Goal: Task Accomplishment & Management: Use online tool/utility

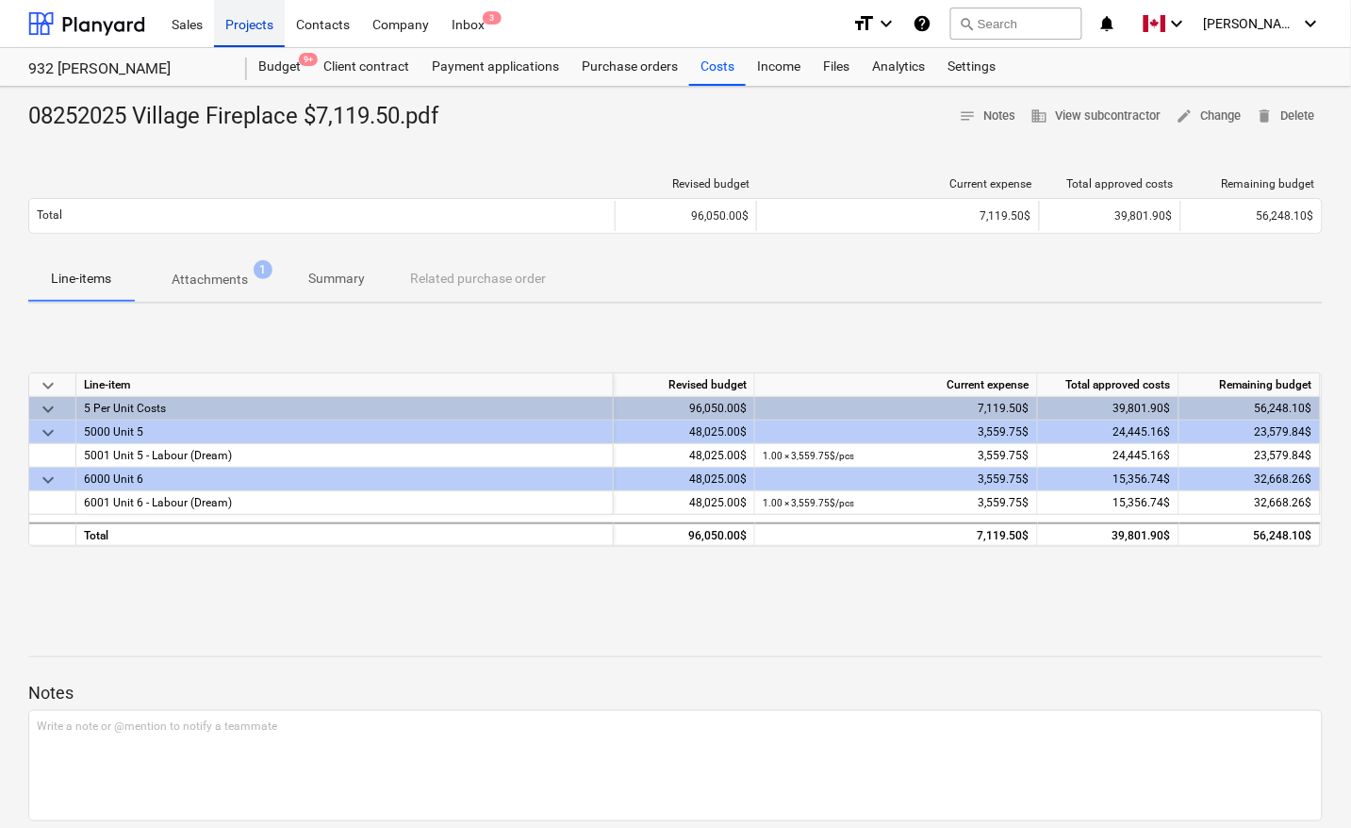
click at [248, 26] on div "Projects" at bounding box center [249, 23] width 71 height 48
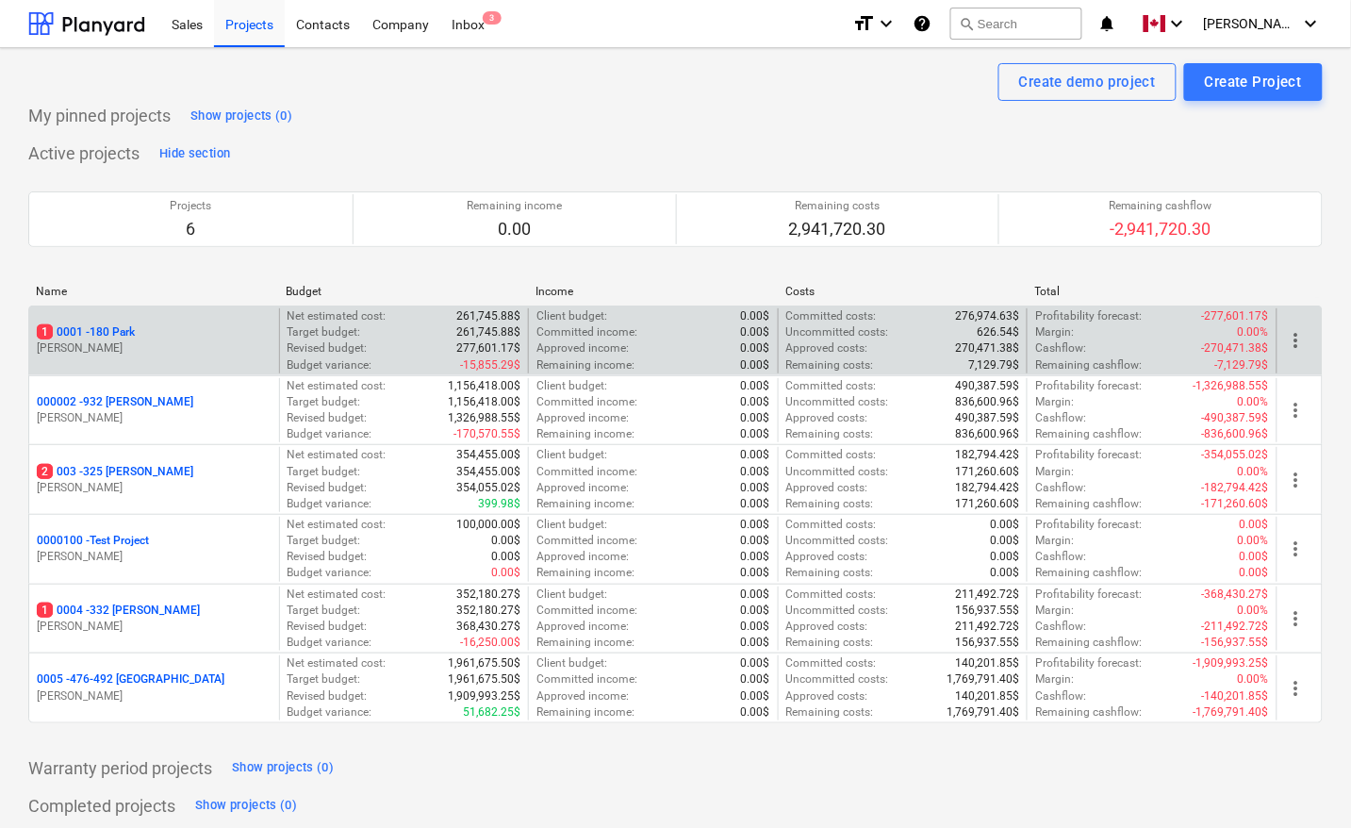
click at [124, 331] on p "1 0001 - 180 Park" at bounding box center [86, 332] width 98 height 16
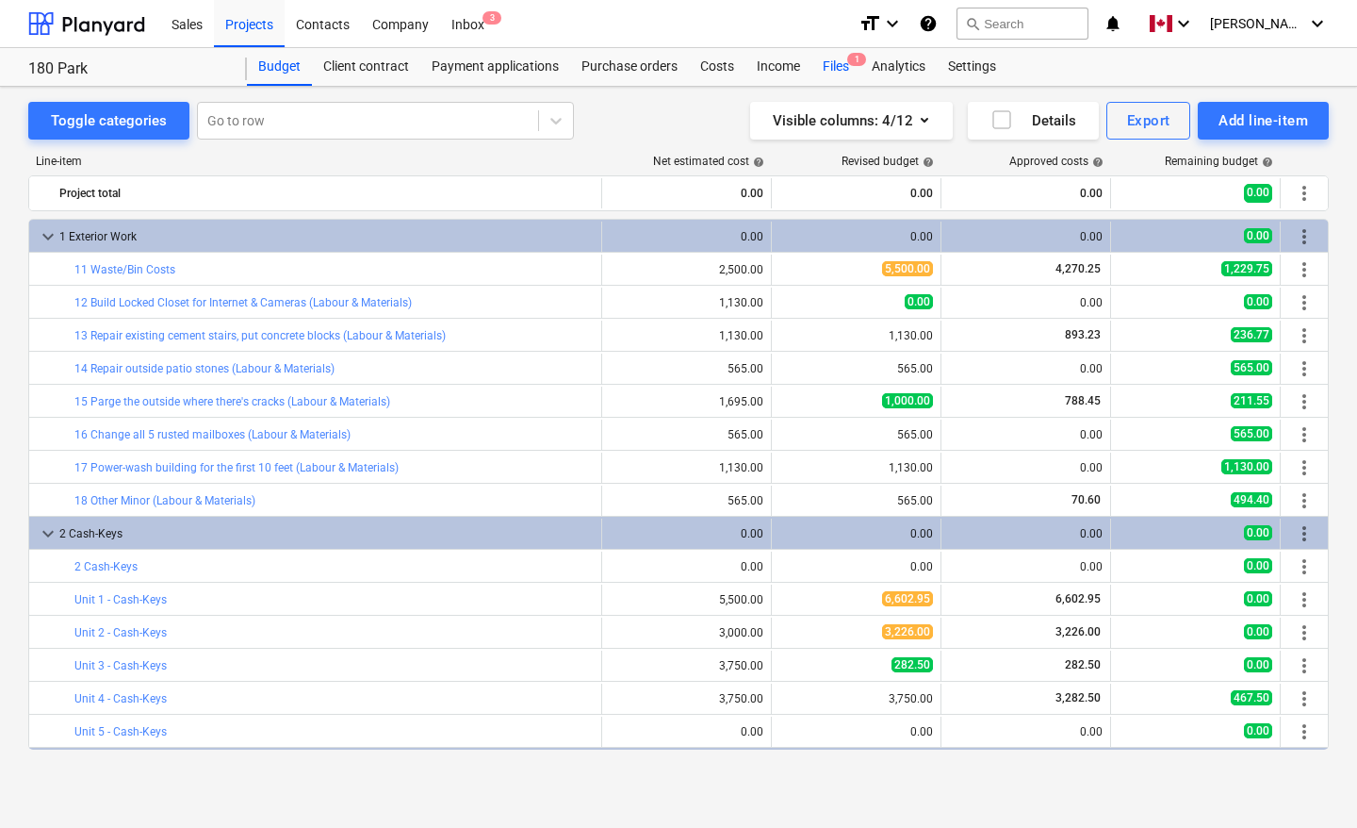
click at [828, 71] on div "Files 1" at bounding box center [836, 67] width 49 height 38
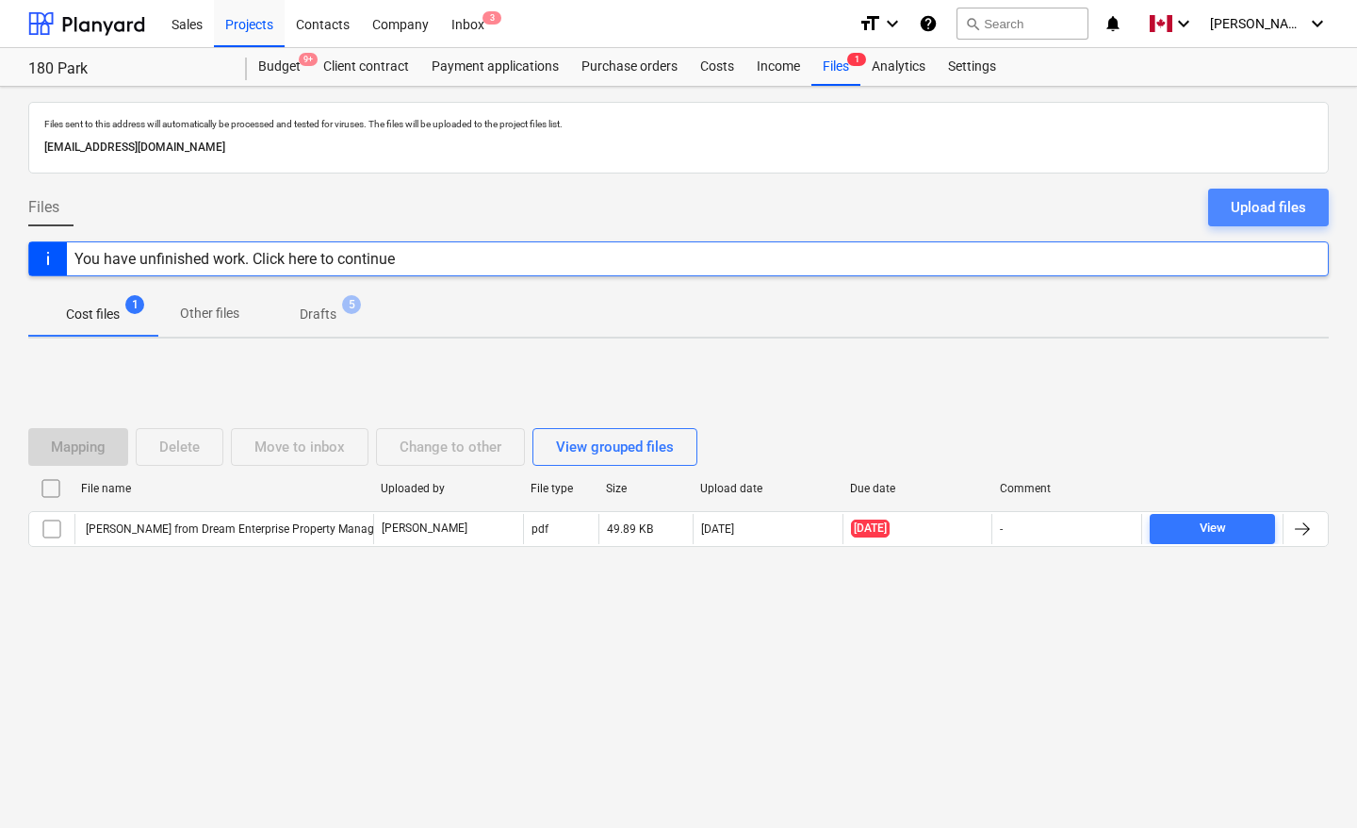
click at [1288, 206] on div "Upload files" at bounding box center [1268, 207] width 75 height 25
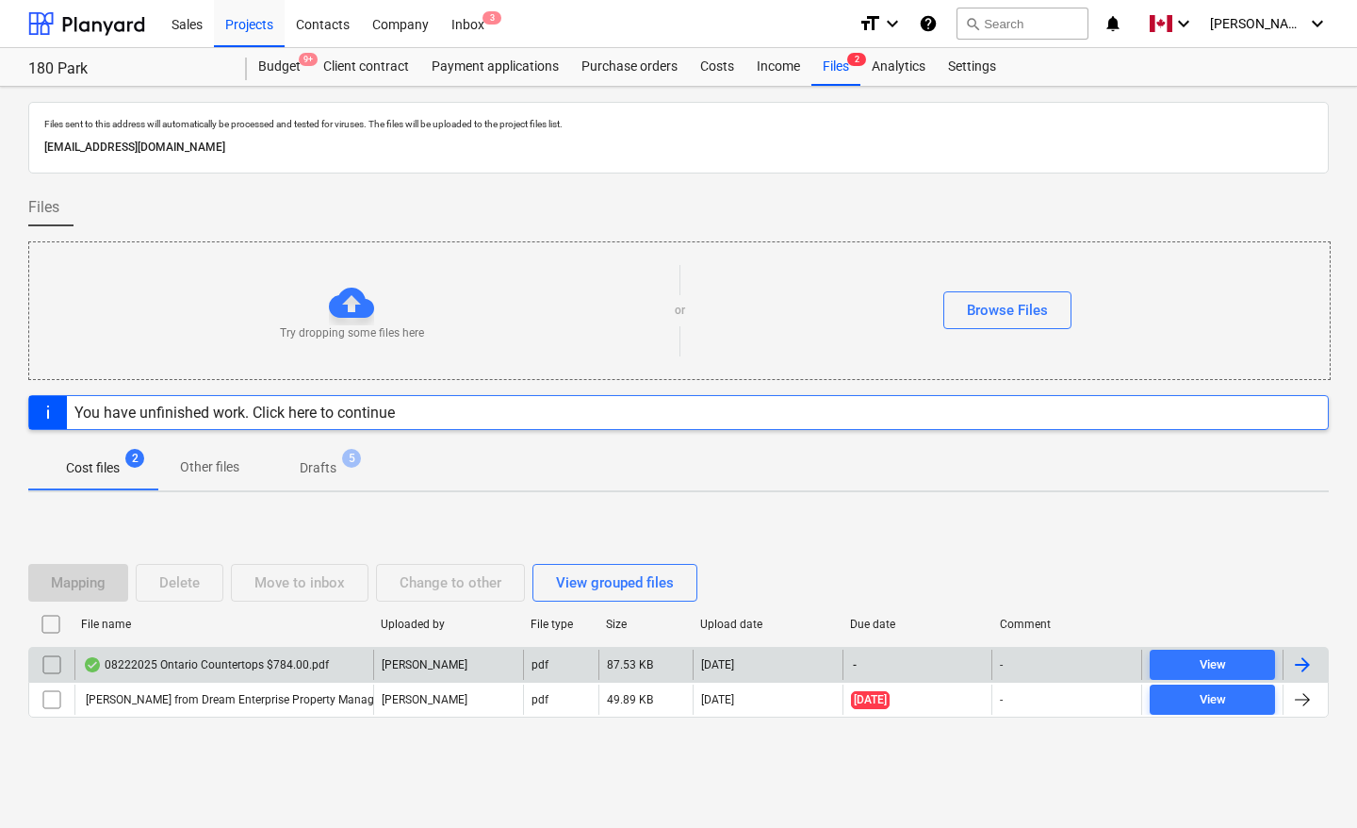
click at [1313, 658] on div at bounding box center [1303, 664] width 23 height 23
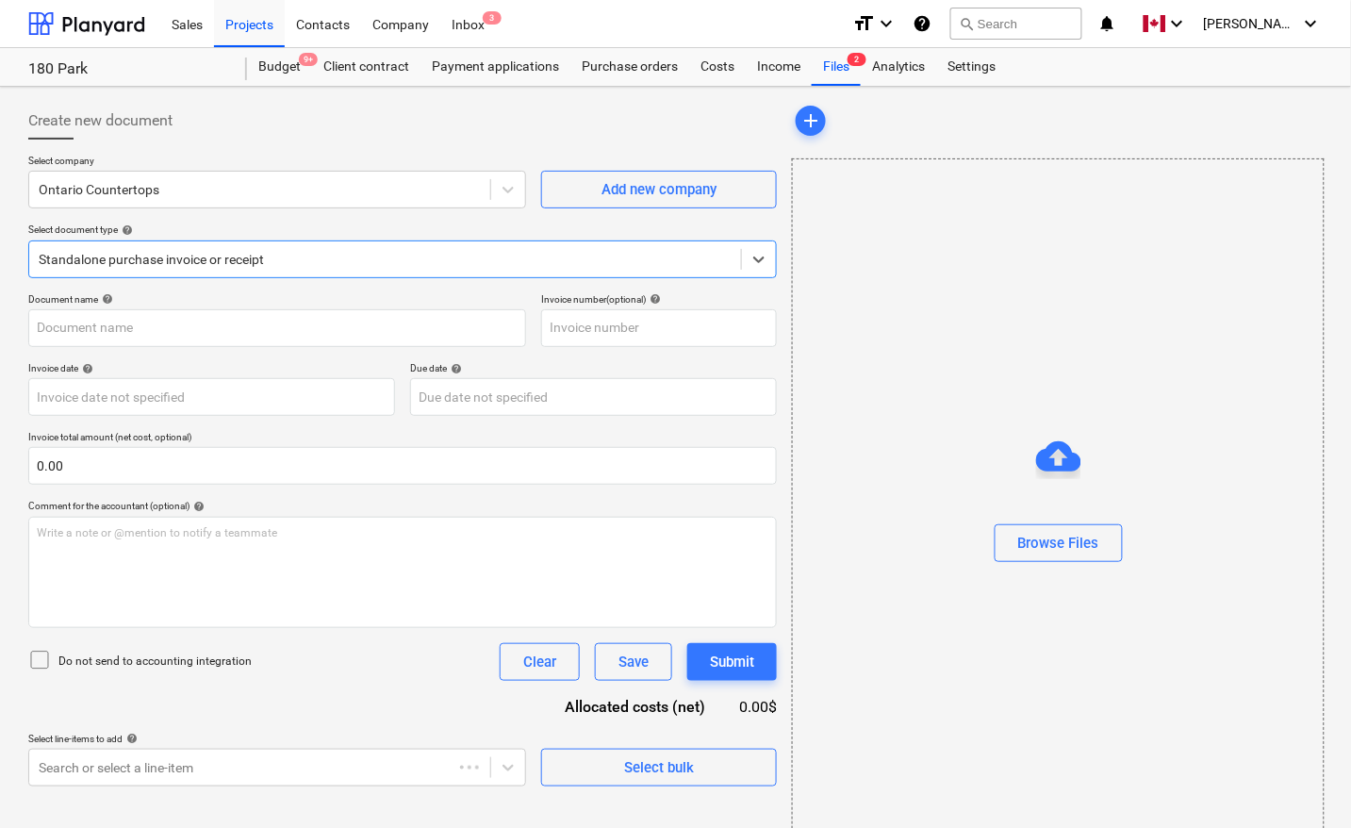
type input "08222025 Ontario Countertops $784.00.pdf"
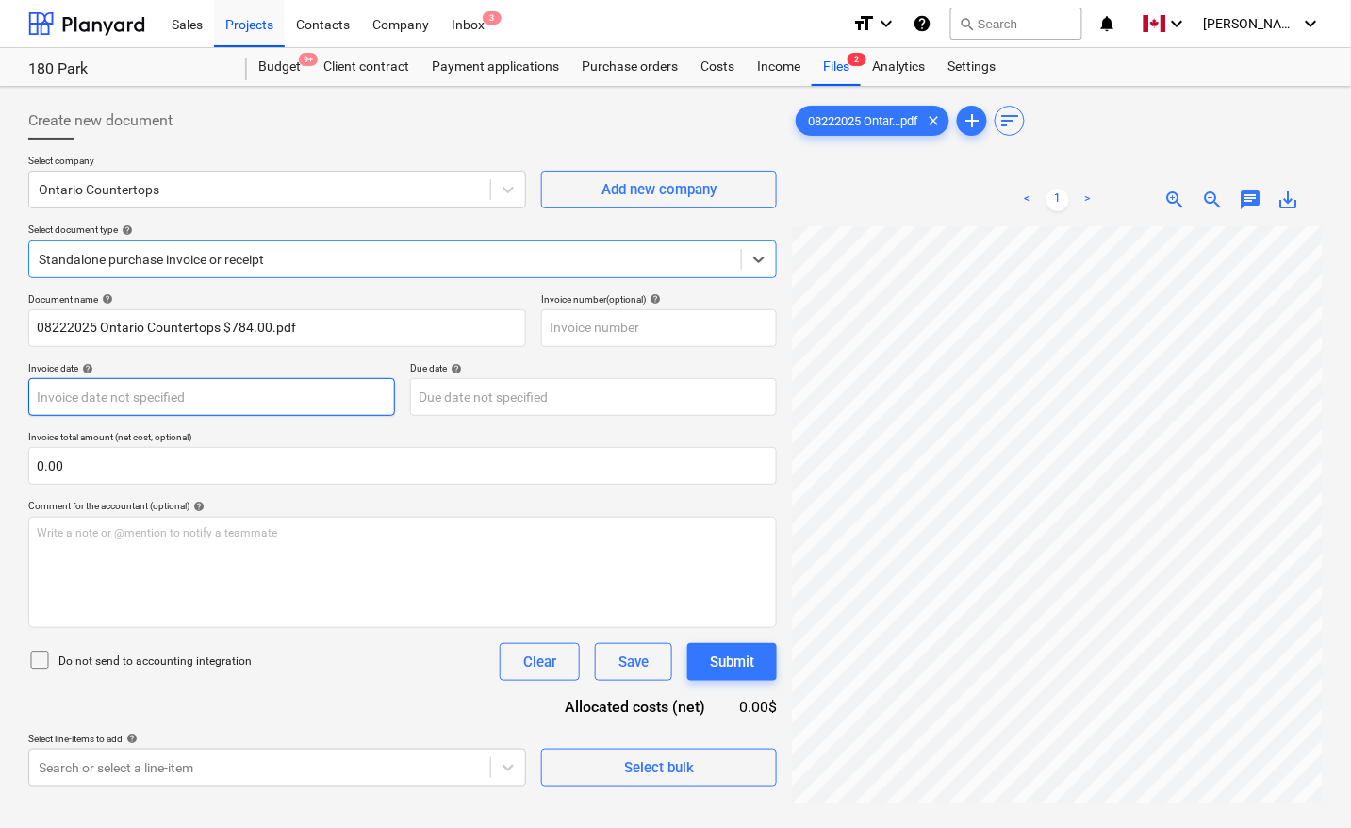
click at [147, 407] on body "Sales Projects Contacts Company Inbox 3 format_size keyboard_arrow_down help se…" at bounding box center [675, 414] width 1351 height 828
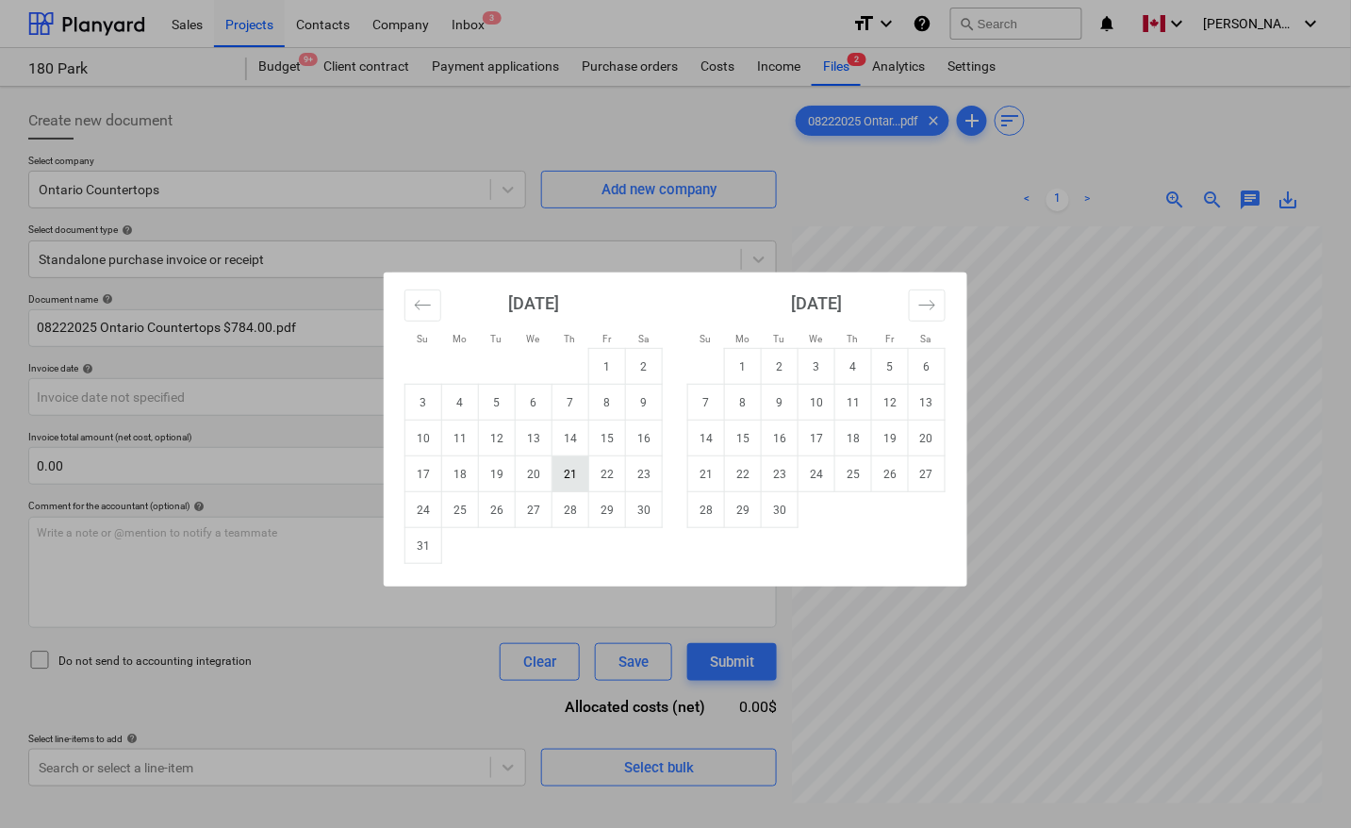
click at [563, 476] on td "21" at bounding box center [570, 474] width 37 height 36
type input "[DATE]"
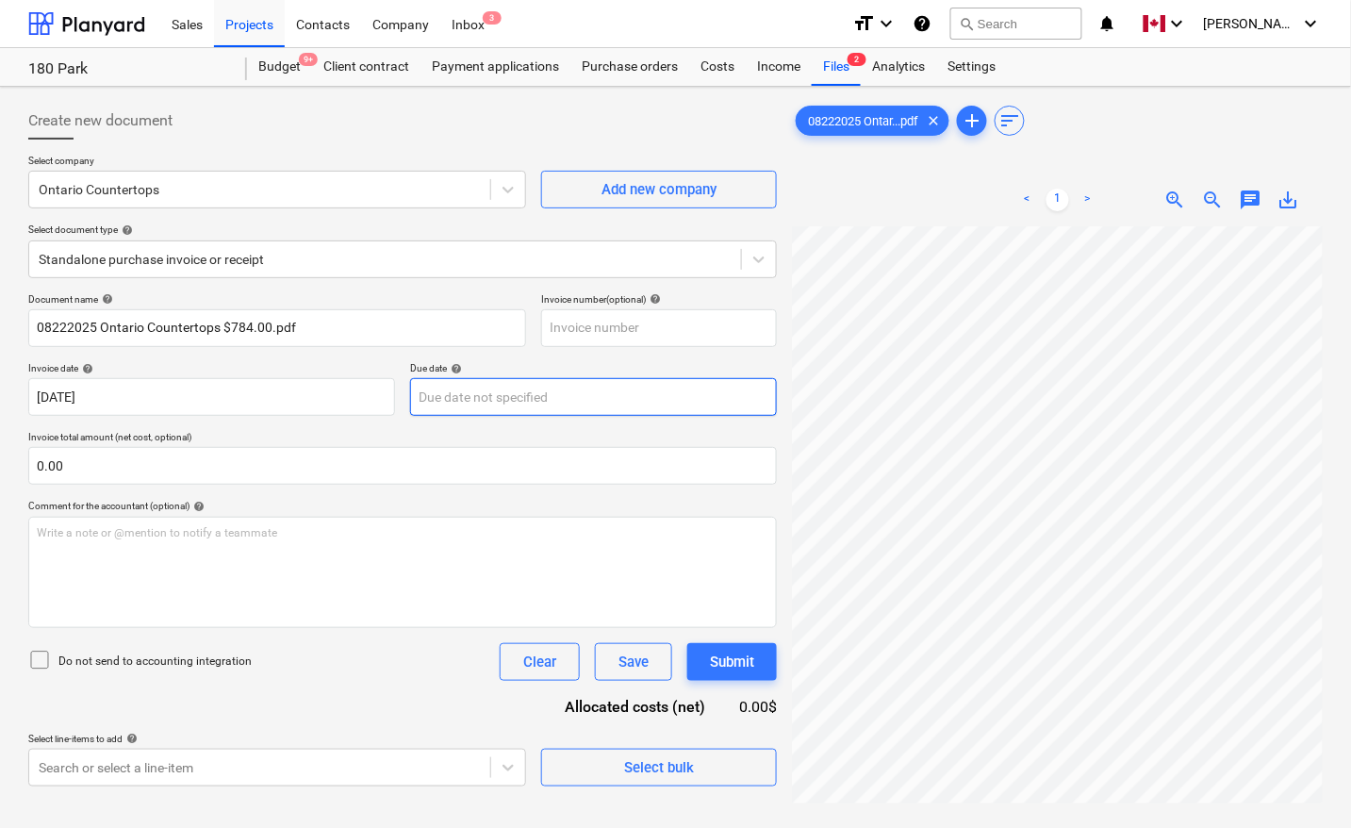
click at [543, 399] on body "Sales Projects Contacts Company Inbox 3 format_size keyboard_arrow_down help se…" at bounding box center [675, 414] width 1351 height 828
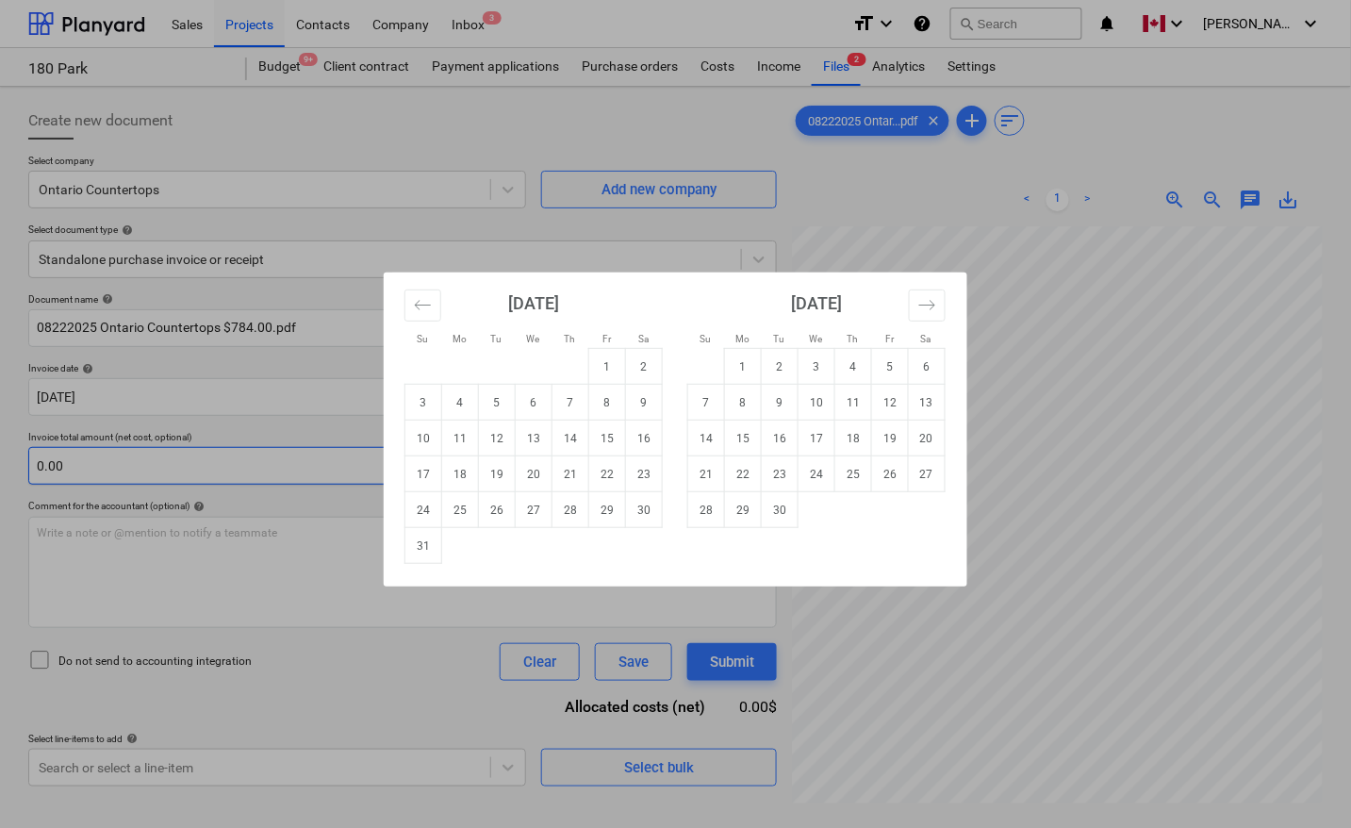
click at [572, 472] on td "21" at bounding box center [570, 474] width 37 height 36
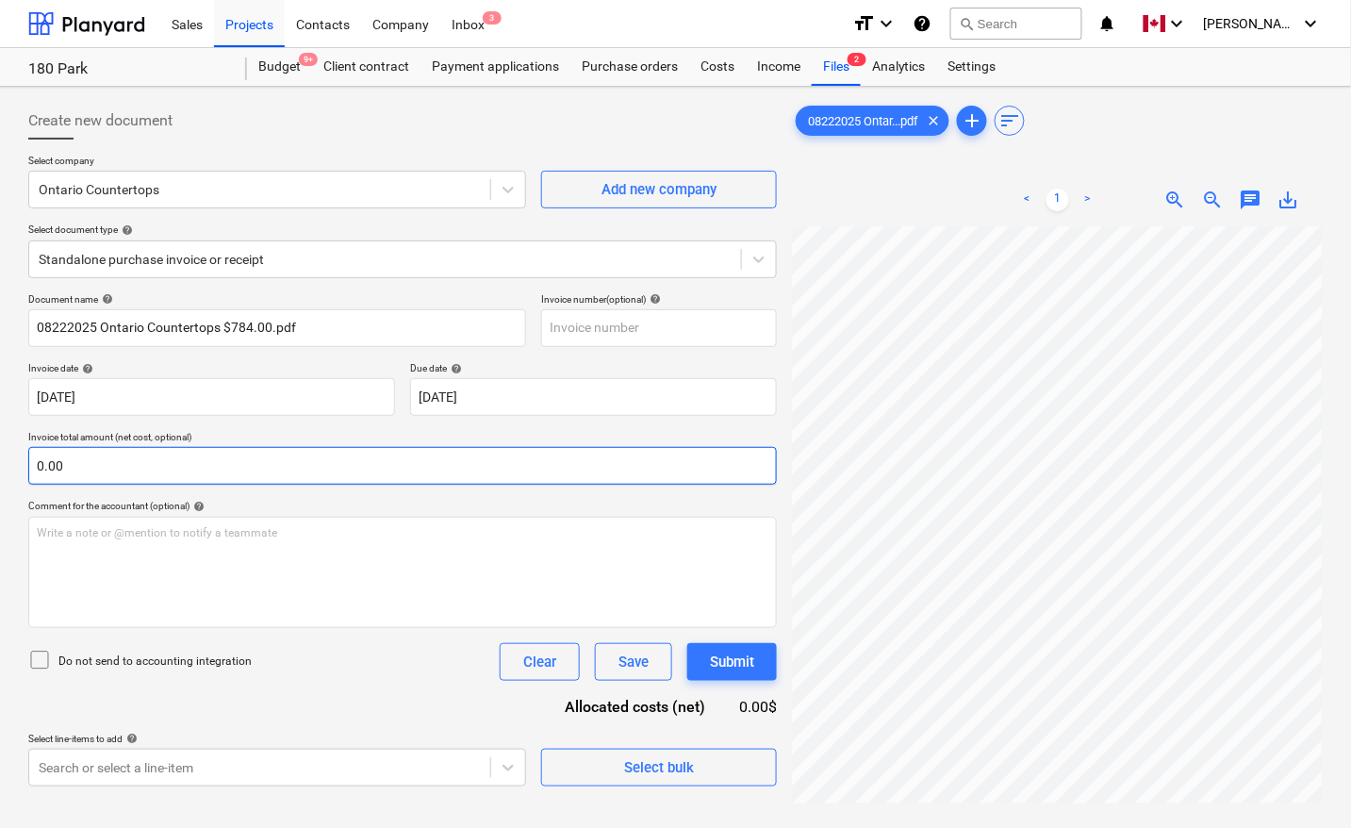
type input "[DATE]"
click at [243, 467] on input "text" at bounding box center [402, 466] width 749 height 38
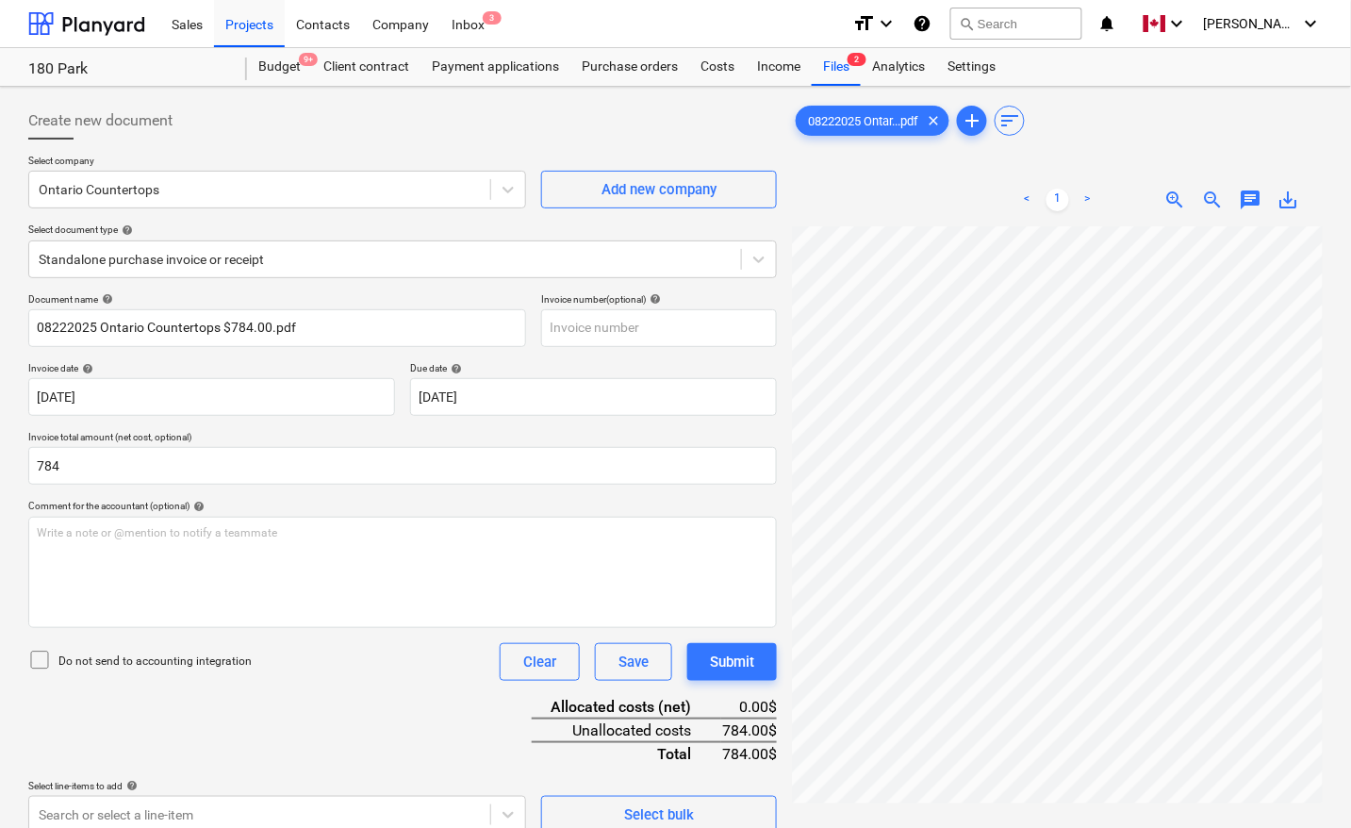
type input "784.00"
click at [196, 742] on div "Document name help 08222025 Ontario Countertops $784.00.pdf Invoice number (opt…" at bounding box center [402, 563] width 749 height 540
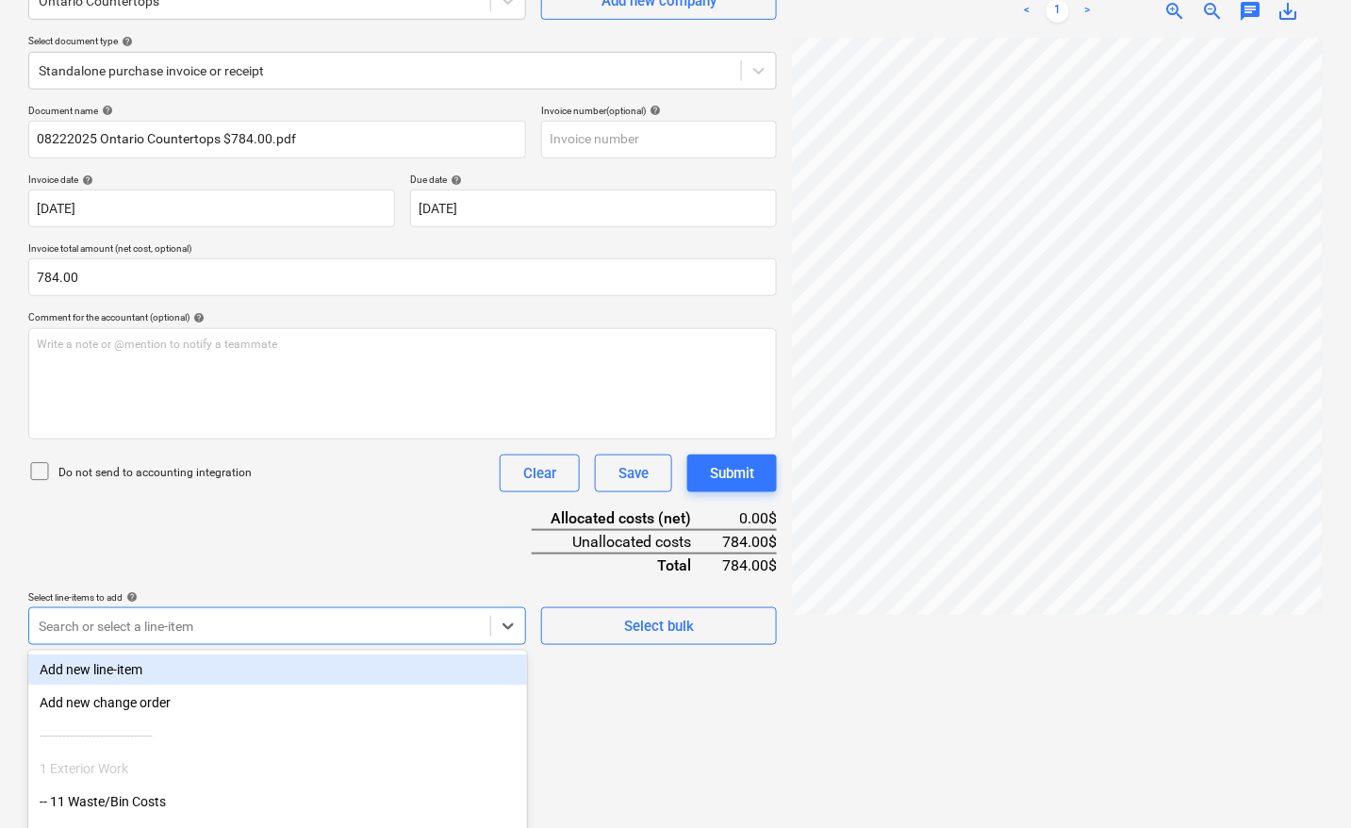
scroll to position [298, 0]
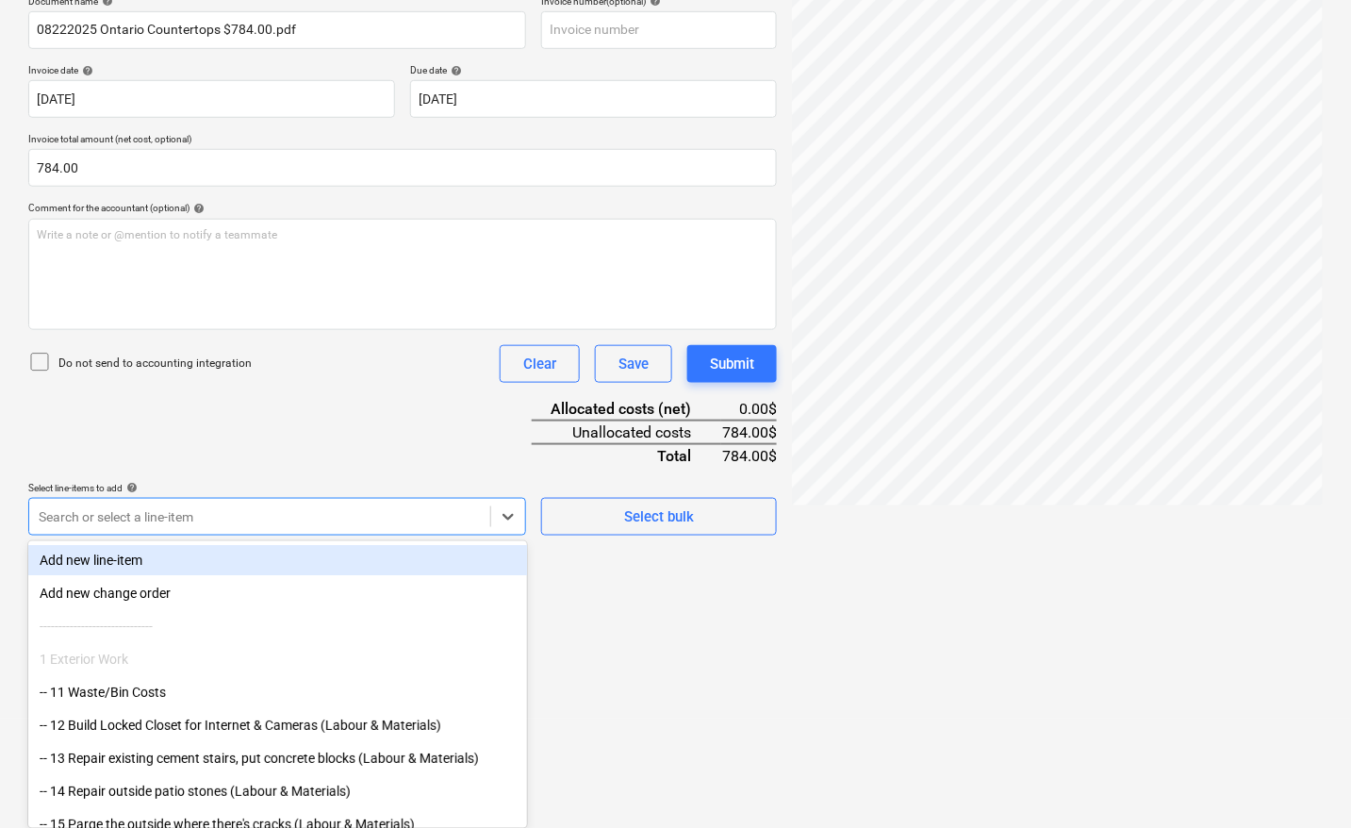
click at [189, 530] on body "Sales Projects Contacts Company Inbox 3 format_size keyboard_arrow_down help se…" at bounding box center [675, 116] width 1351 height 828
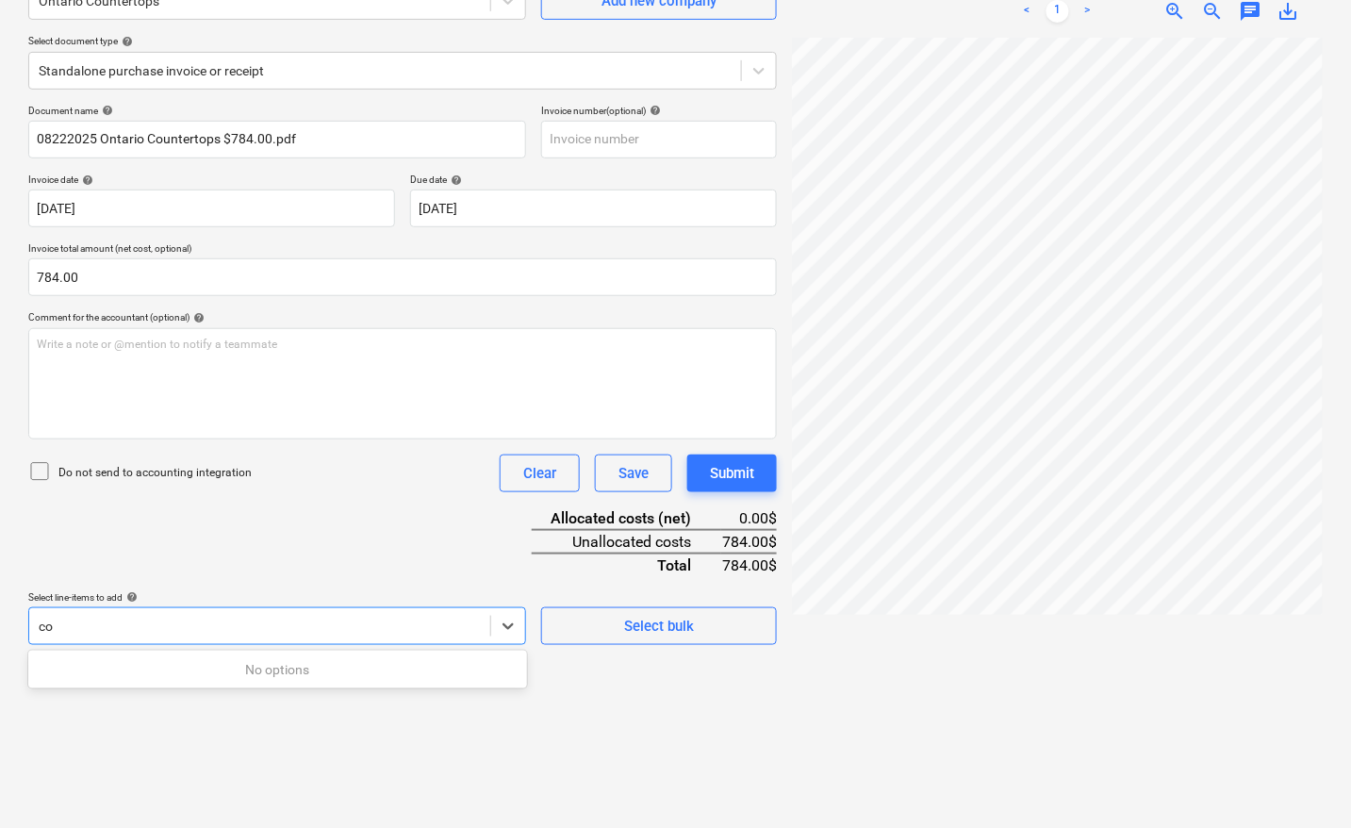
type input "c"
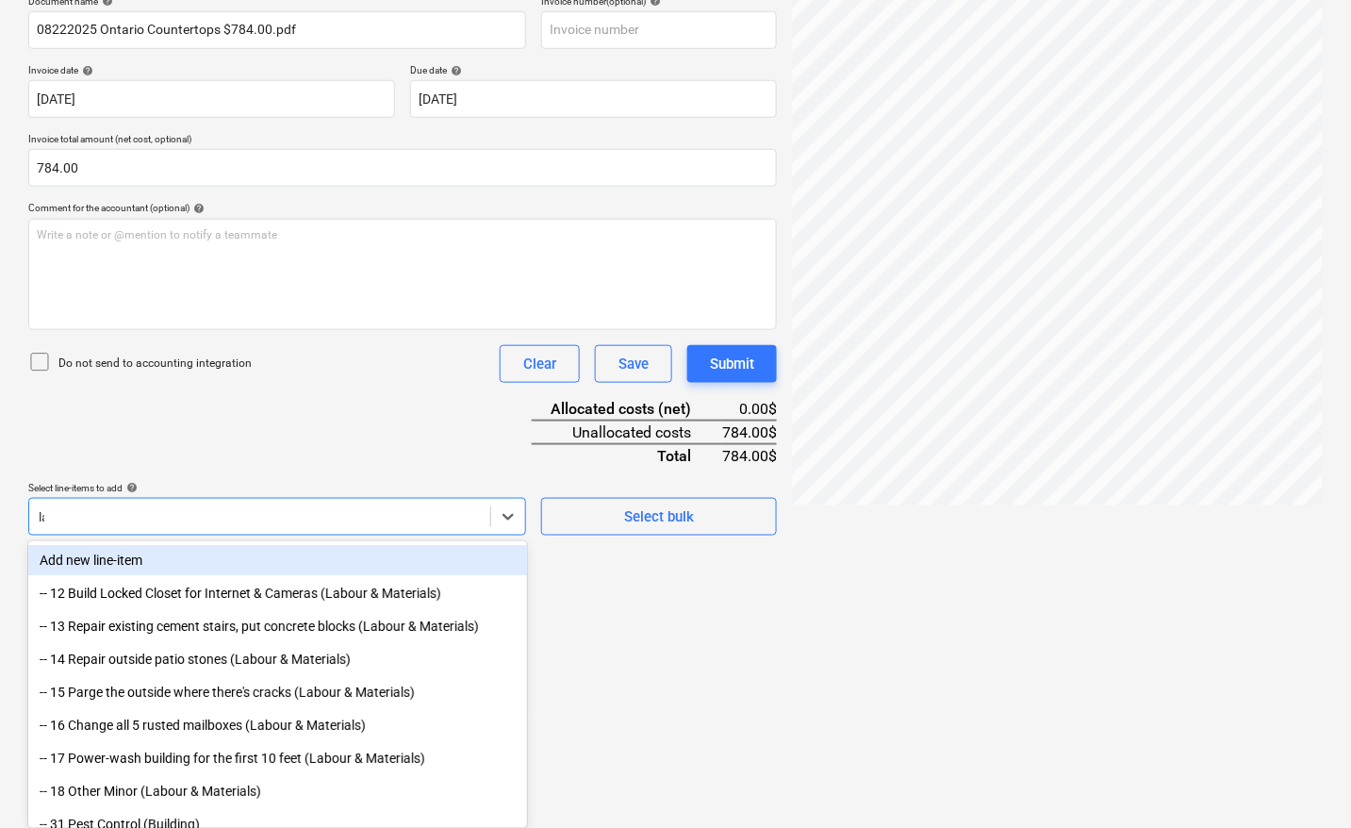
scroll to position [293, 0]
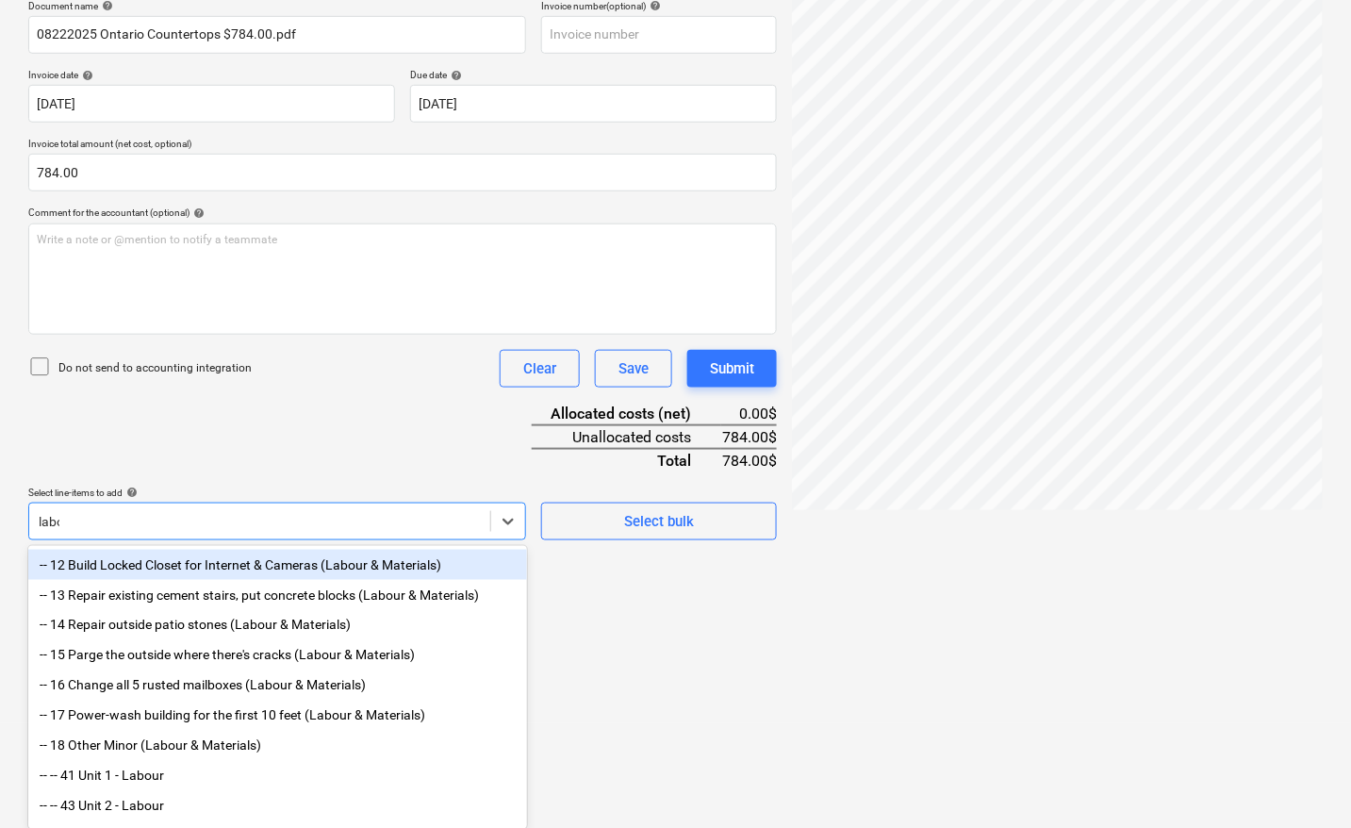
type input "labou"
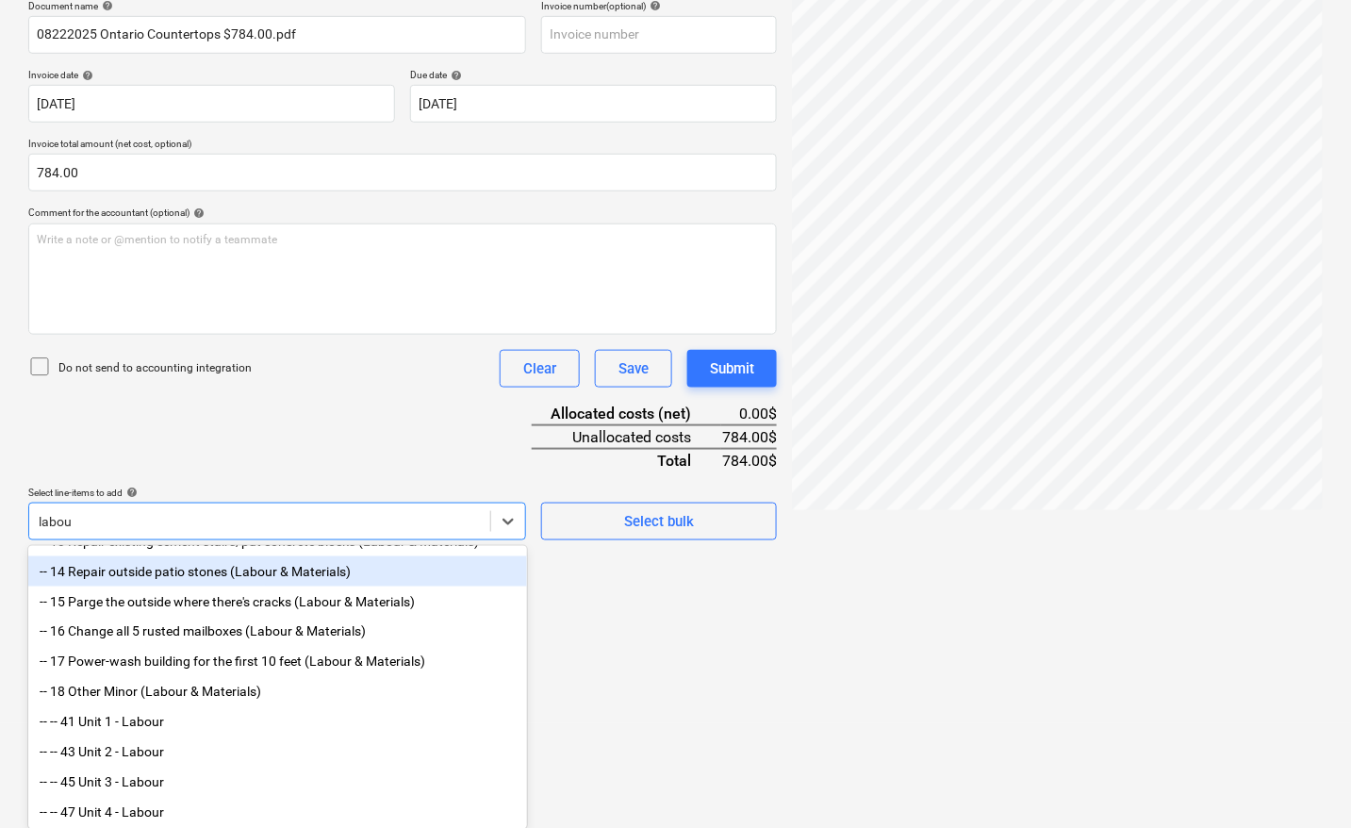
scroll to position [104, 0]
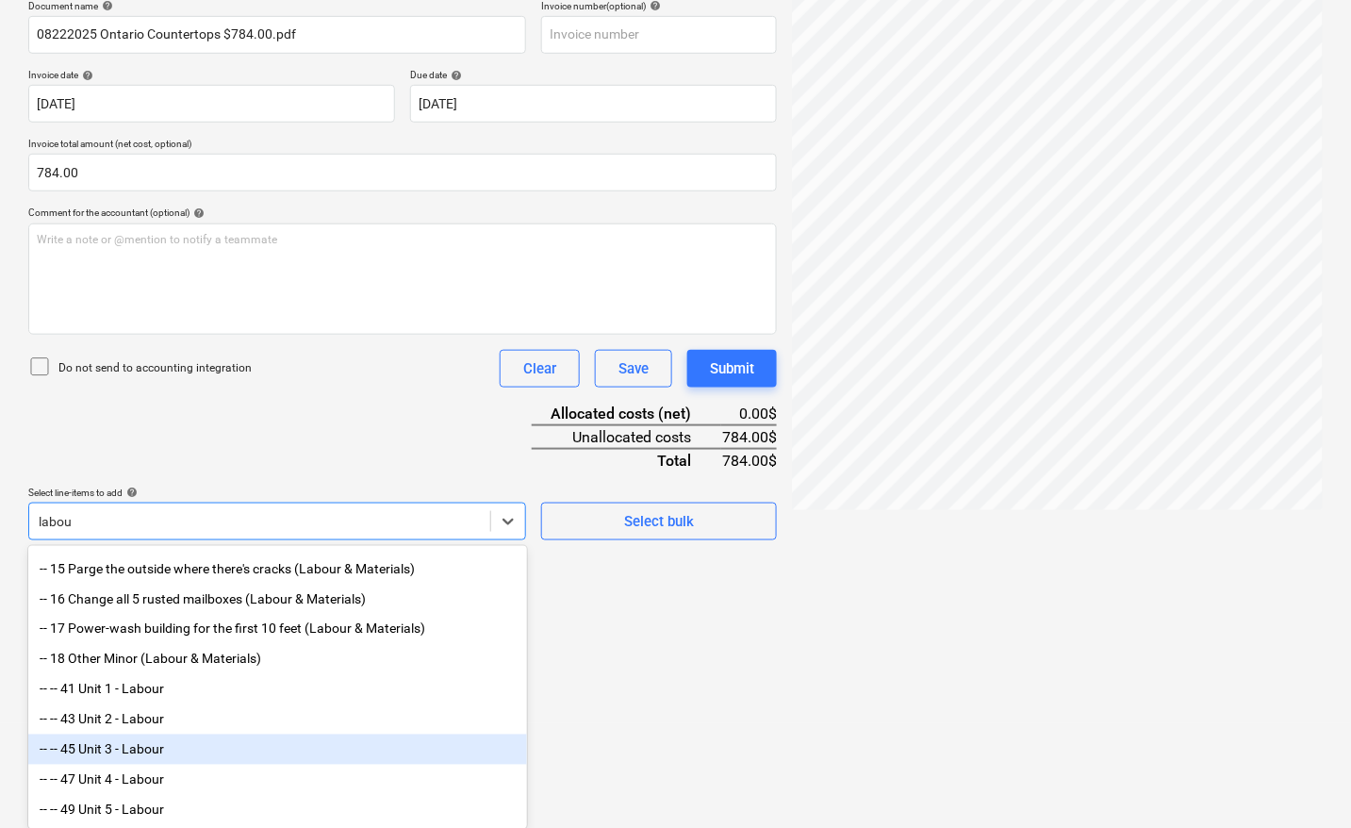
click at [154, 751] on div "-- -- 45 Unit 3 - Labour" at bounding box center [277, 749] width 499 height 30
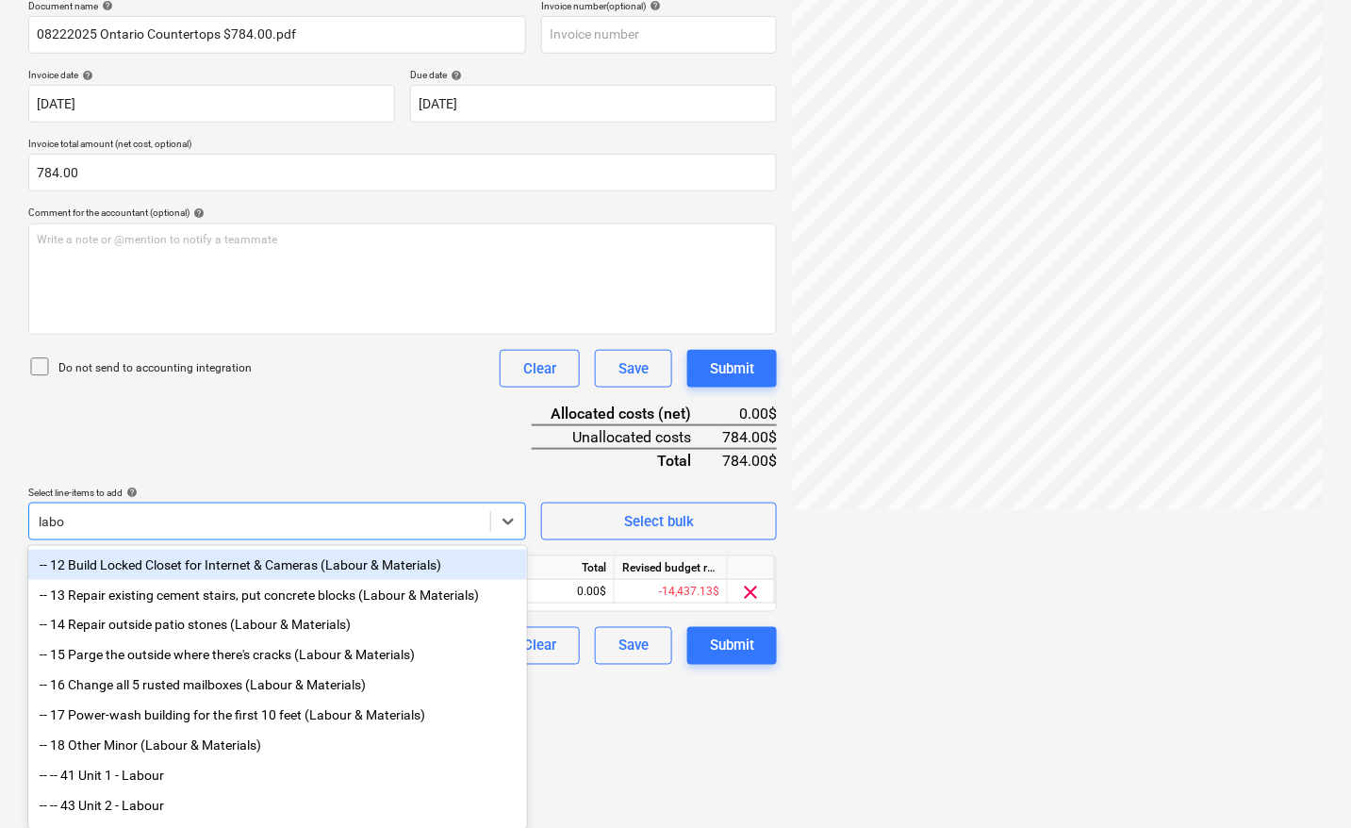
type input "labou"
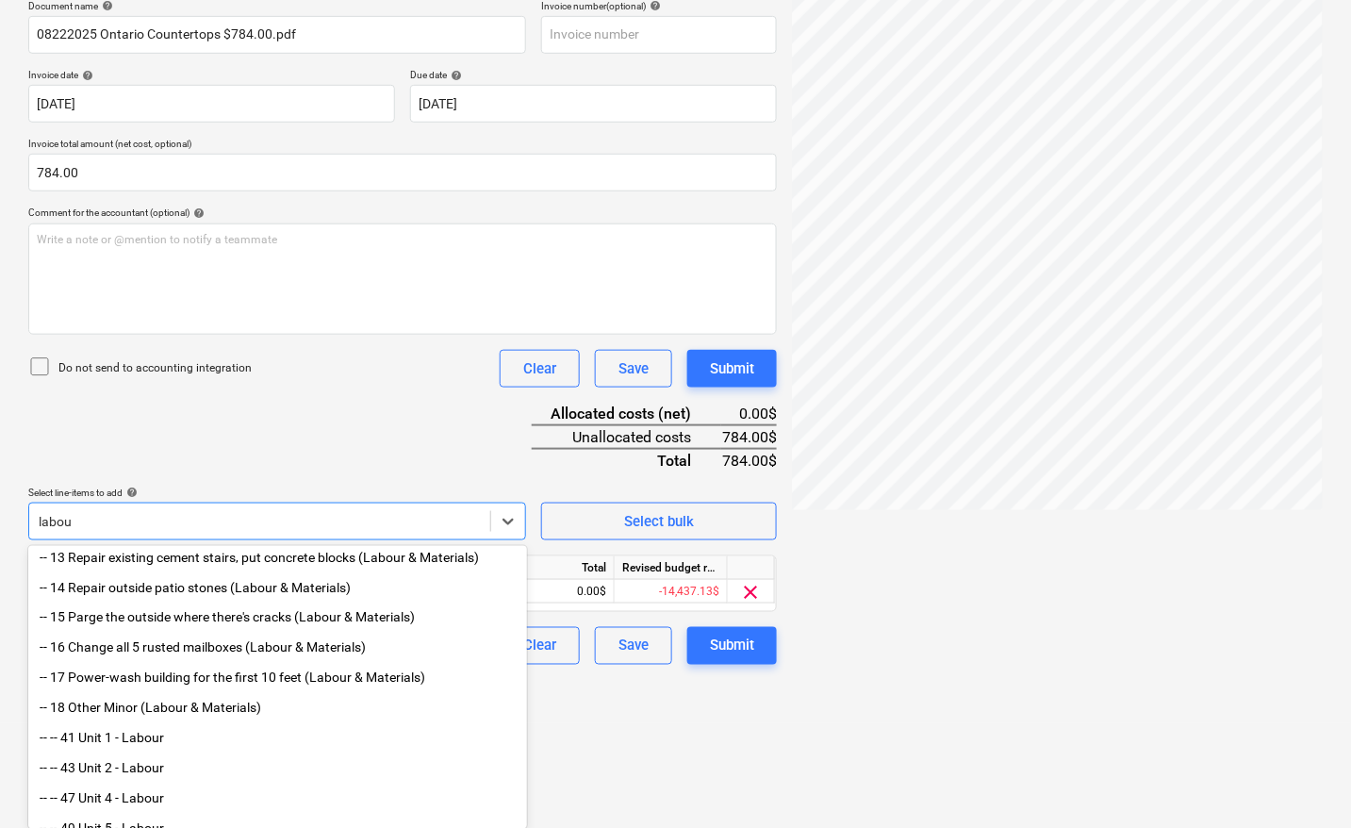
scroll to position [72, 0]
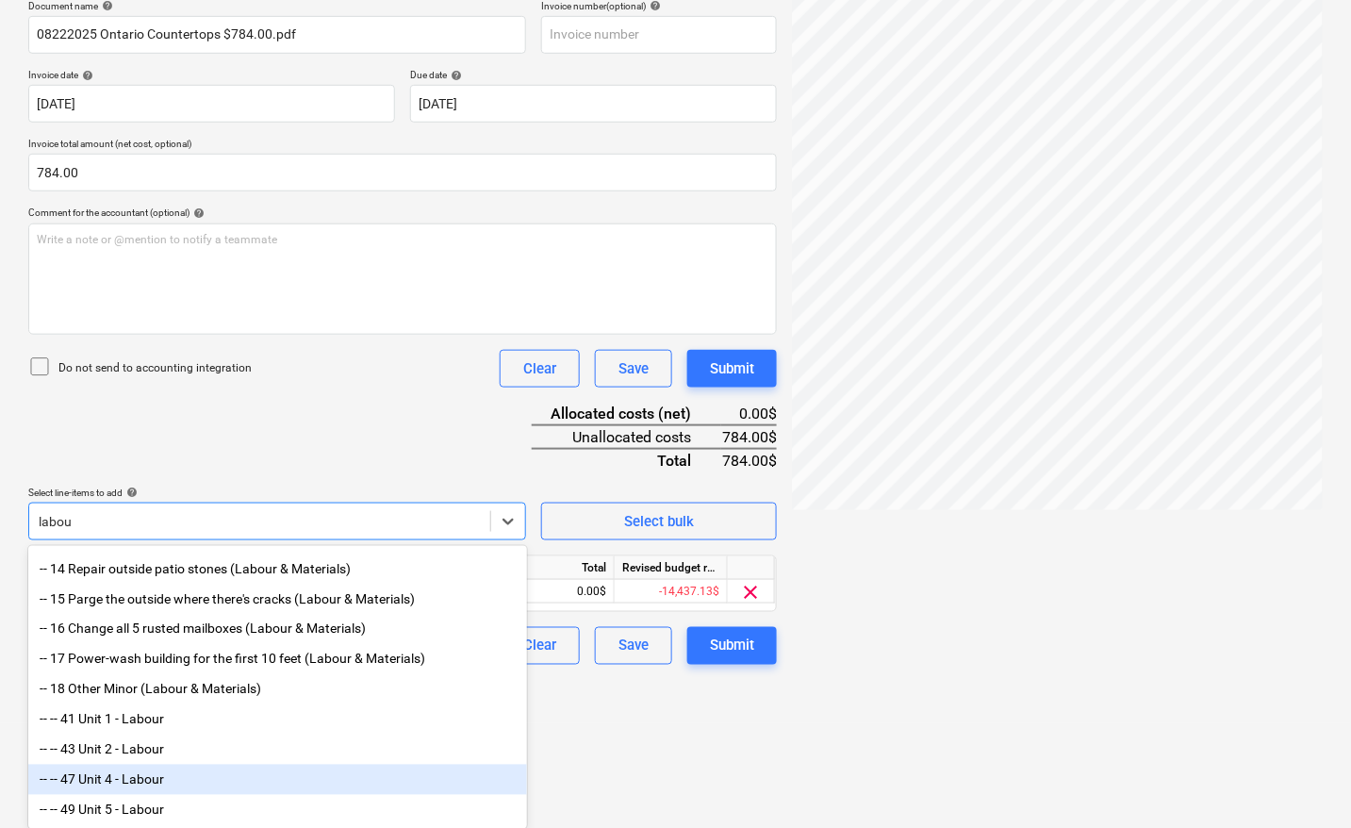
click at [132, 775] on div "-- -- 47 Unit 4 - Labour" at bounding box center [277, 780] width 499 height 30
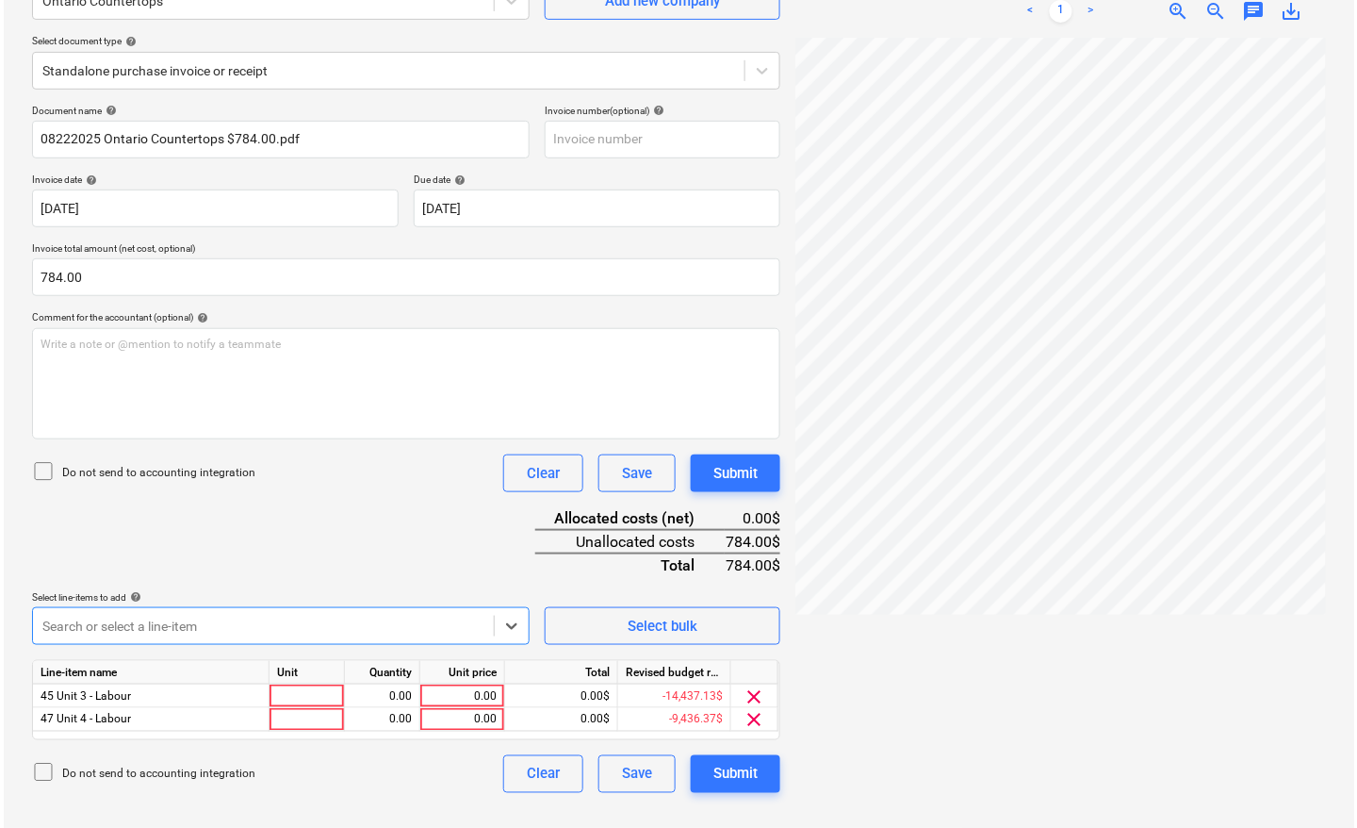
scroll to position [189, 0]
click at [609, 139] on input "text" at bounding box center [659, 140] width 236 height 38
paste input "GTA-000286-493"
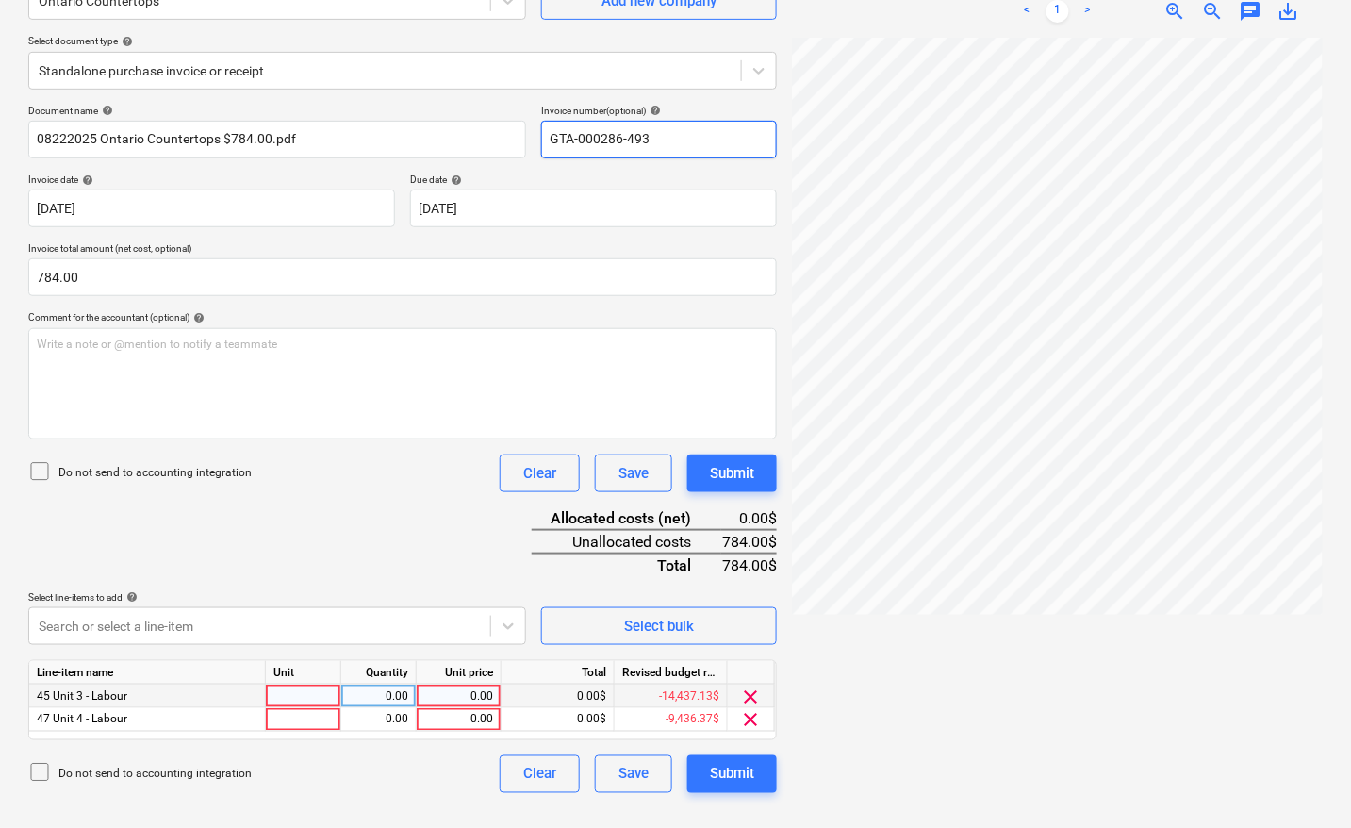
type input "GTA-000286-493"
click at [300, 686] on div at bounding box center [303, 696] width 75 height 24
type input "pcs"
click at [477, 698] on div "0.00" at bounding box center [458, 696] width 69 height 24
type input "392"
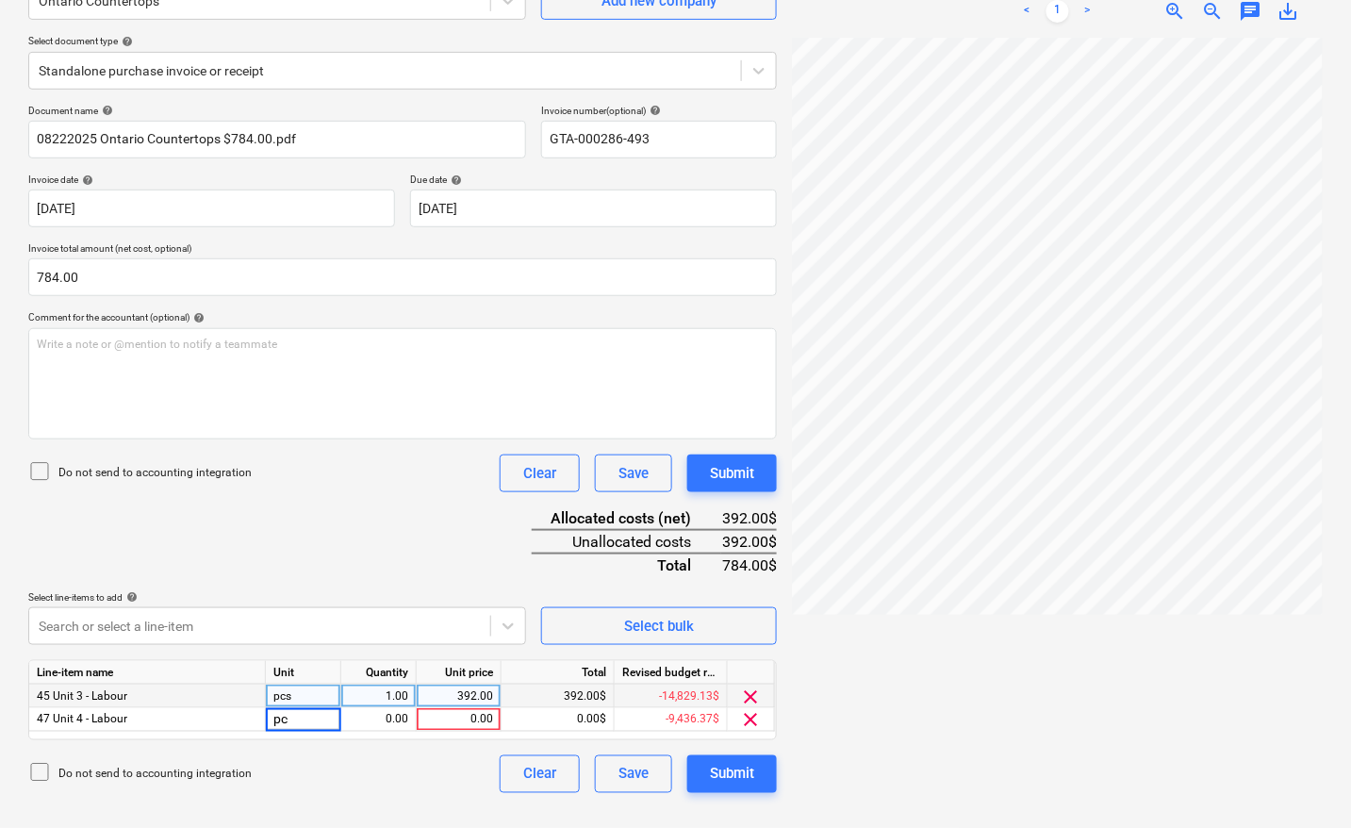
type input "pcs"
type input "392"
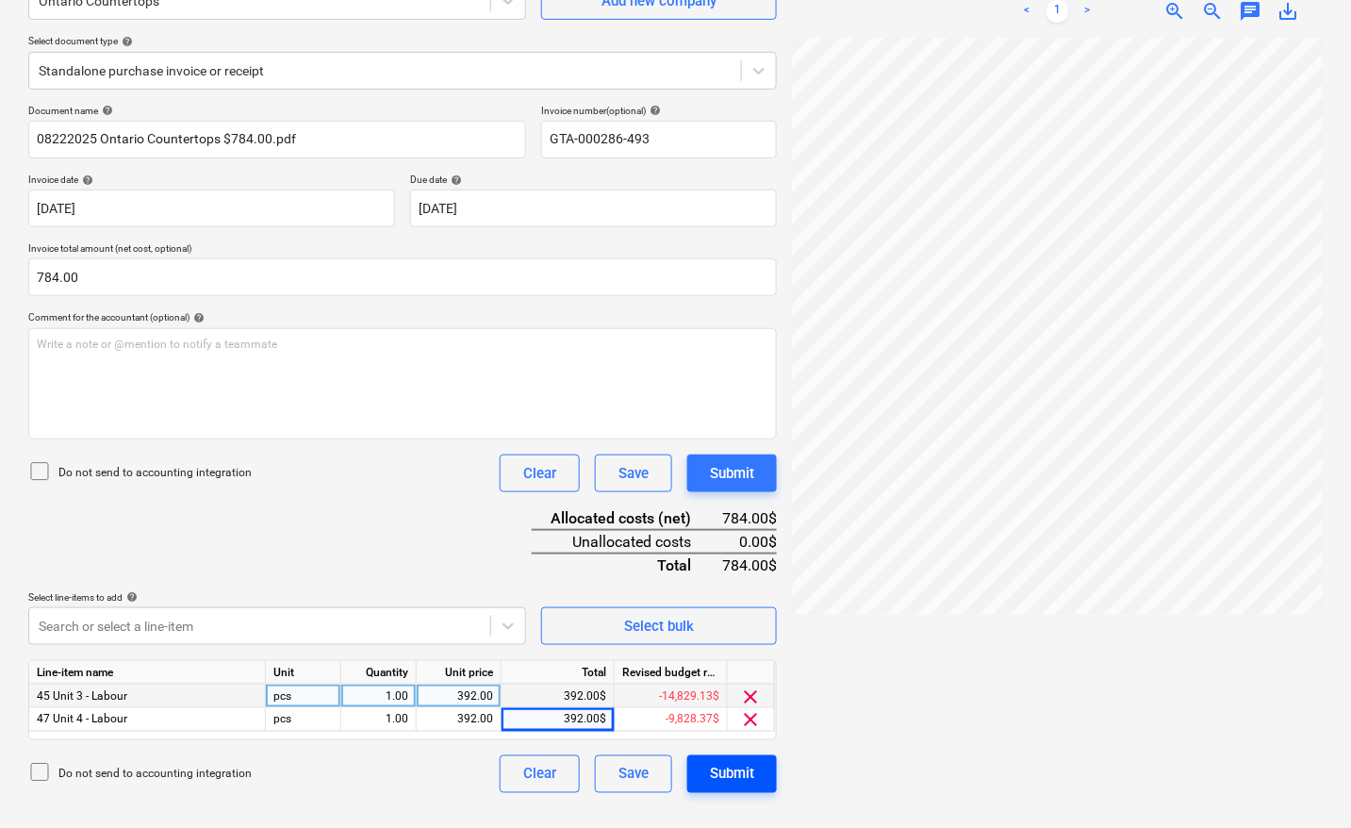
click at [742, 769] on div "Submit" at bounding box center [732, 774] width 44 height 25
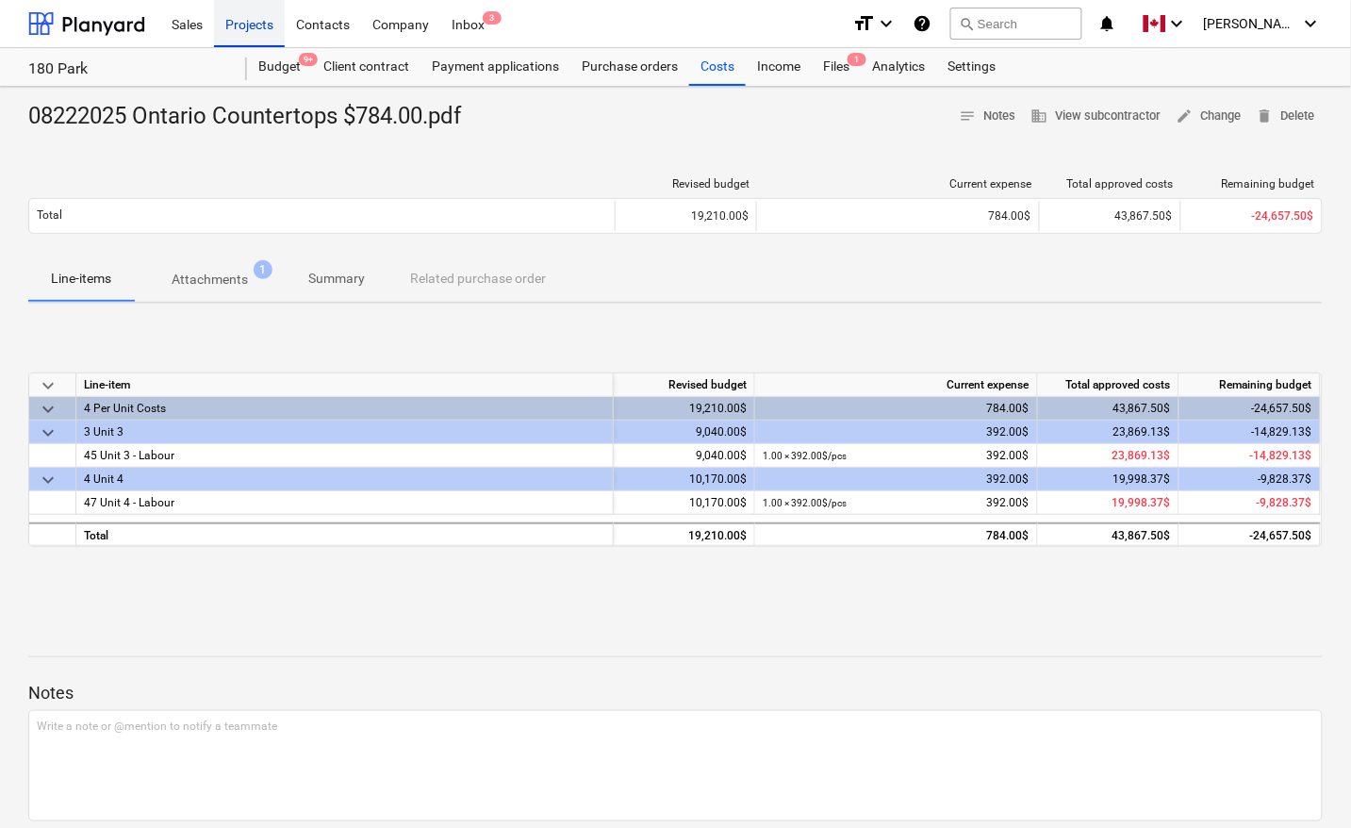
click at [253, 28] on div "Projects" at bounding box center [249, 23] width 71 height 48
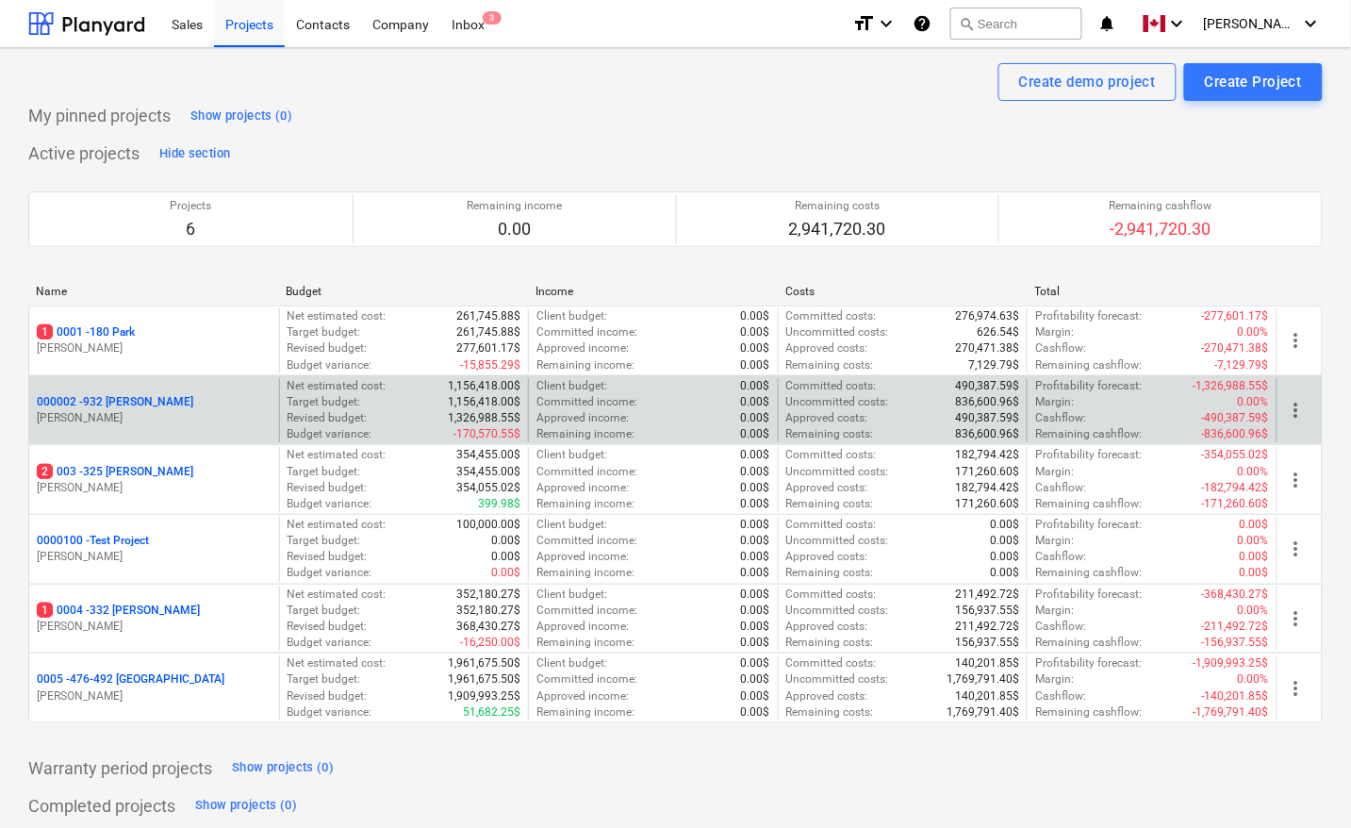
click at [134, 402] on p "000002 - 932 [PERSON_NAME]" at bounding box center [115, 402] width 156 height 16
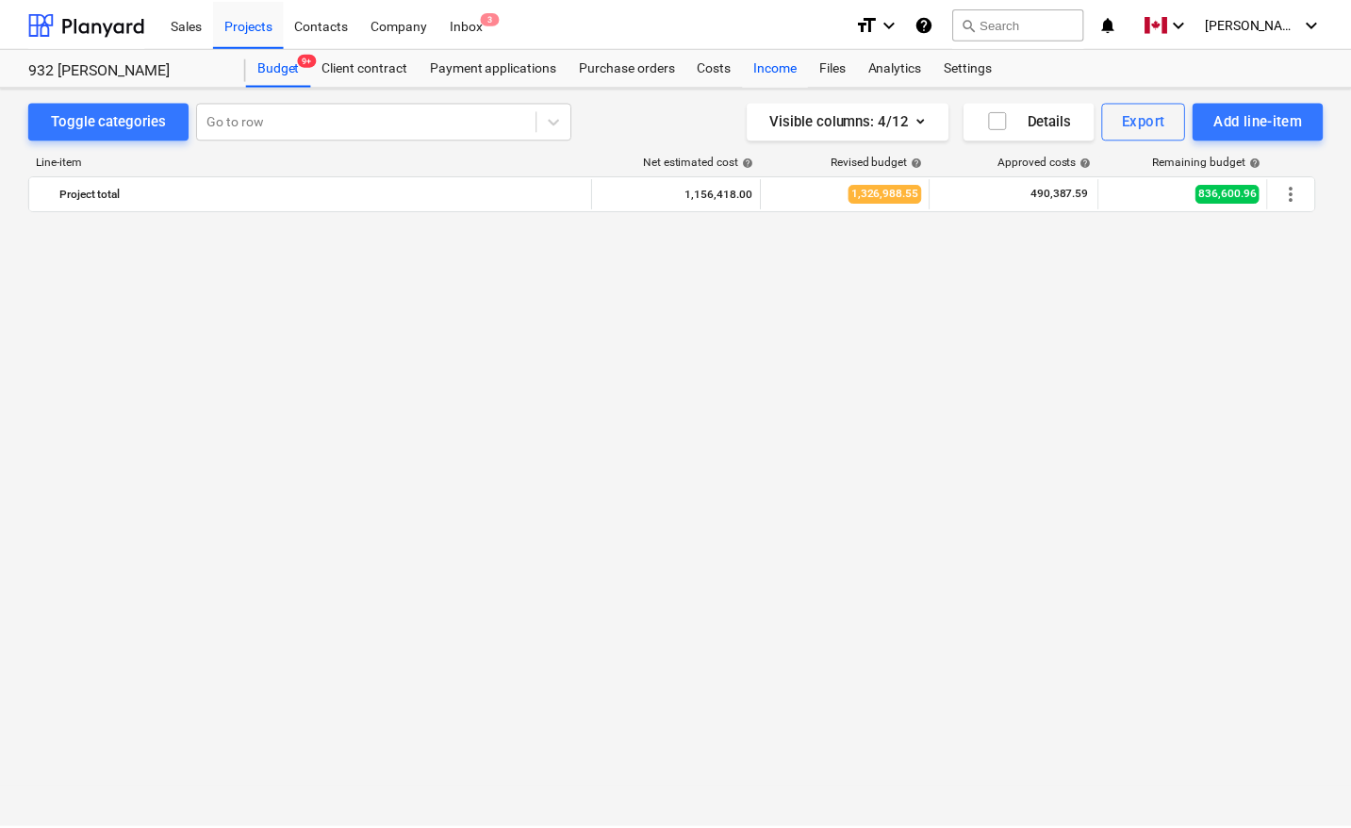
scroll to position [1293, 0]
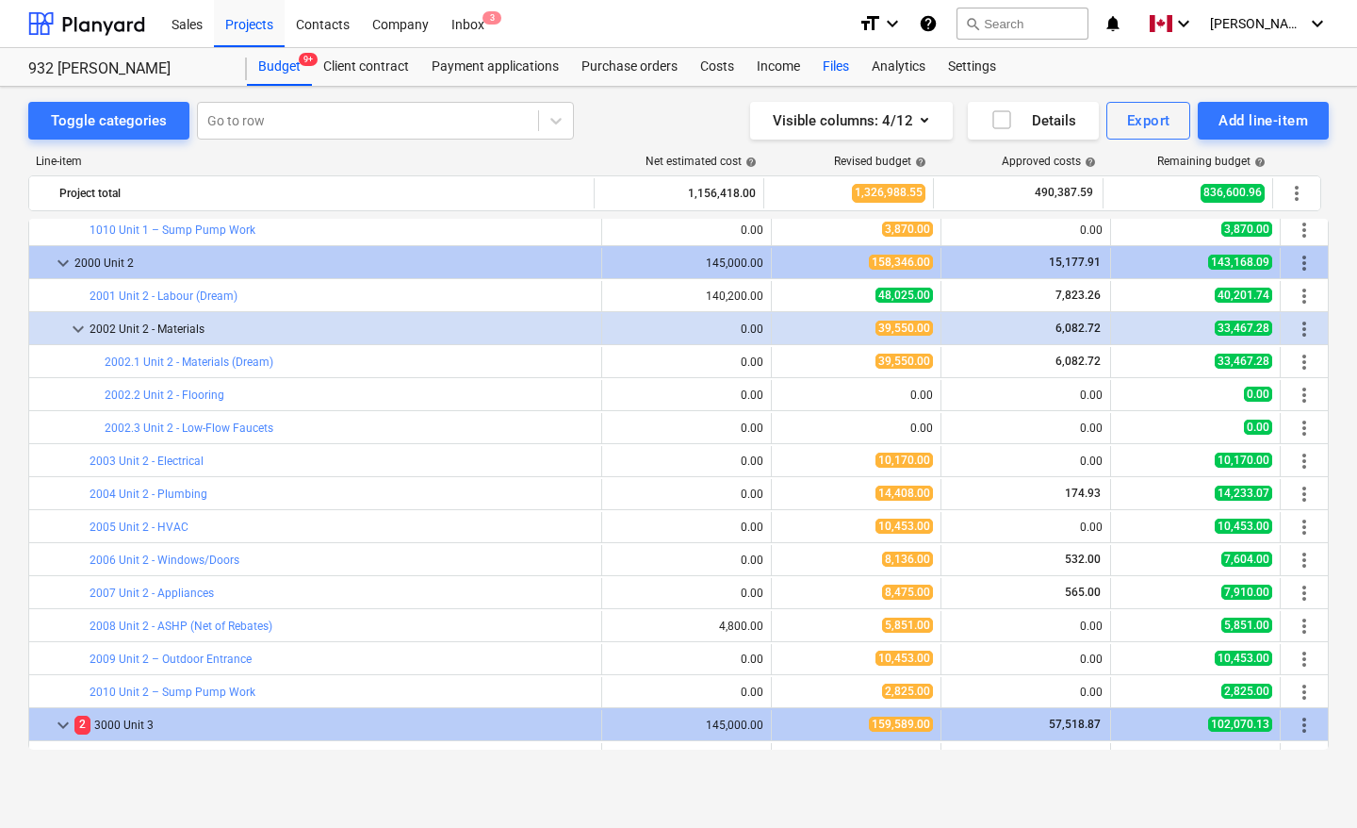
click at [842, 61] on div "Files" at bounding box center [836, 67] width 49 height 38
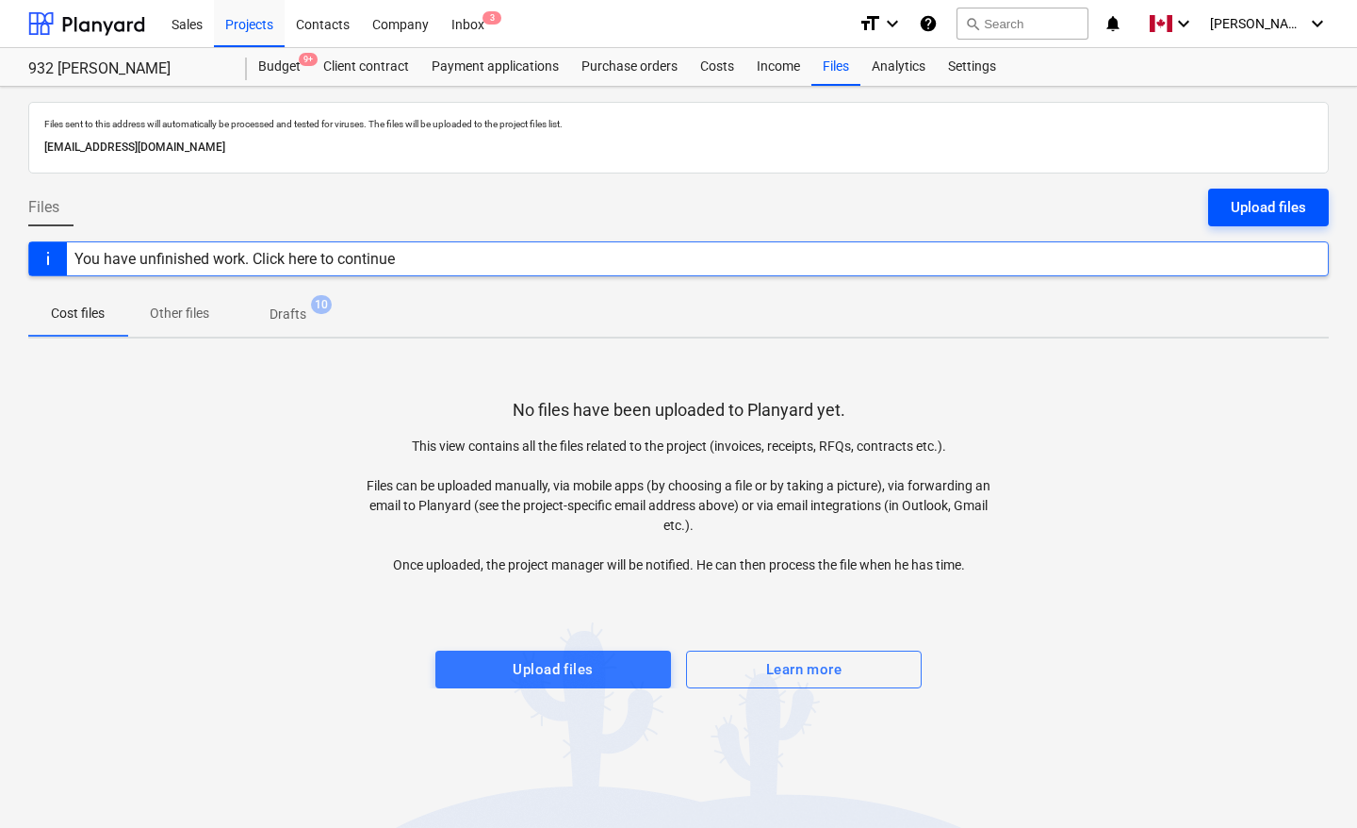
click at [1254, 208] on div "Upload files" at bounding box center [1268, 207] width 75 height 25
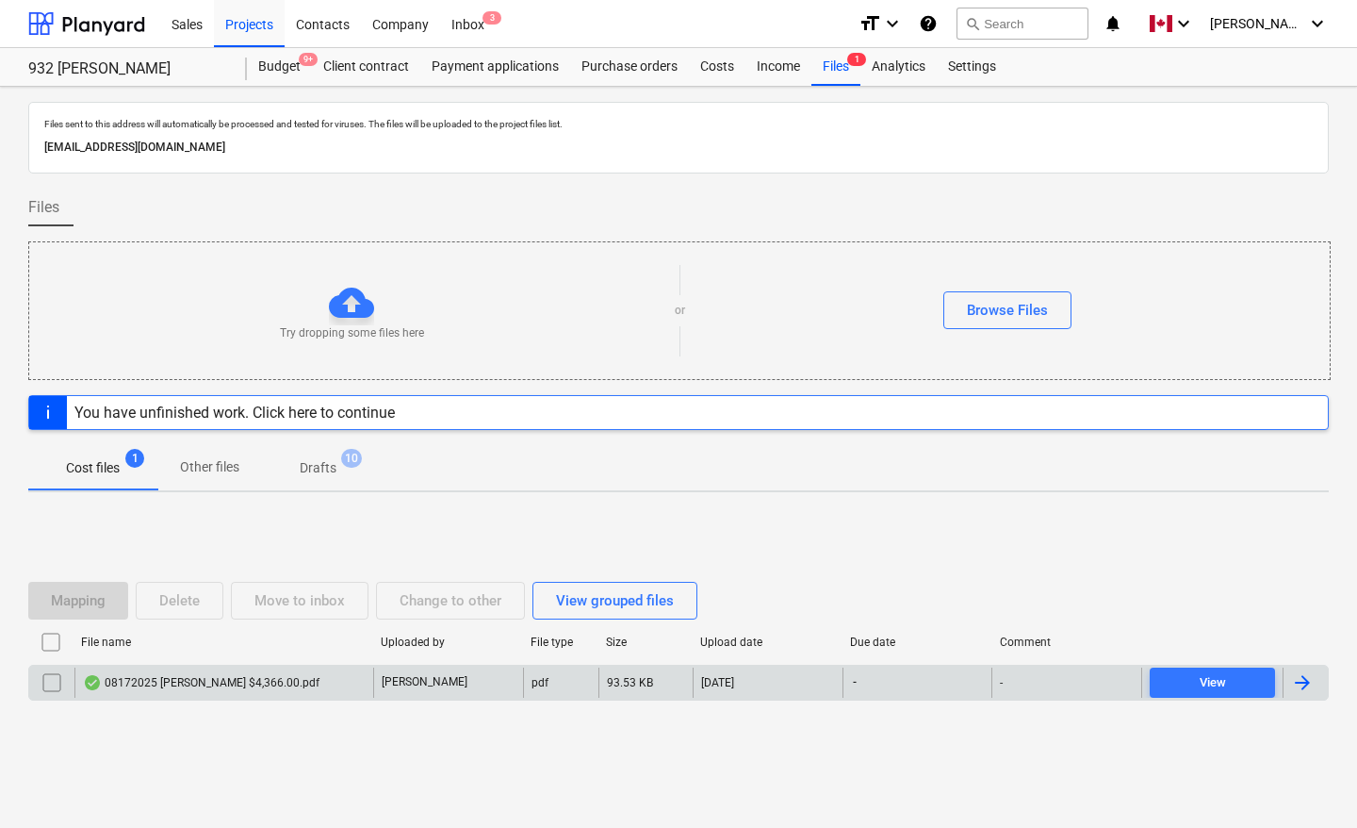
click at [1302, 686] on div at bounding box center [1303, 682] width 23 height 23
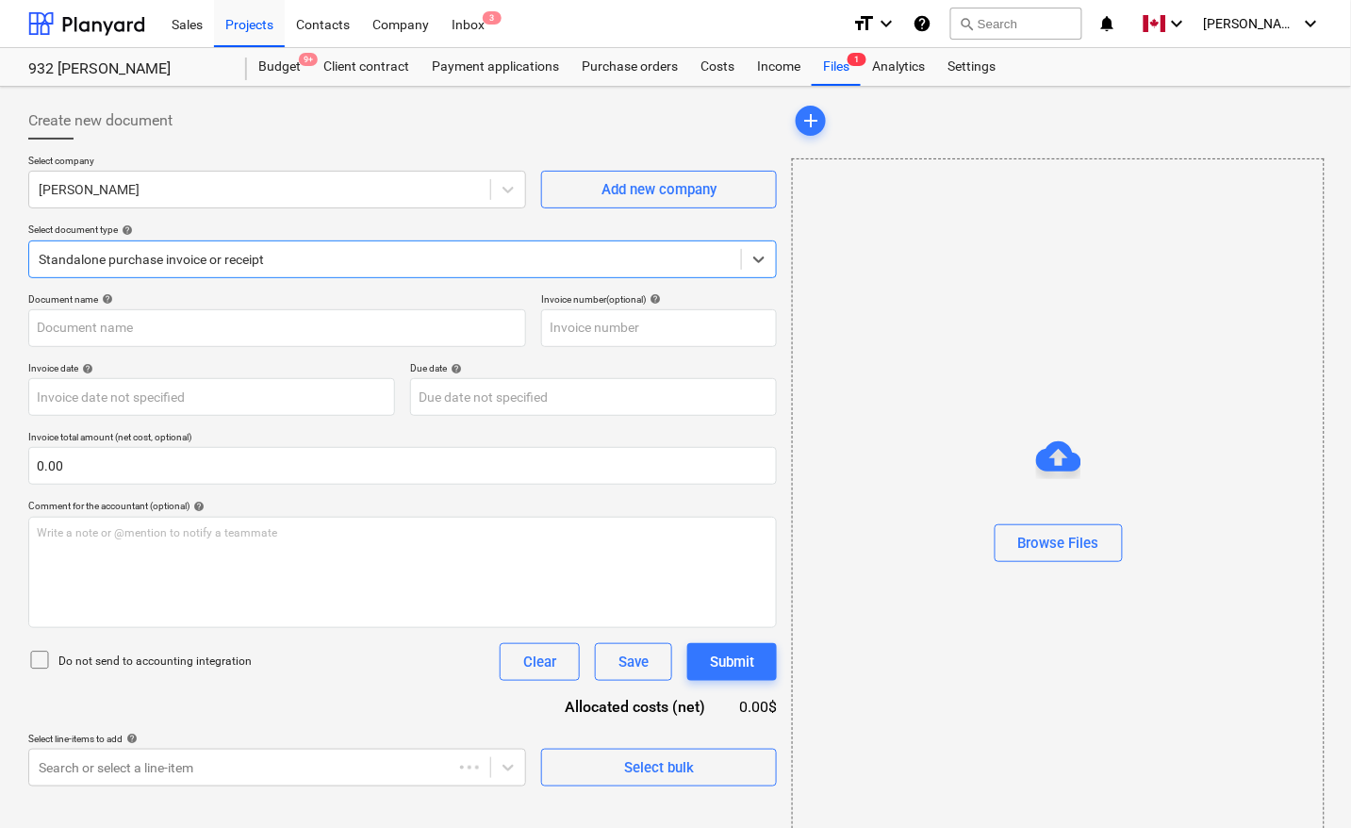
type input "08172025 [PERSON_NAME] $4,366.00.pdf"
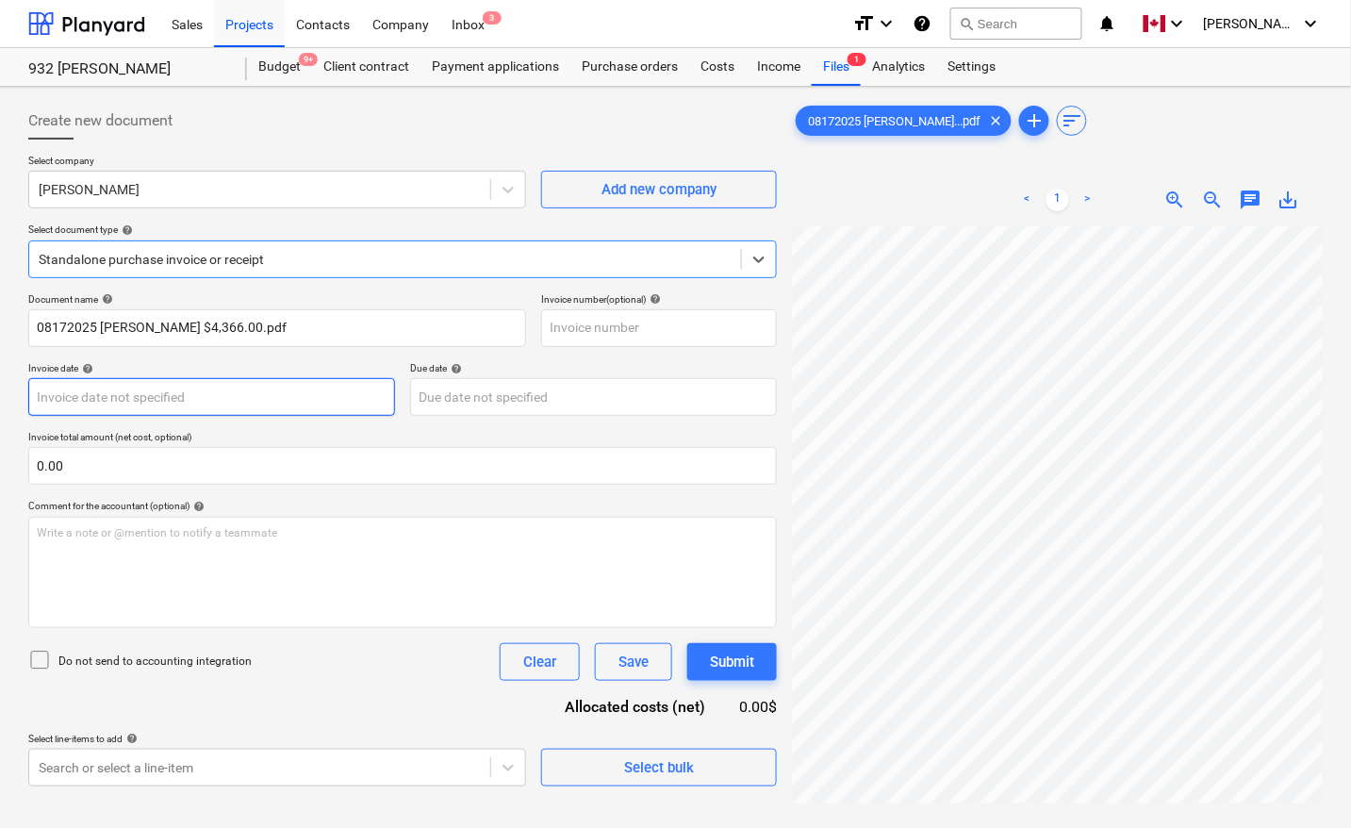
click at [165, 408] on body "Sales Projects Contacts Company Inbox 3 format_size keyboard_arrow_down help se…" at bounding box center [675, 414] width 1351 height 828
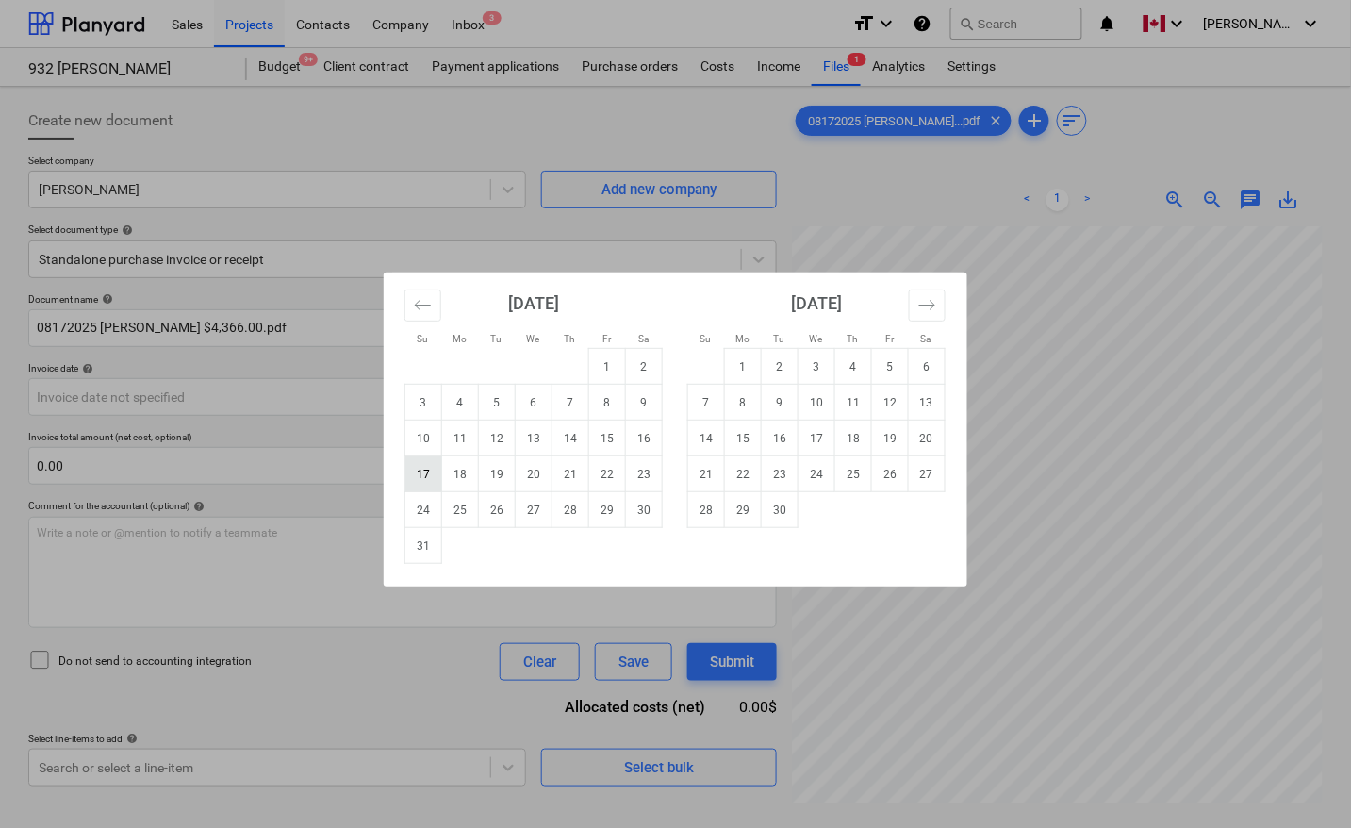
click at [434, 473] on td "17" at bounding box center [423, 474] width 37 height 36
type input "[DATE]"
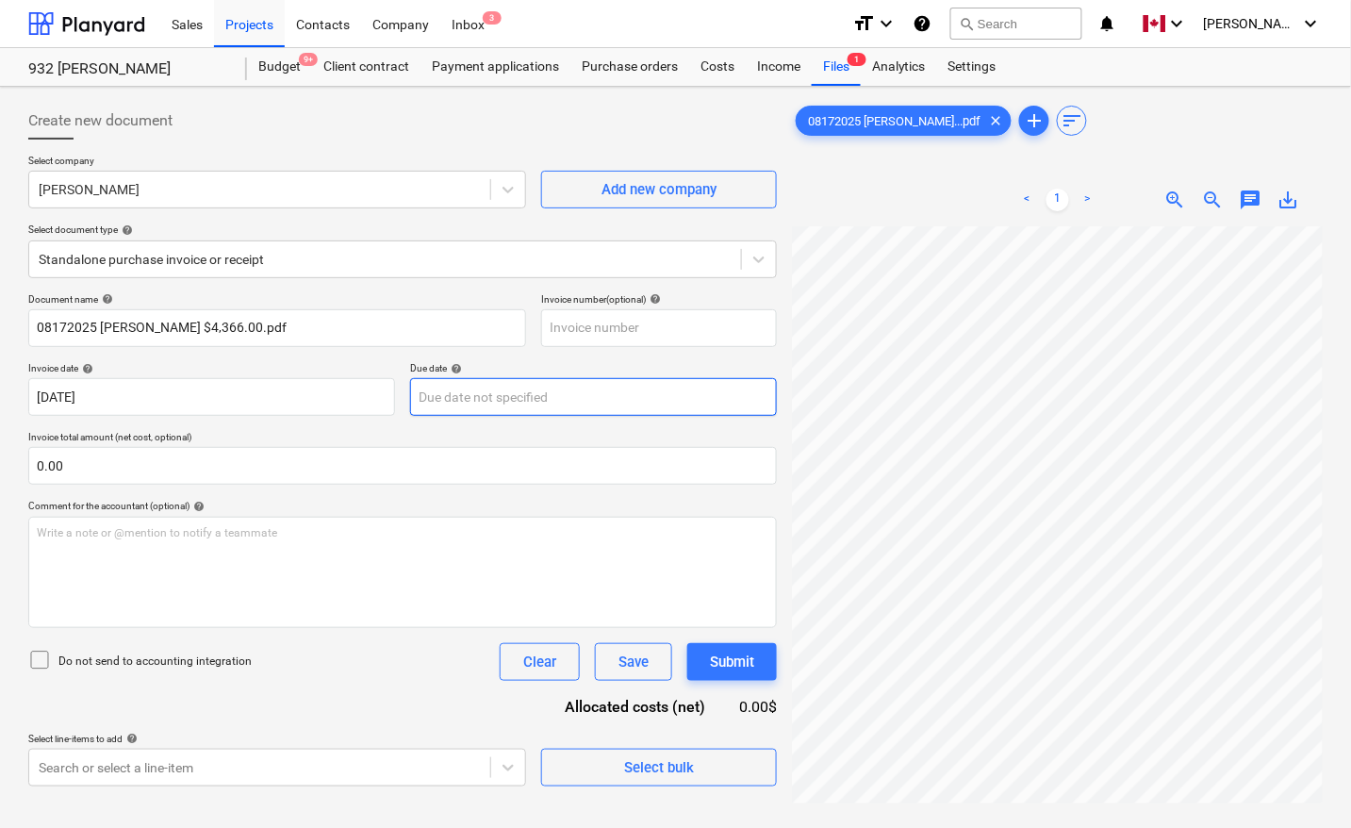
click at [483, 387] on body "Sales Projects Contacts Company Inbox 3 format_size keyboard_arrow_down help se…" at bounding box center [675, 414] width 1351 height 828
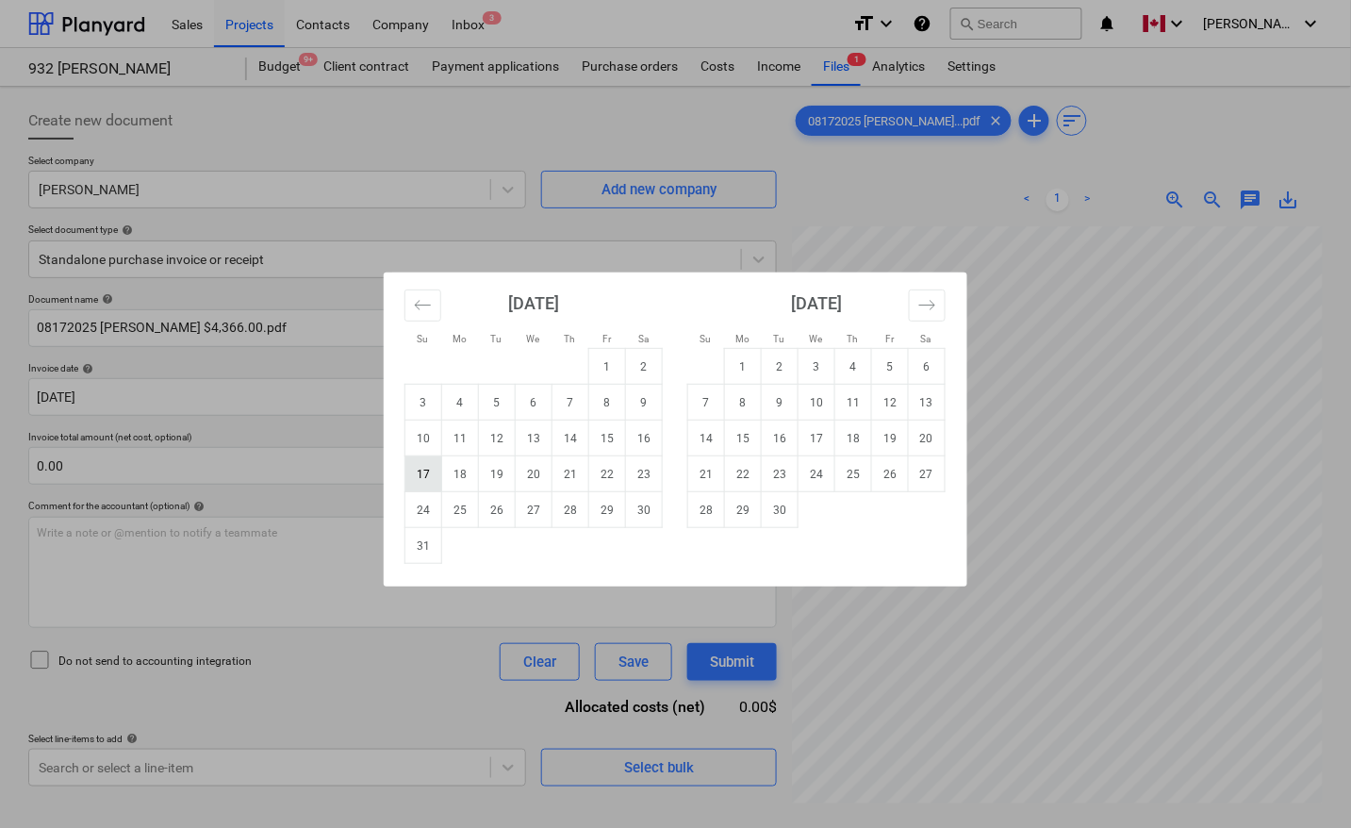
click at [425, 468] on td "17" at bounding box center [423, 474] width 37 height 36
type input "[DATE]"
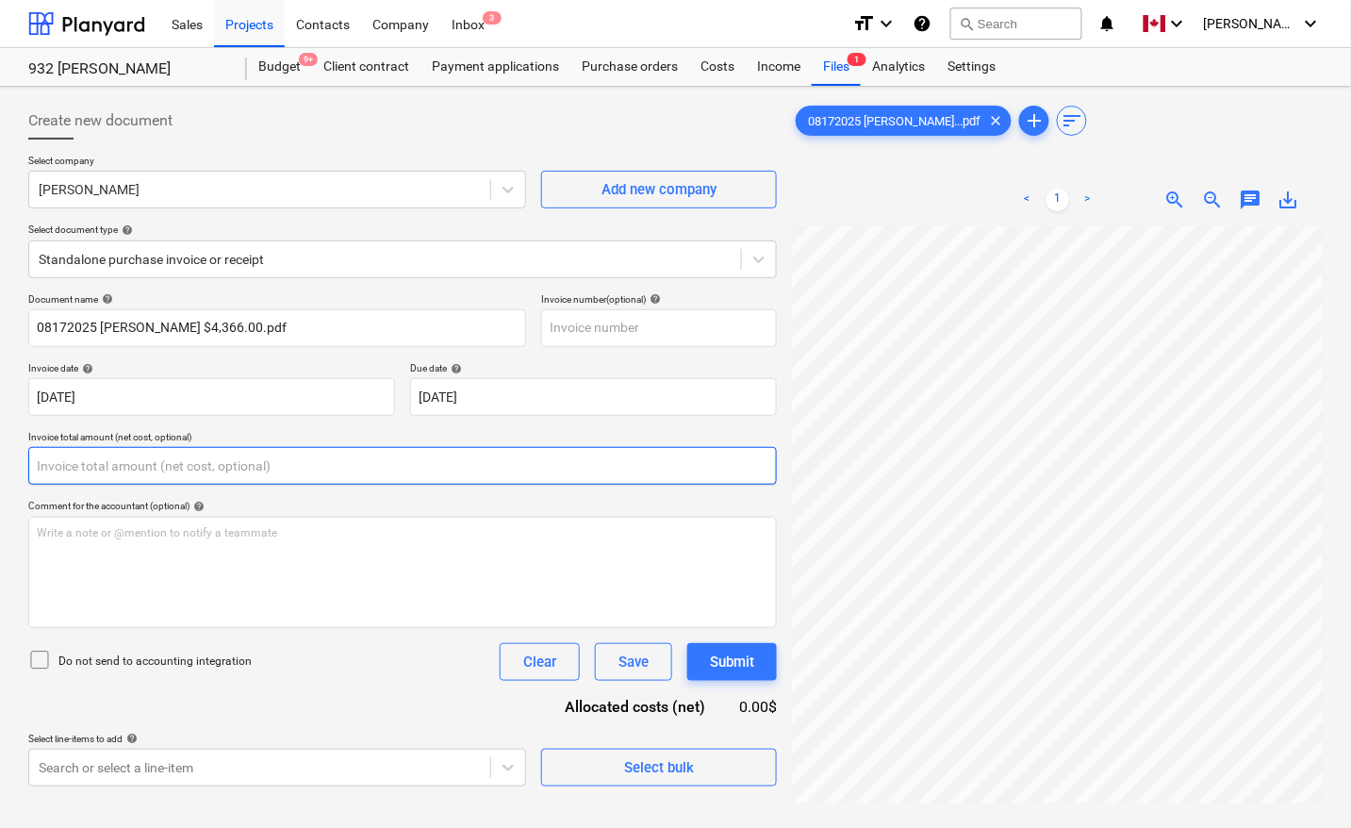
click at [204, 465] on input "text" at bounding box center [402, 466] width 749 height 38
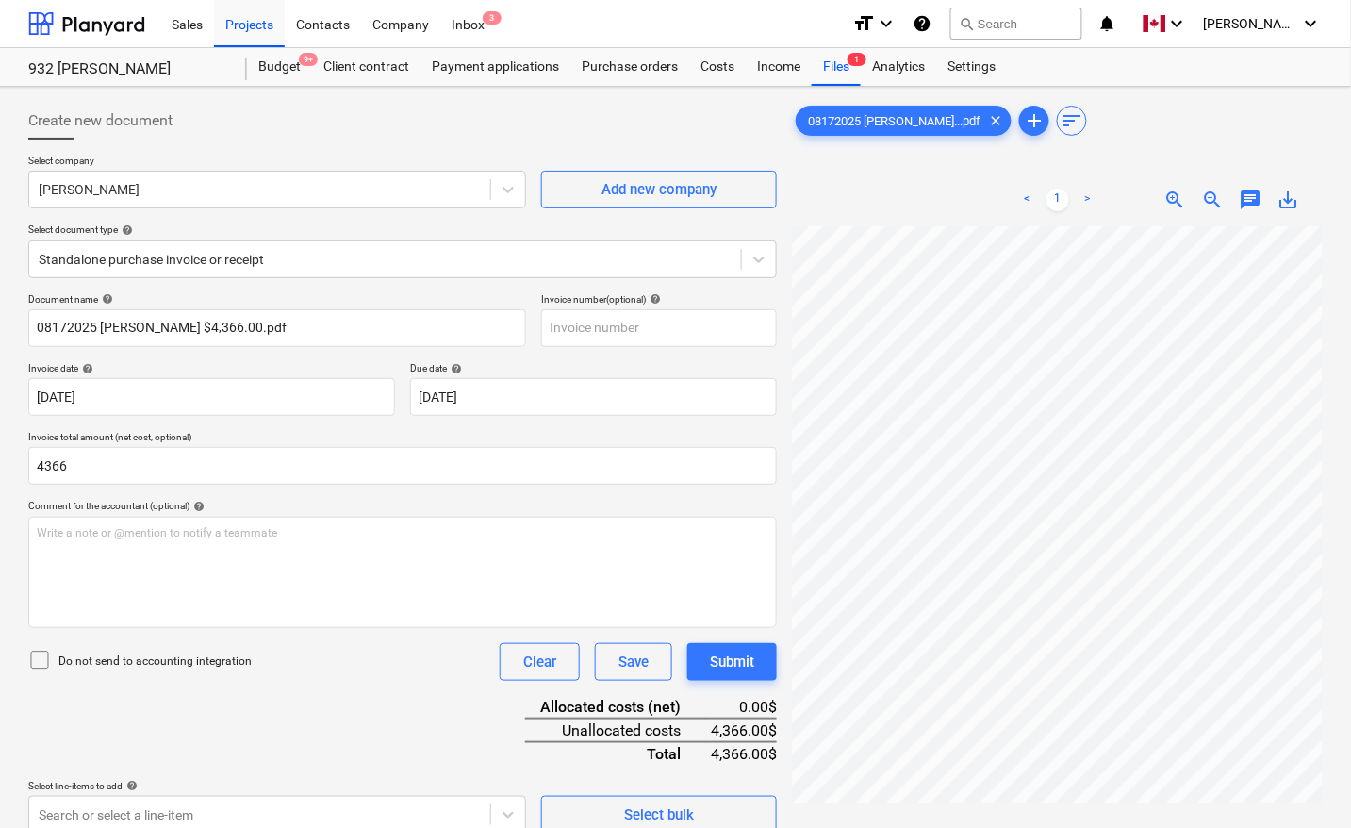
type input "4,366.00"
click at [229, 737] on div "Document name help 08172025 [PERSON_NAME] $4,366.00.pdf Invoice number (optiona…" at bounding box center [402, 563] width 749 height 540
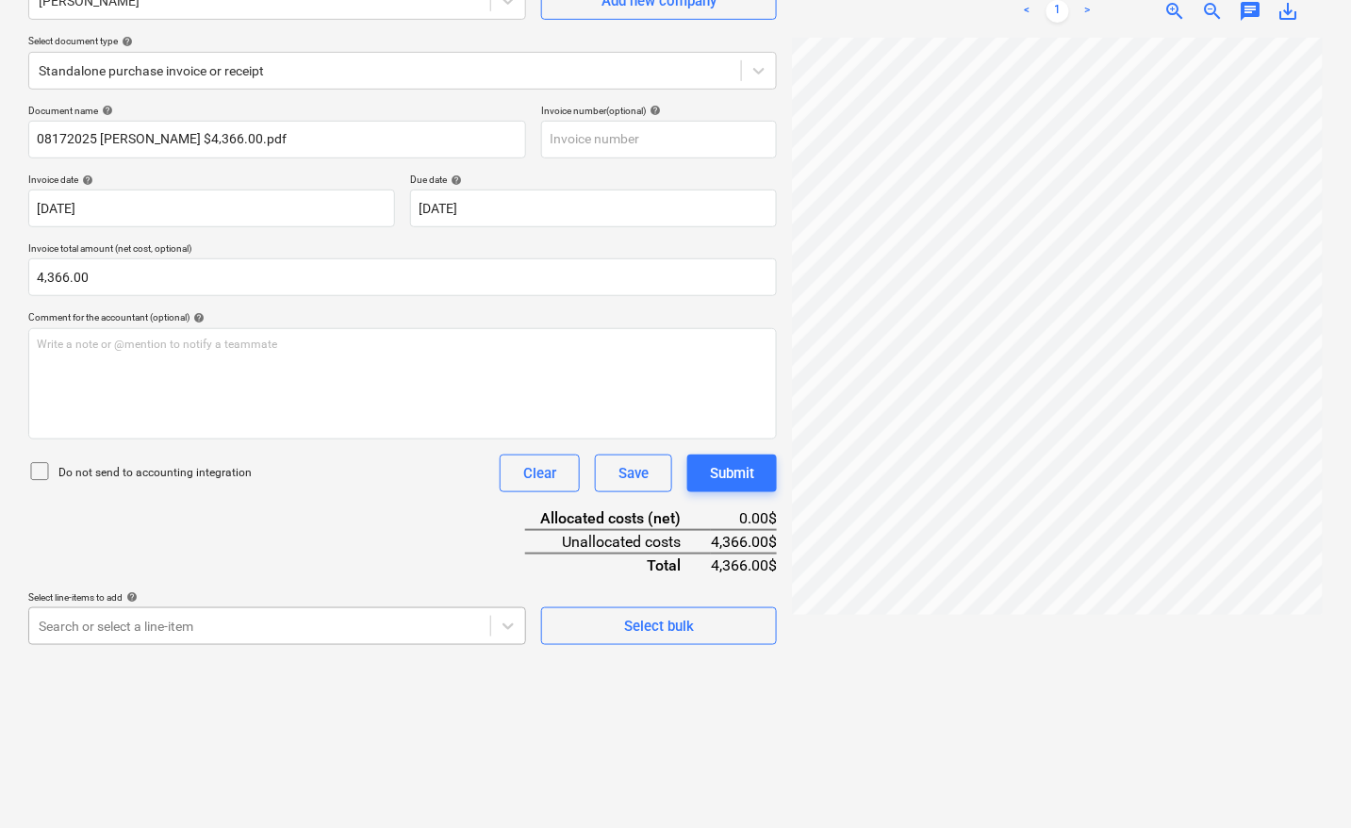
click at [203, 636] on body "Sales Projects Contacts Company Inbox 3 format_size keyboard_arrow_down help se…" at bounding box center [675, 225] width 1351 height 828
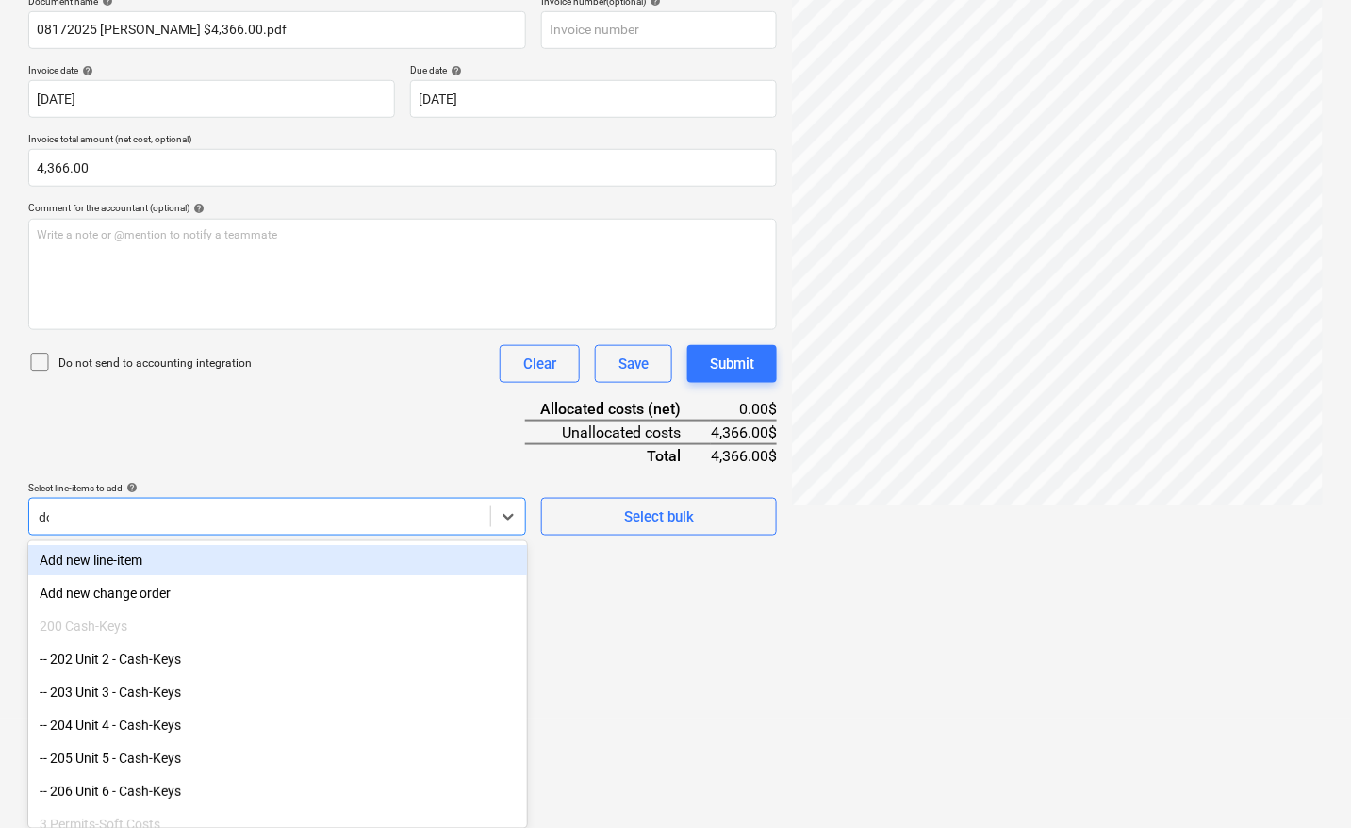
scroll to position [293, 0]
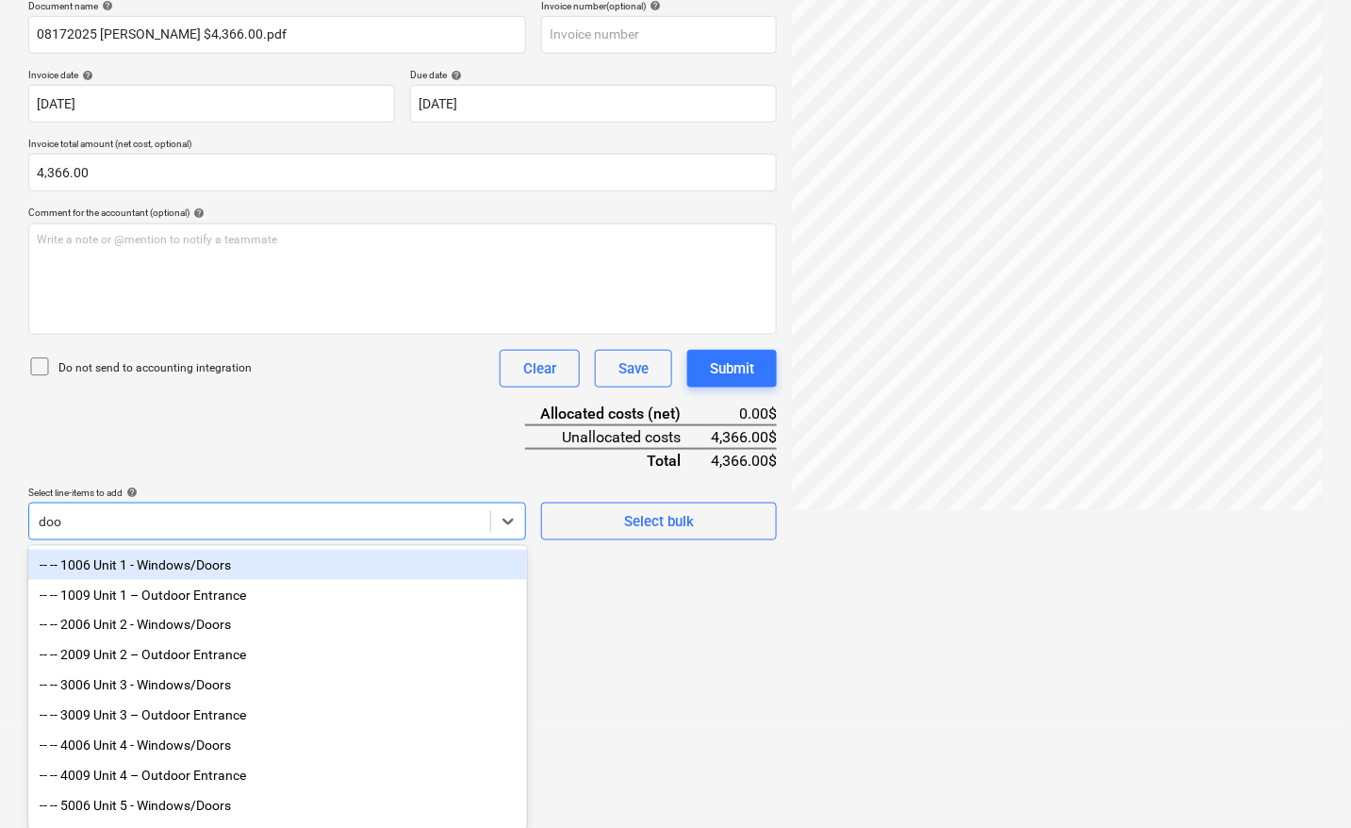
type input "door"
click at [219, 567] on div "-- -- 1006 Unit 1 - Windows/Doors" at bounding box center [277, 565] width 499 height 30
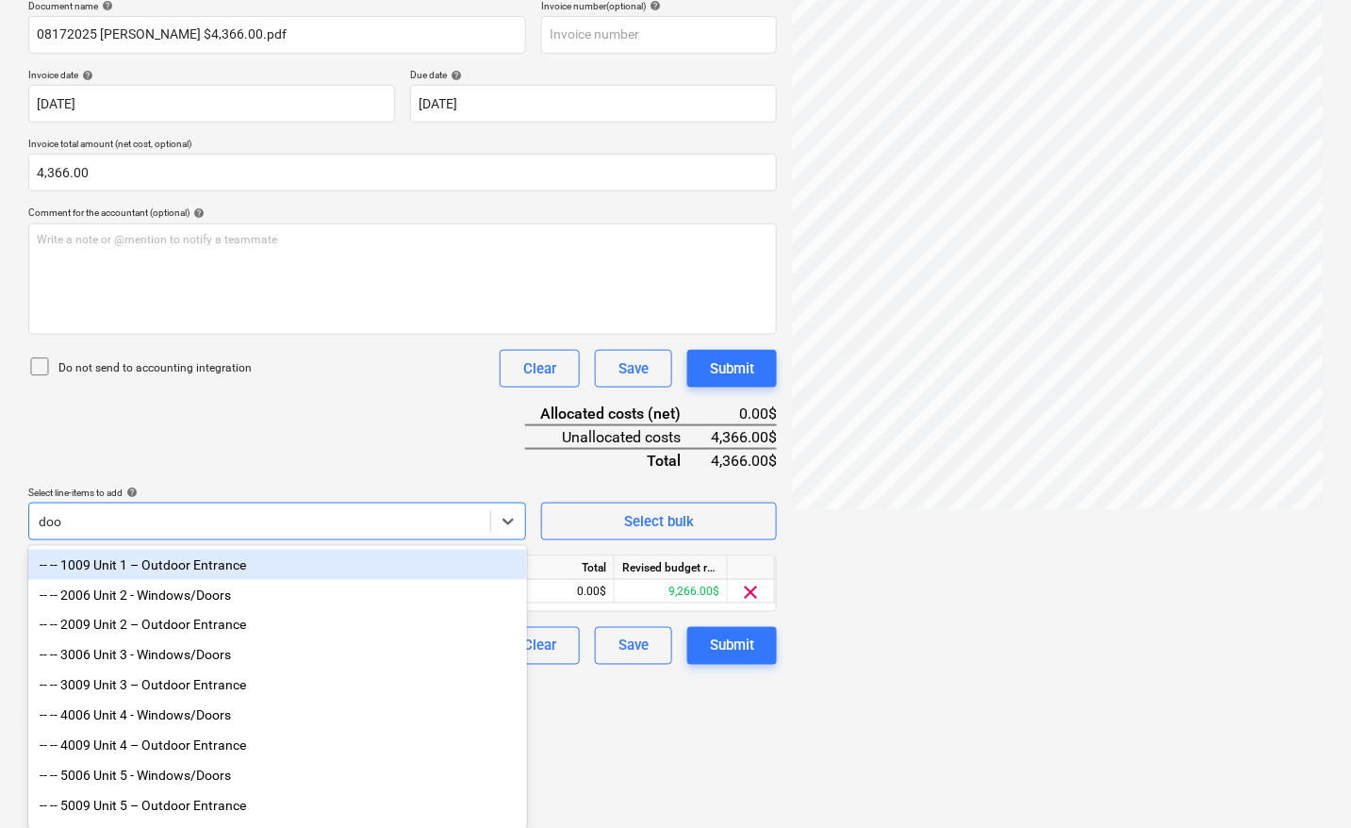
type input "door"
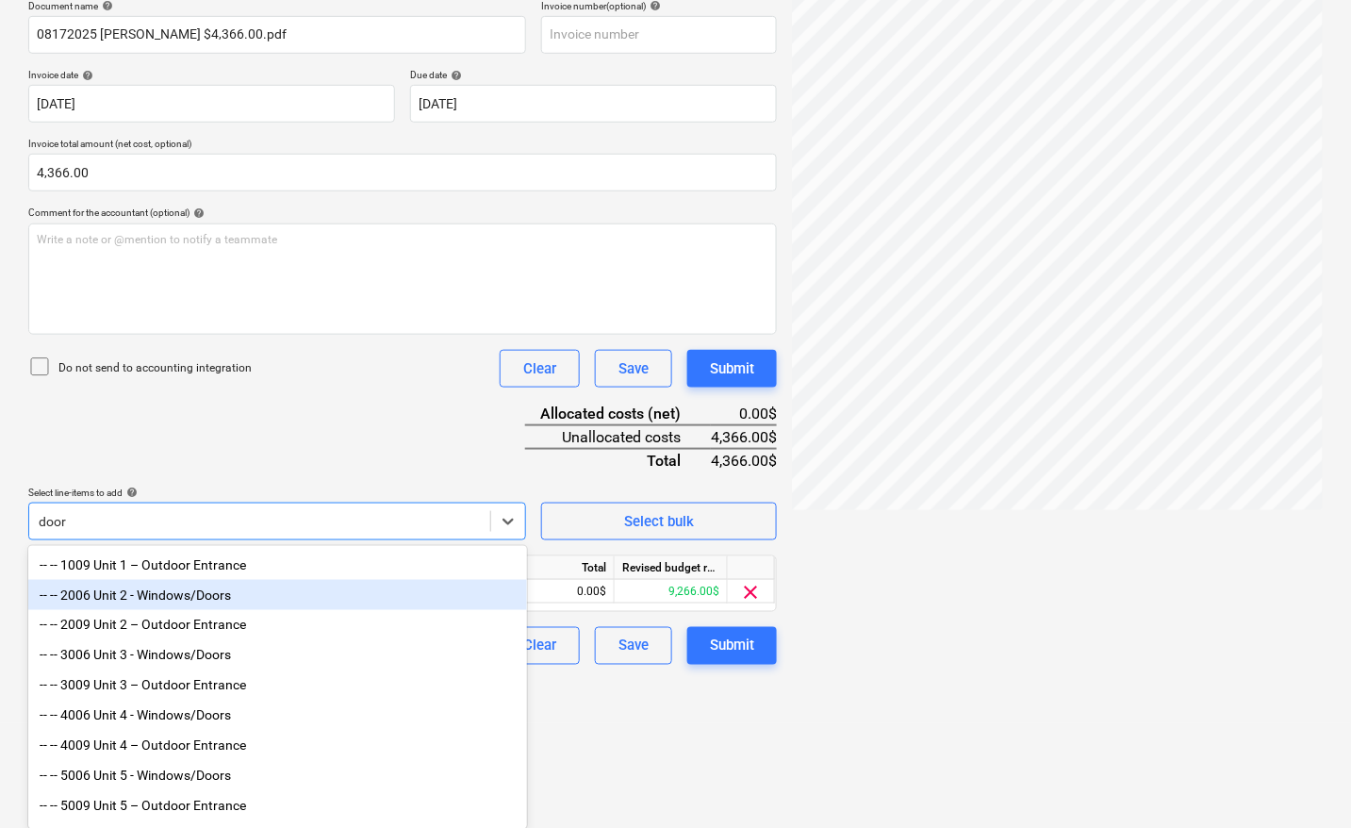
click at [187, 600] on div "-- -- 2006 Unit 2 - Windows/Doors" at bounding box center [277, 595] width 499 height 30
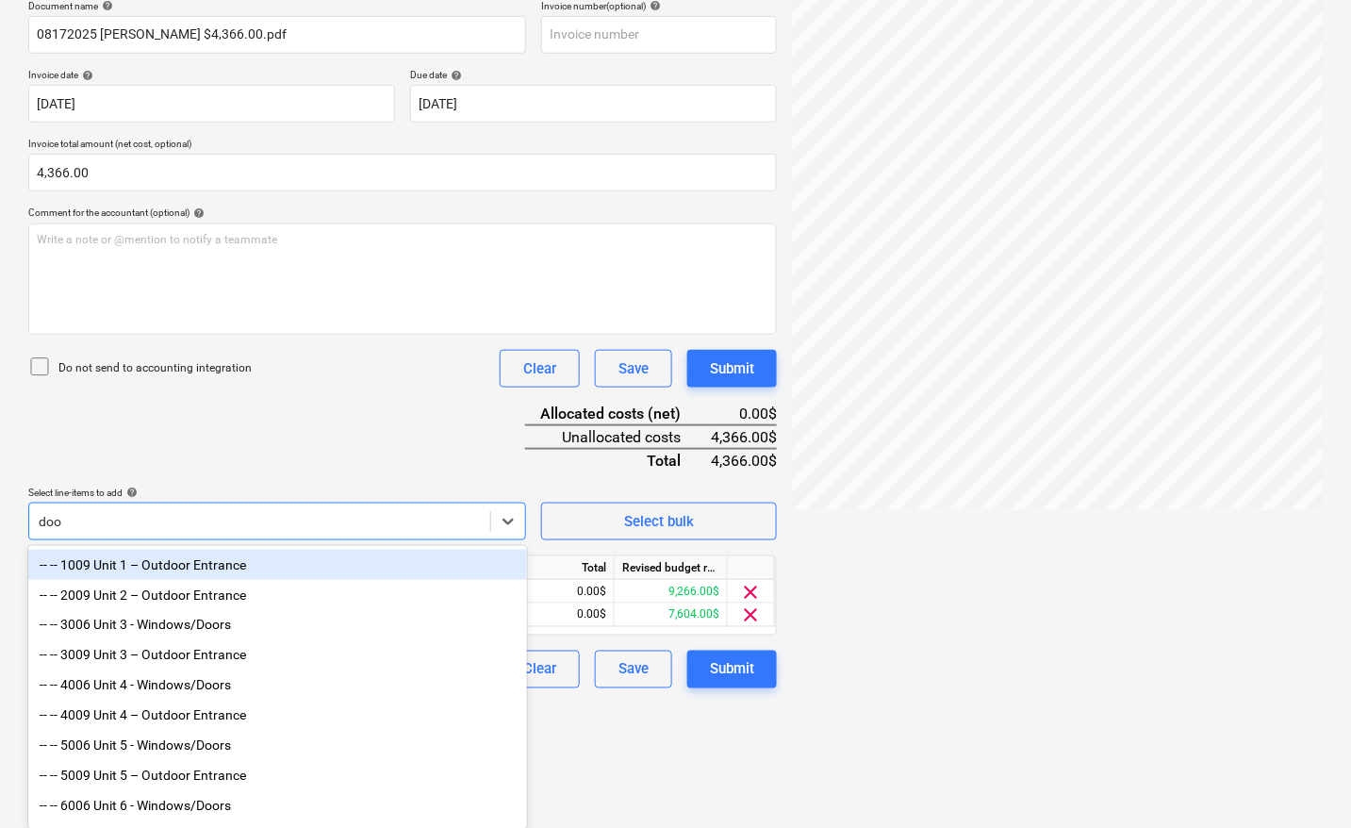
type input "door"
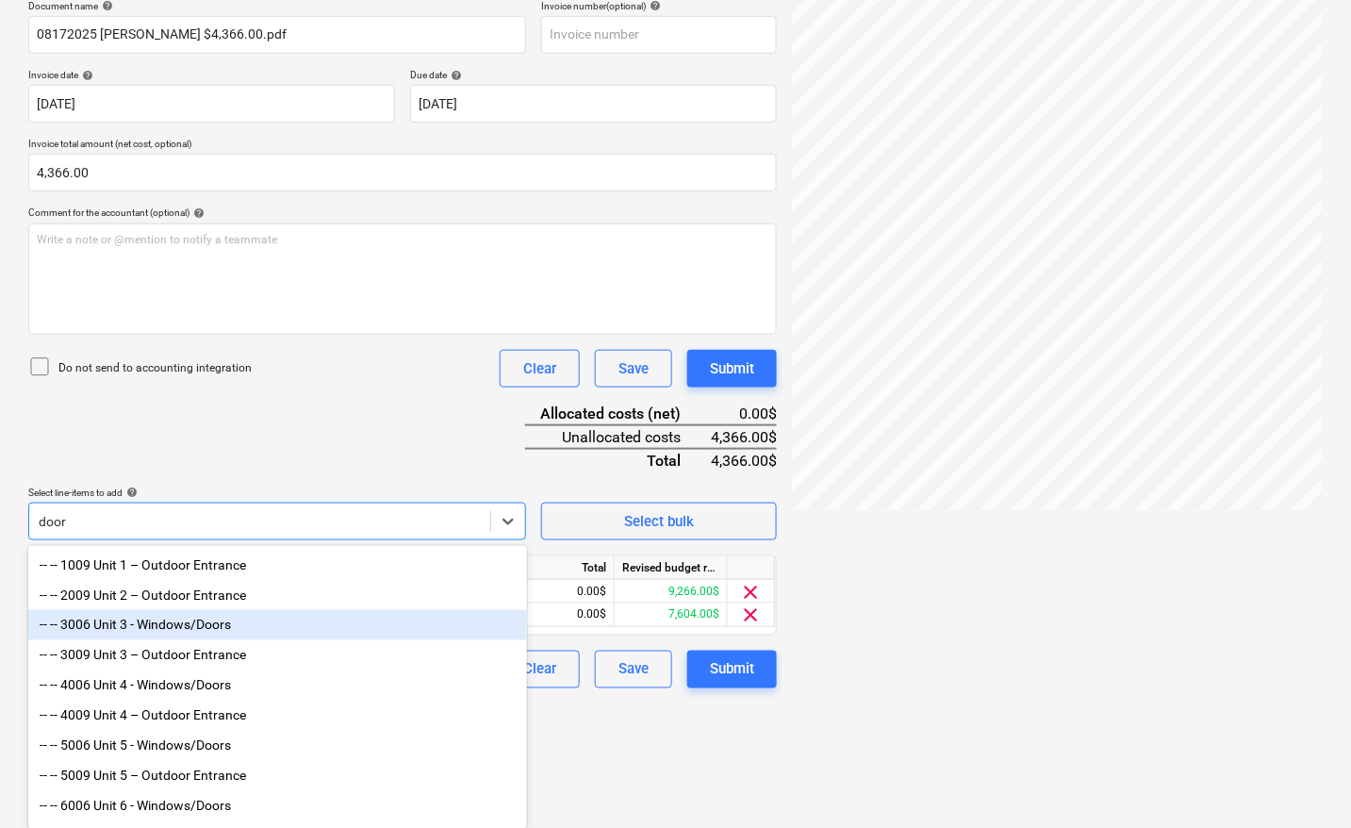
click at [173, 628] on div "-- -- 3006 Unit 3 - Windows/Doors" at bounding box center [277, 625] width 499 height 30
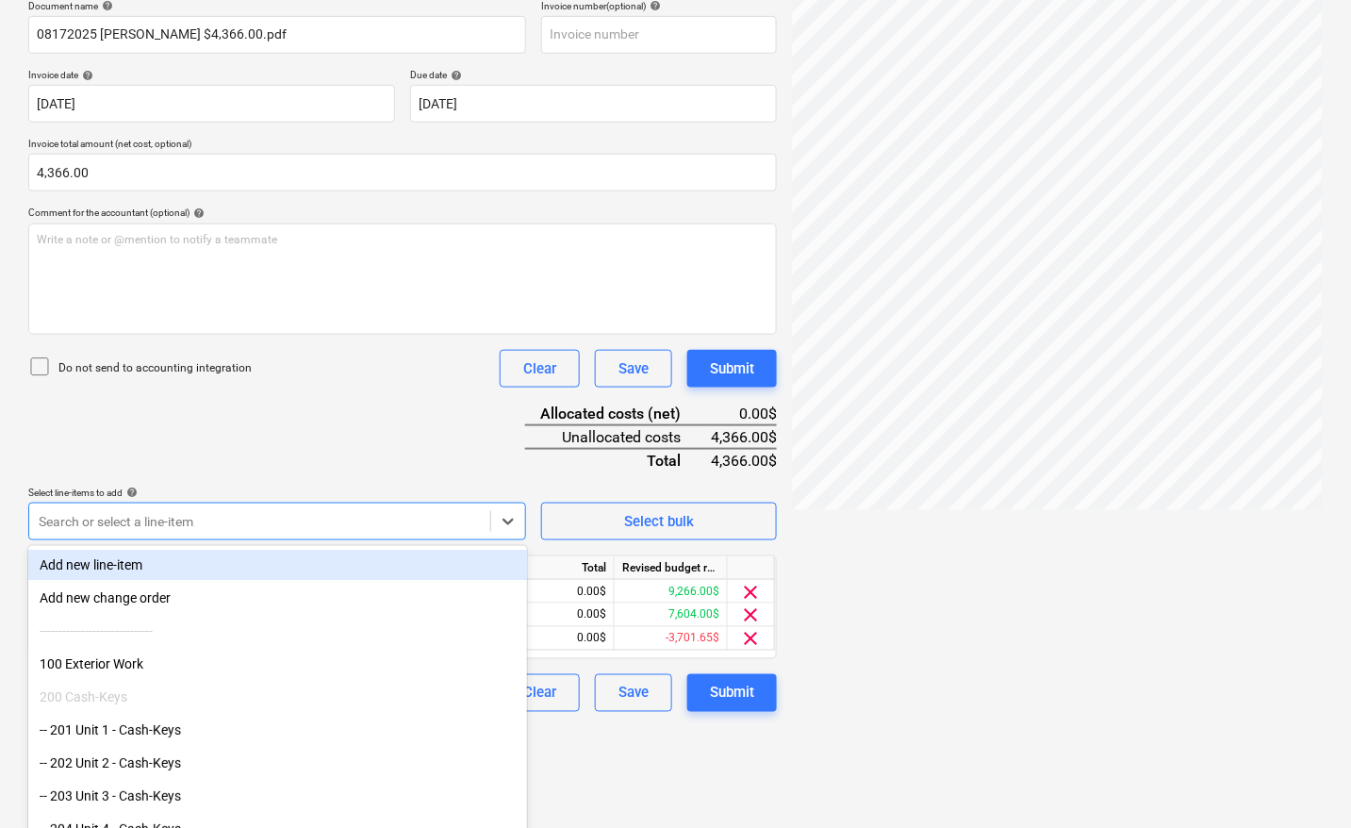
scroll to position [298, 0]
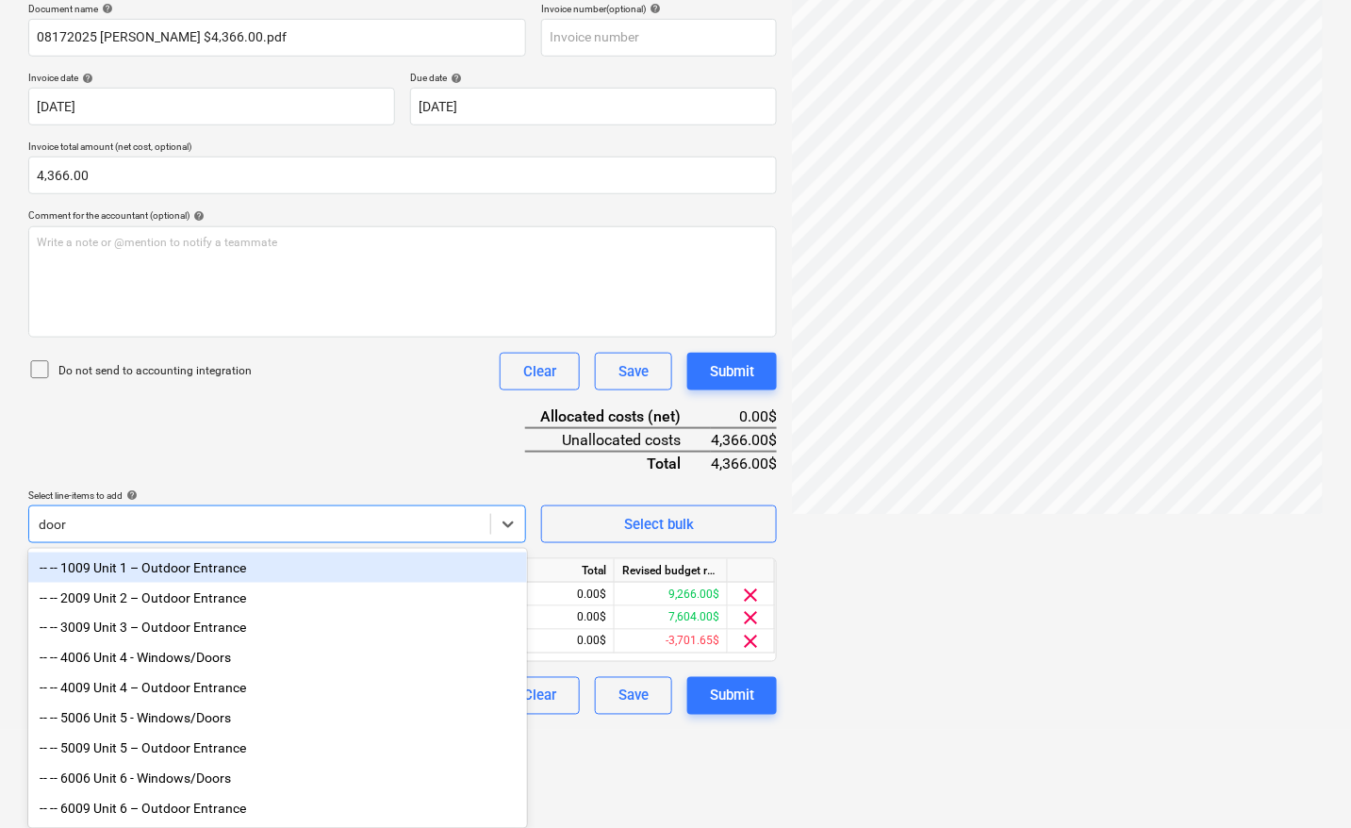
type input "doors"
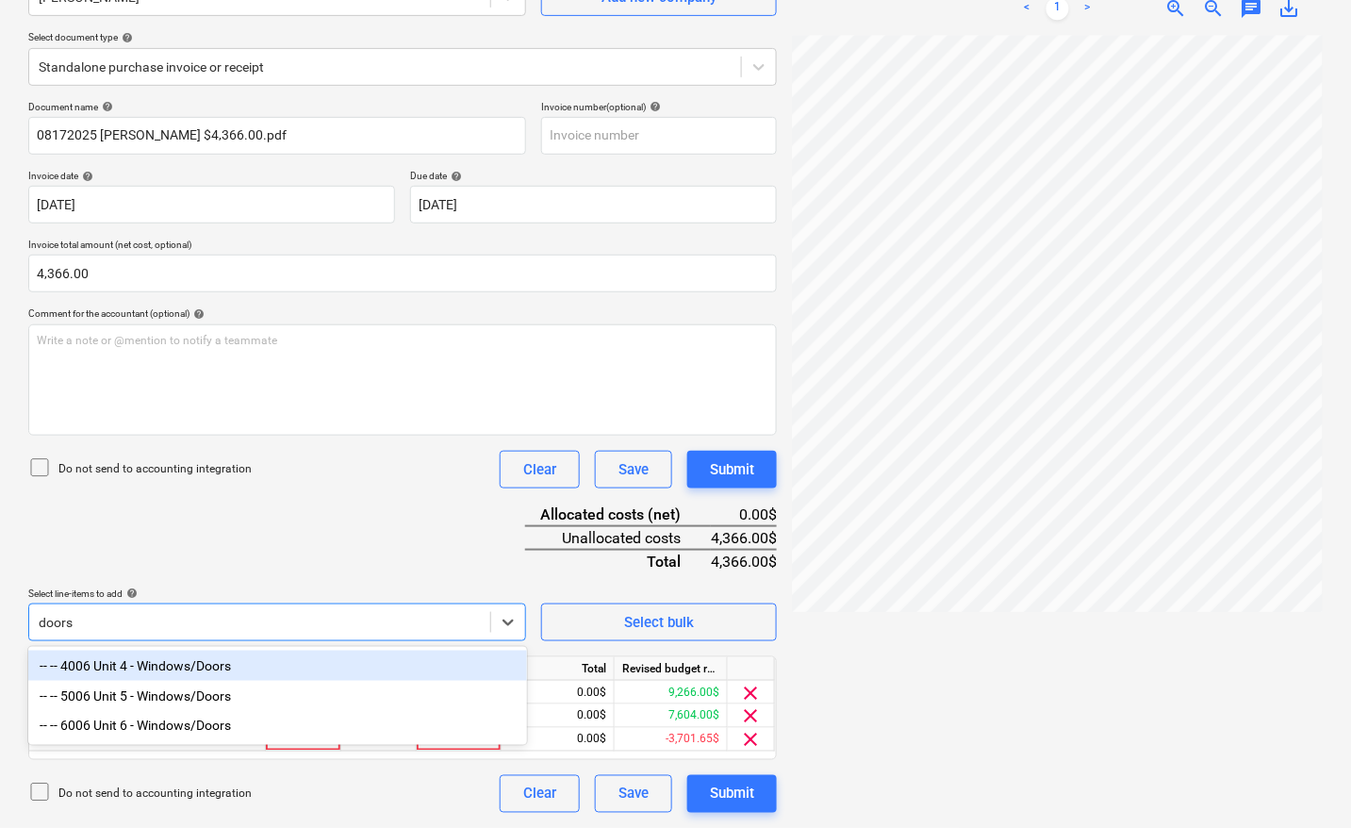
scroll to position [189, 0]
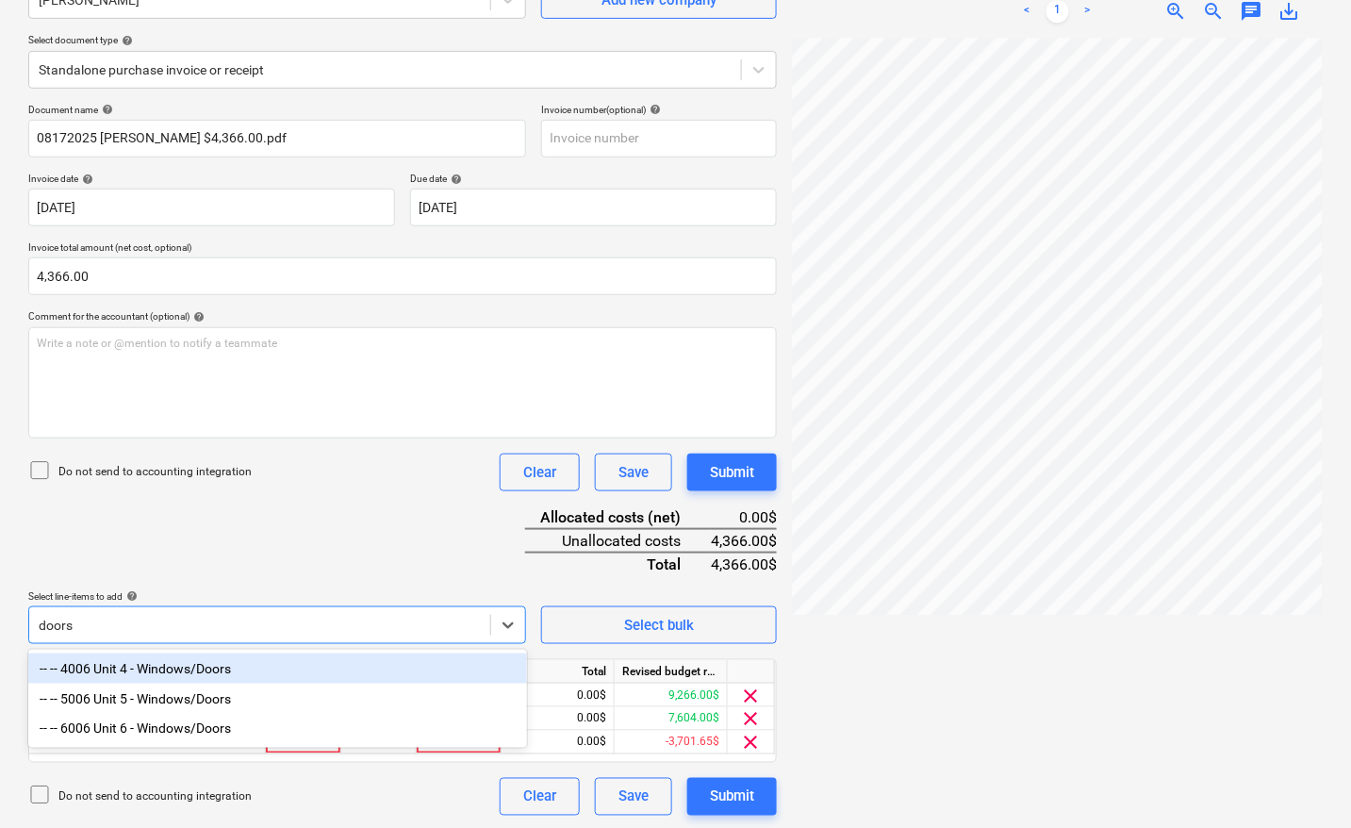
click at [165, 675] on div "-- -- 4006 Unit 4 - Windows/Doors" at bounding box center [277, 668] width 499 height 30
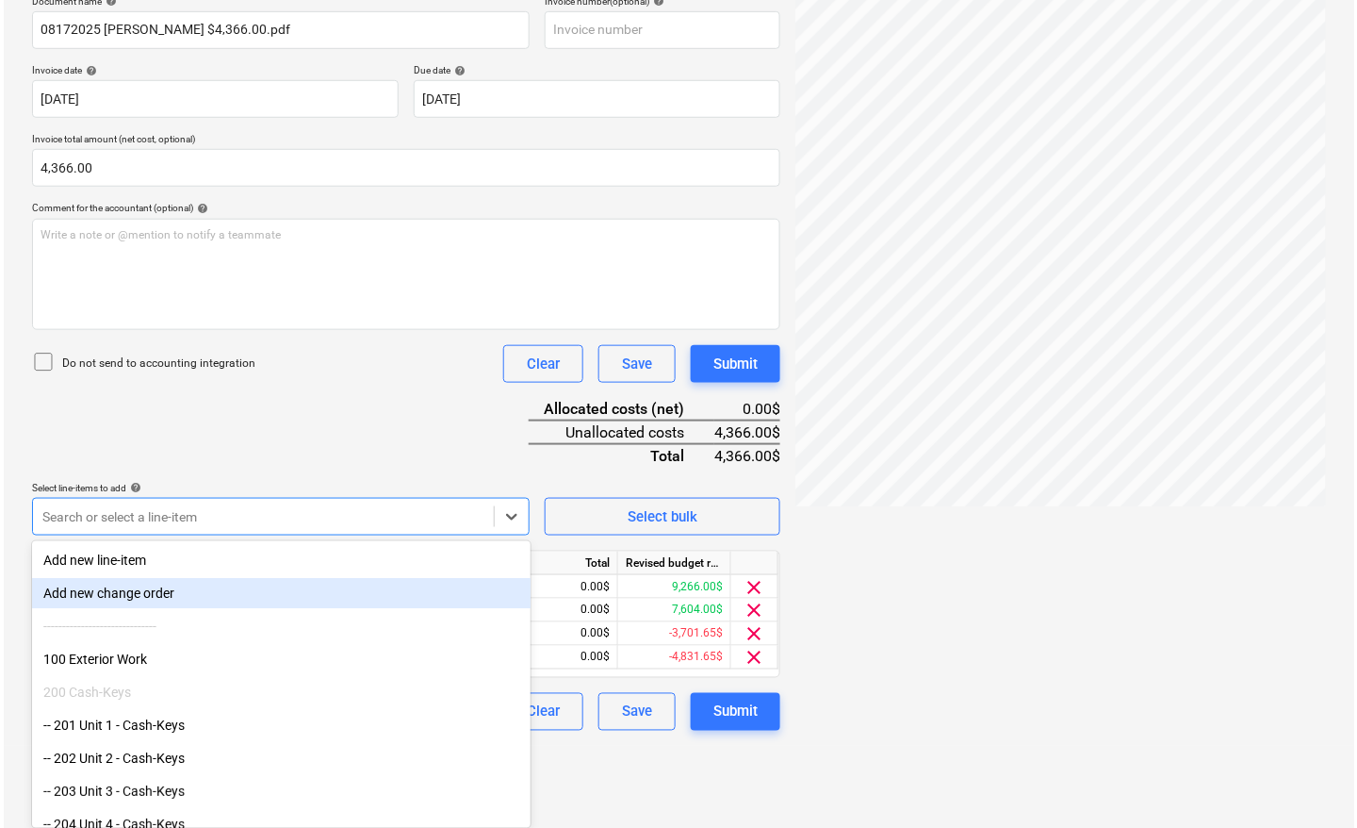
scroll to position [213, 0]
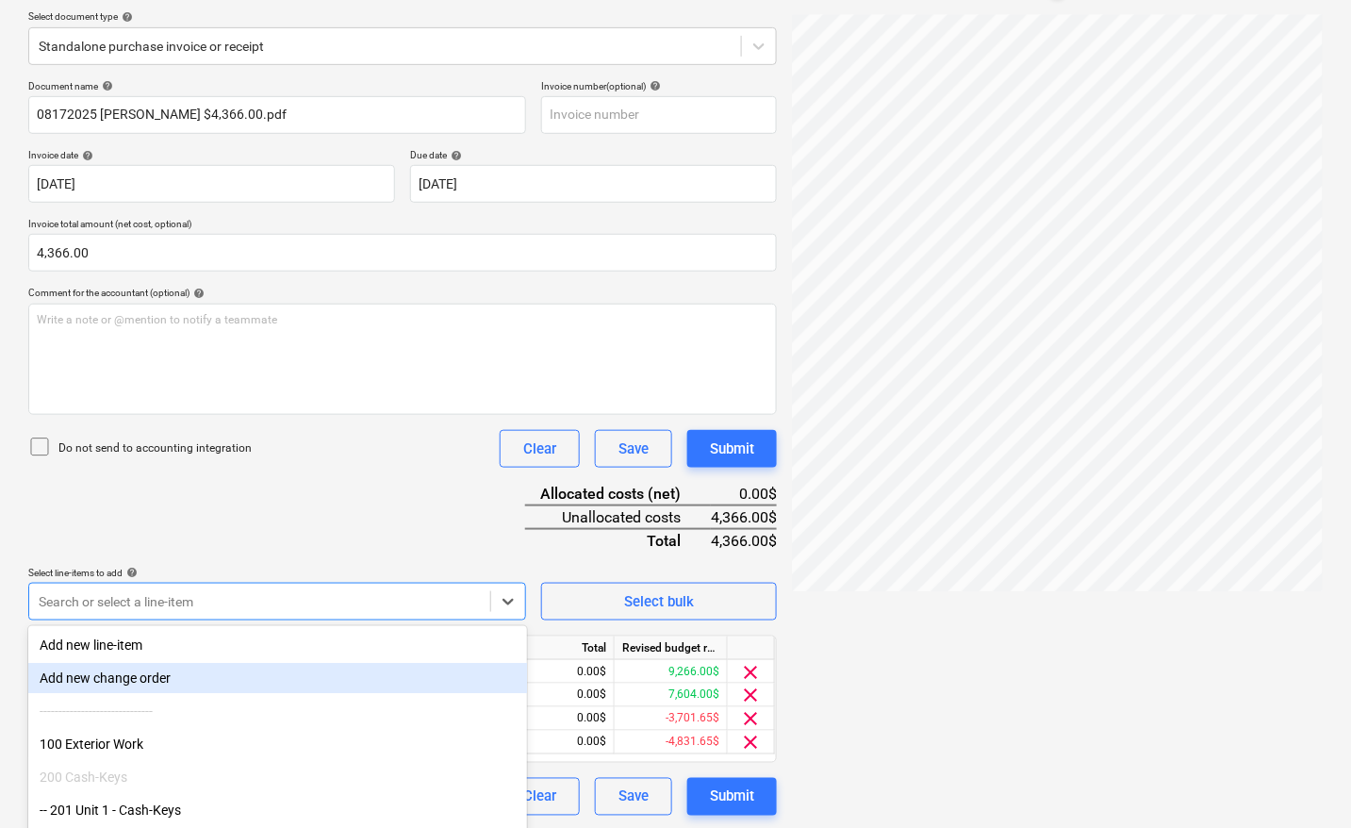
click at [318, 410] on div "Document name help 08172025 [PERSON_NAME] $4,366.00.pdf Invoice number (optiona…" at bounding box center [402, 447] width 749 height 735
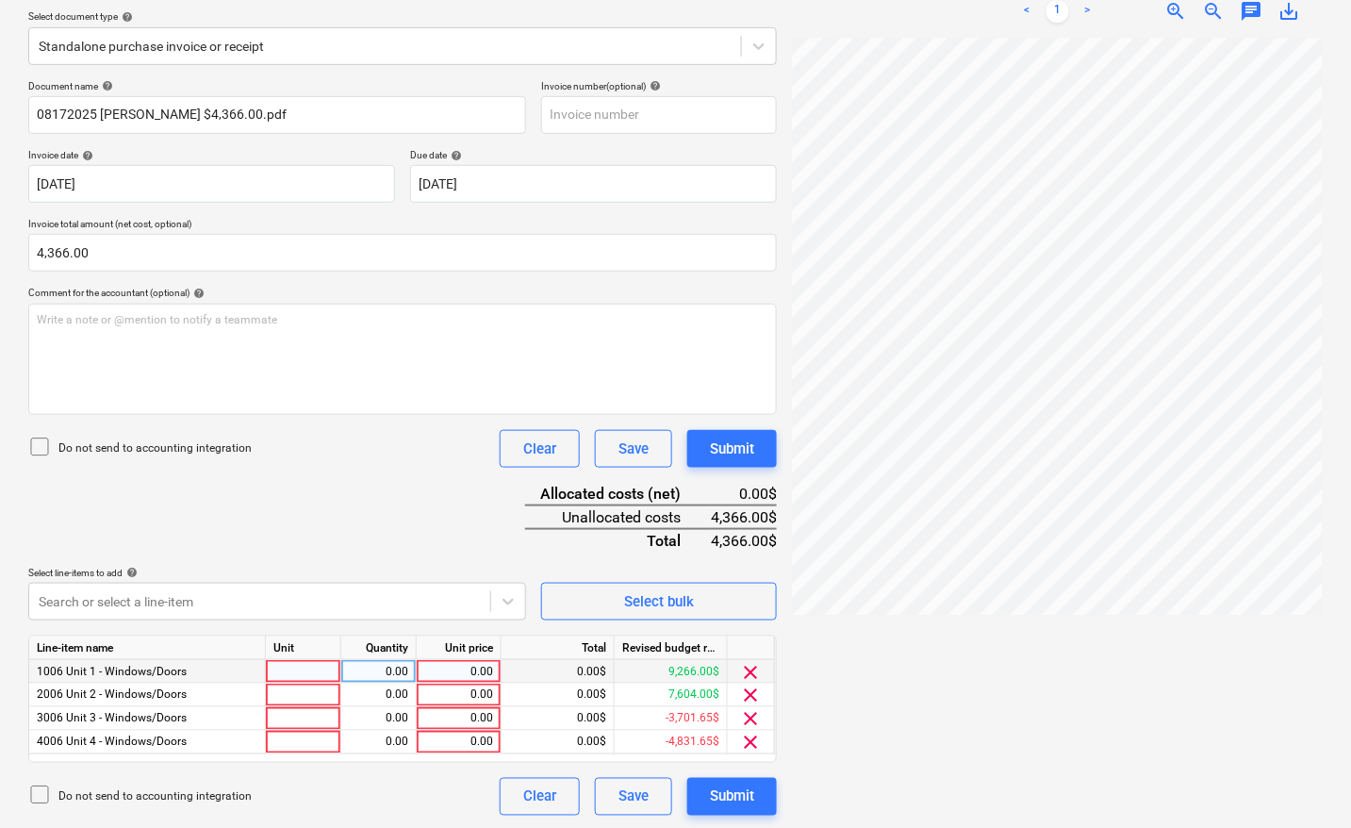
click at [289, 670] on div at bounding box center [303, 672] width 75 height 24
type input "pcs"
type input "1091.50"
type input "pcs"
type input "1091.50"
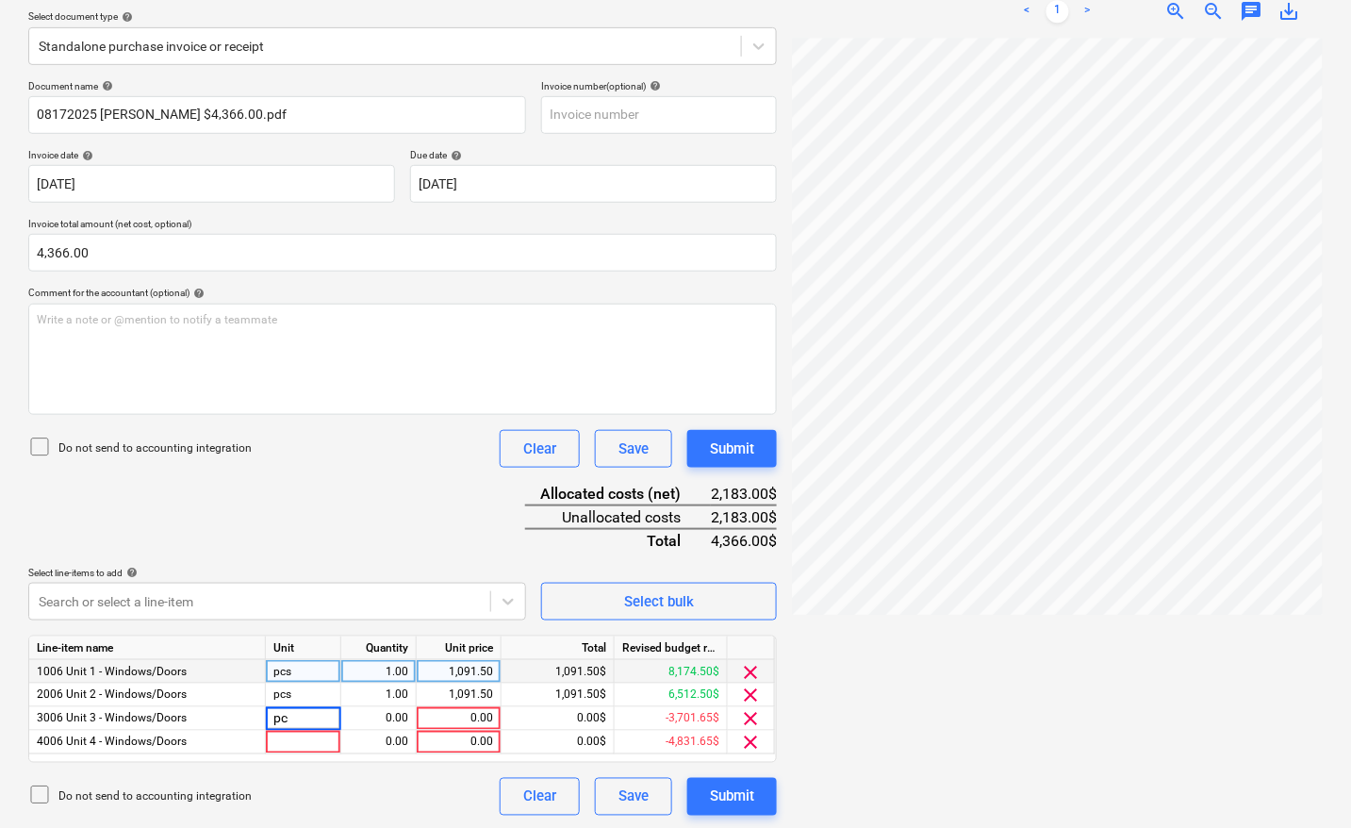
type input "pcs"
type input "1091.50"
type input "pcs"
type input "1091"
type input "1091.50"
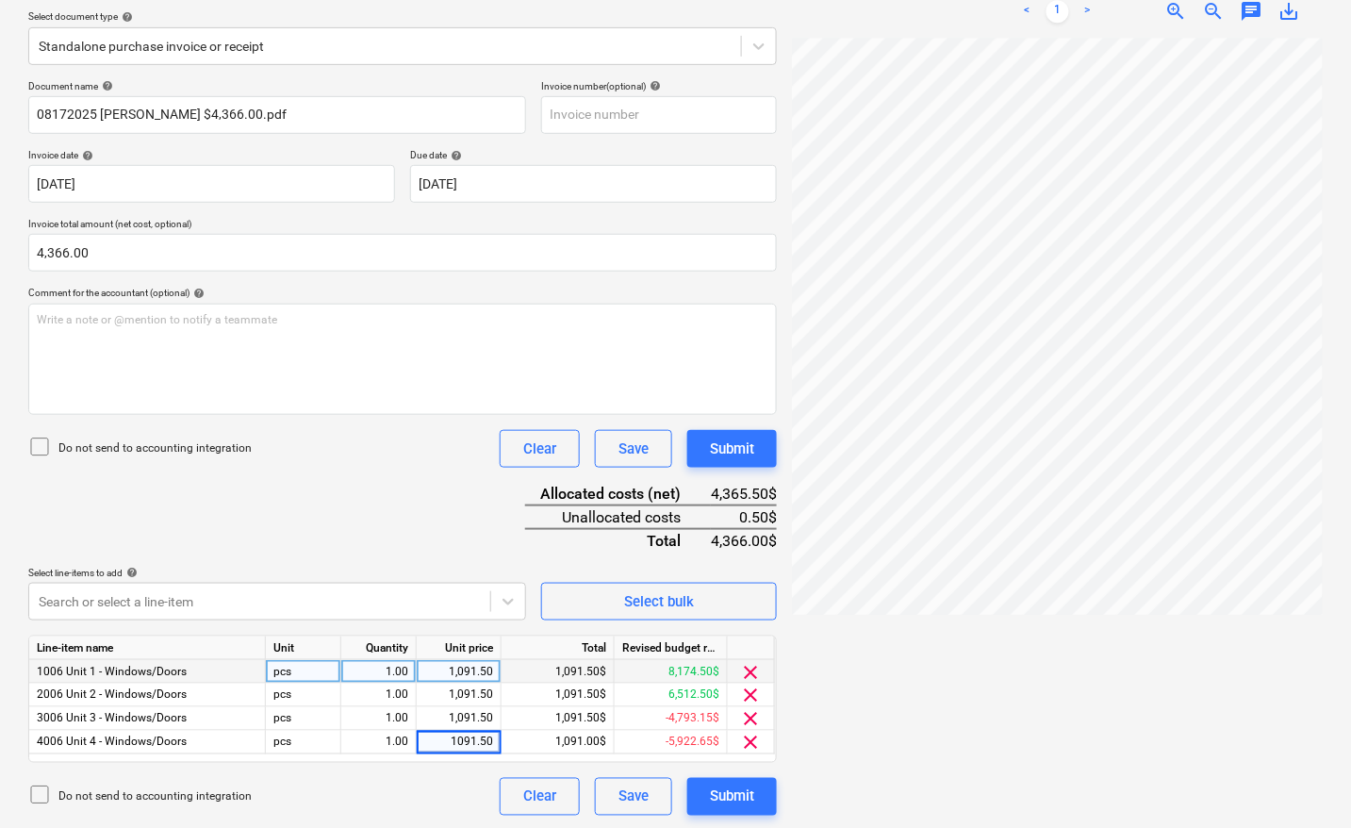
click at [388, 495] on div "Document name help 08172025 [PERSON_NAME] $4,366.00.pdf Invoice number (optiona…" at bounding box center [402, 447] width 749 height 735
click at [741, 798] on div "Submit" at bounding box center [732, 796] width 44 height 25
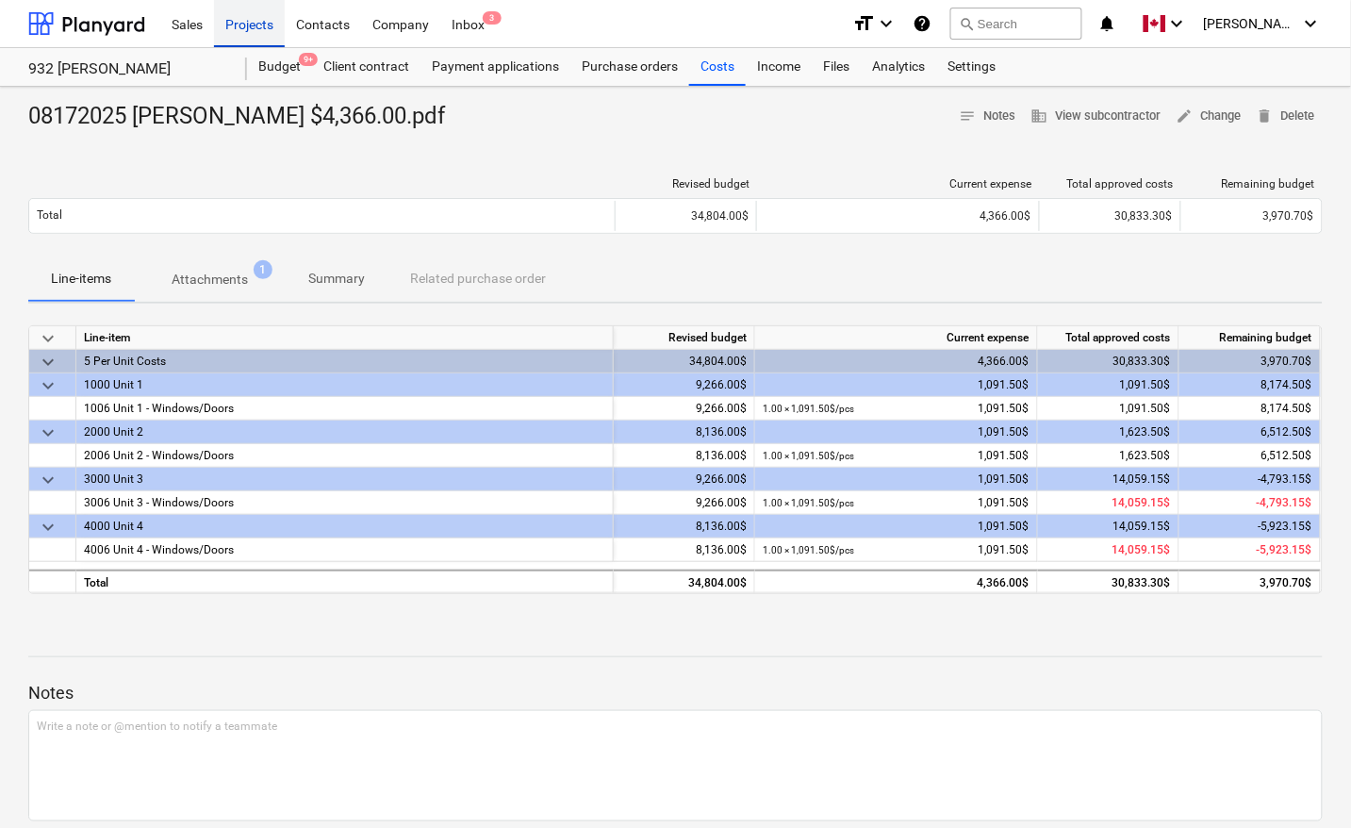
click at [237, 21] on div "Projects" at bounding box center [249, 23] width 71 height 48
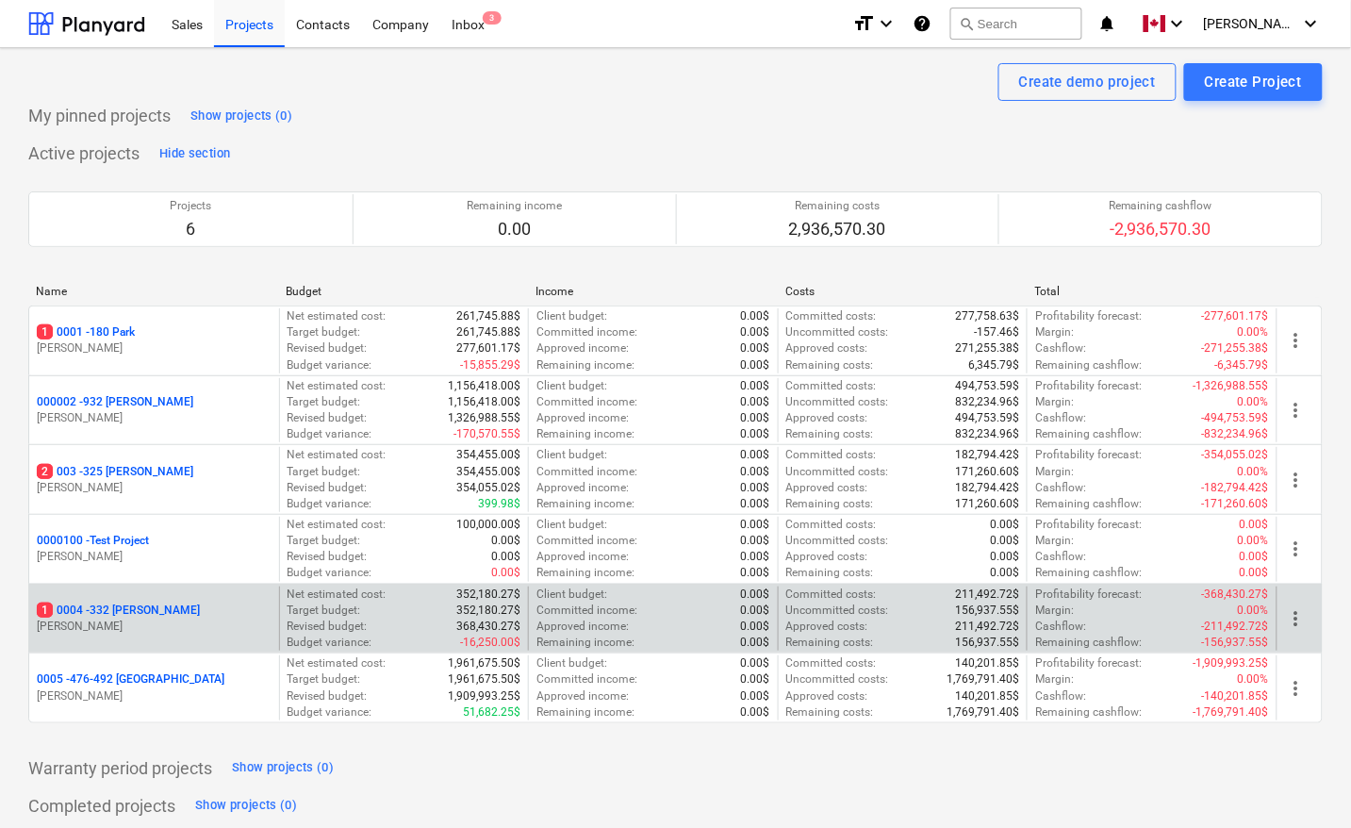
click at [125, 610] on p "1 0004 - 332 [PERSON_NAME]" at bounding box center [118, 610] width 163 height 16
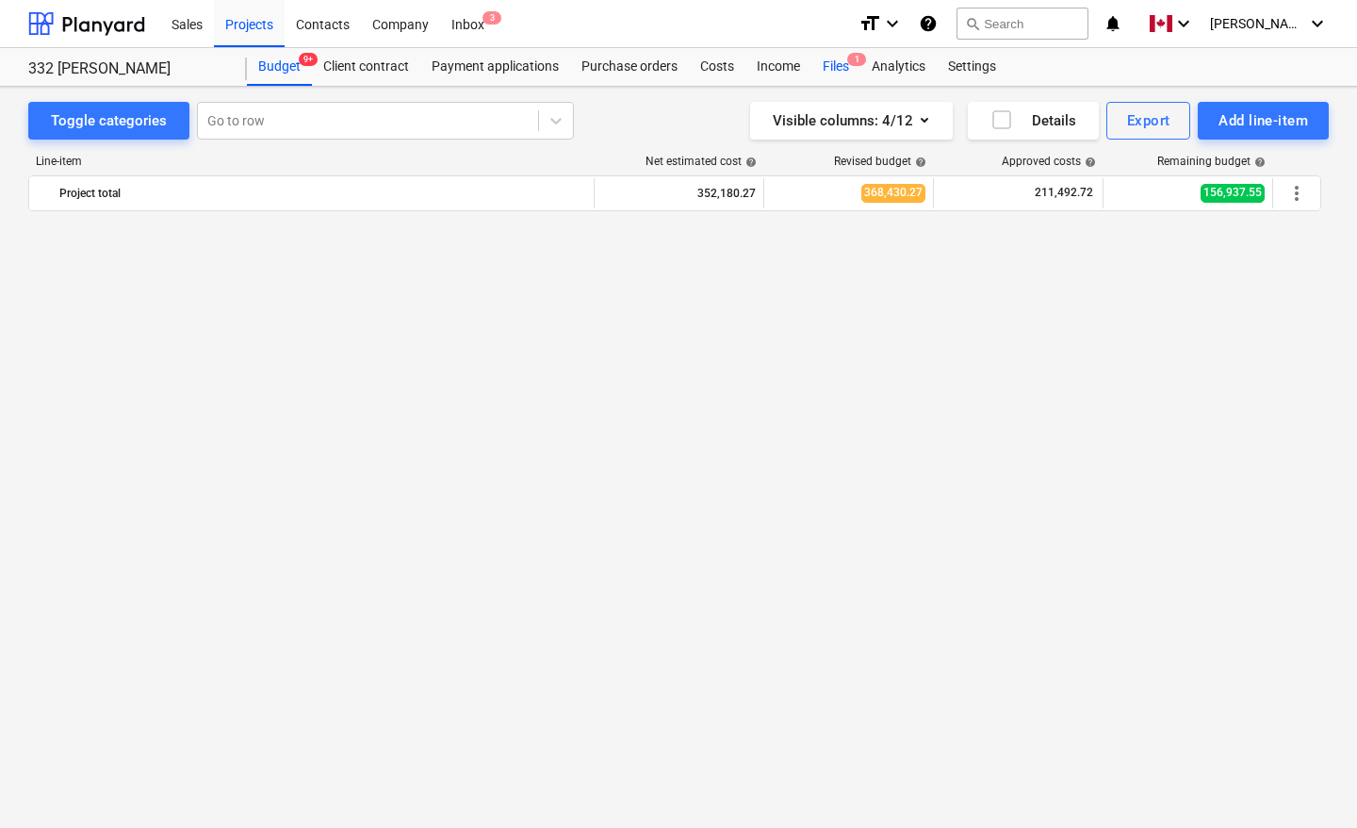
click at [837, 62] on div "Files 1" at bounding box center [836, 67] width 49 height 38
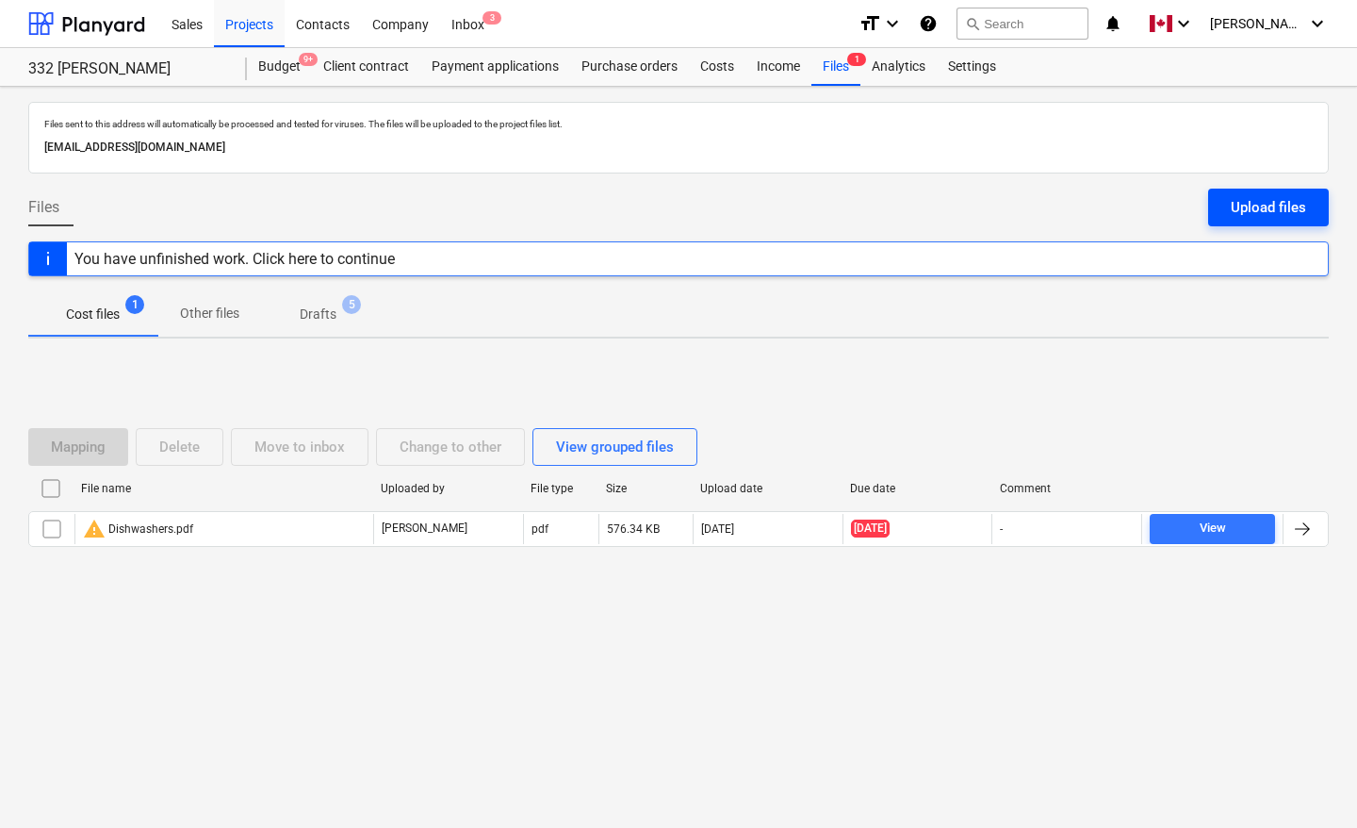
click at [1302, 210] on div "Upload files" at bounding box center [1268, 207] width 75 height 25
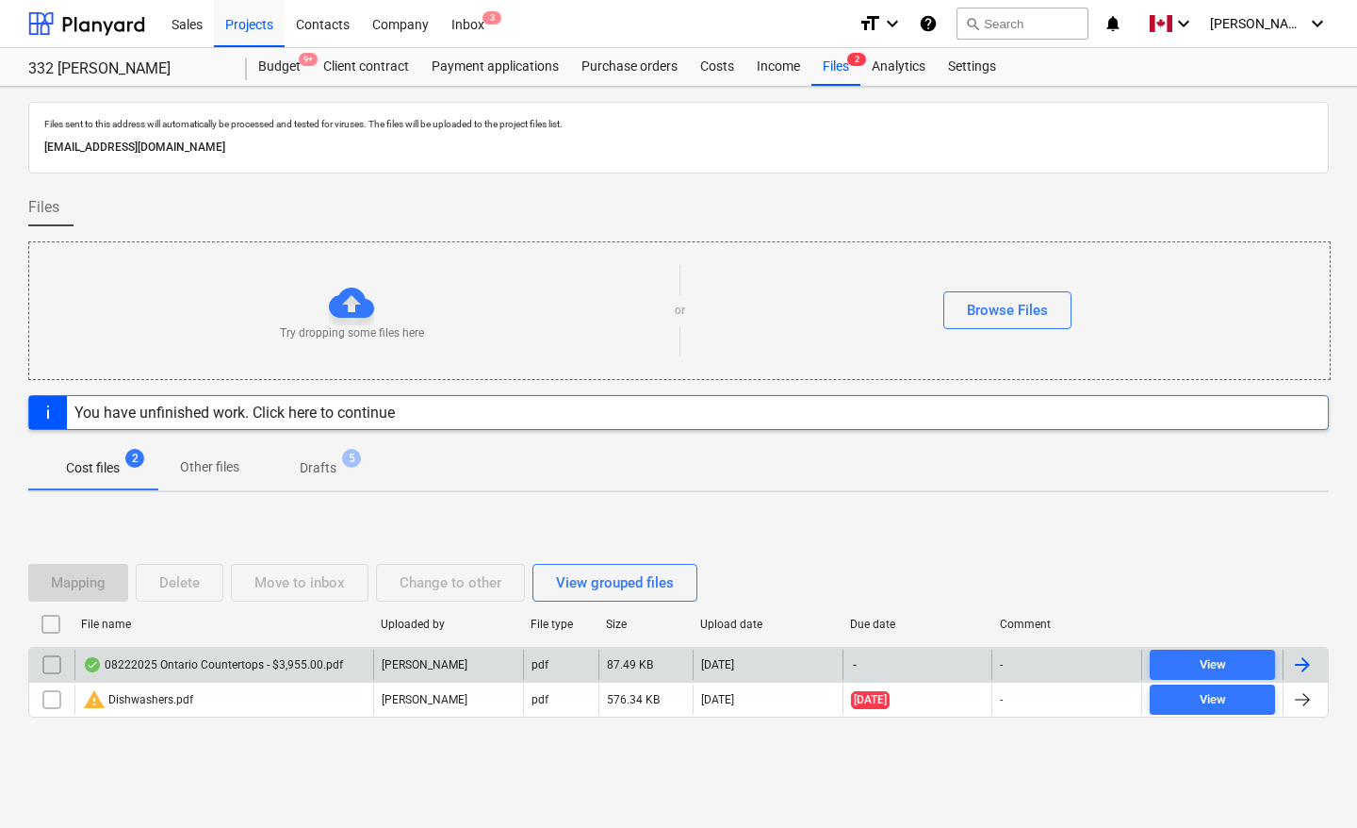
click at [1313, 670] on div at bounding box center [1303, 664] width 23 height 23
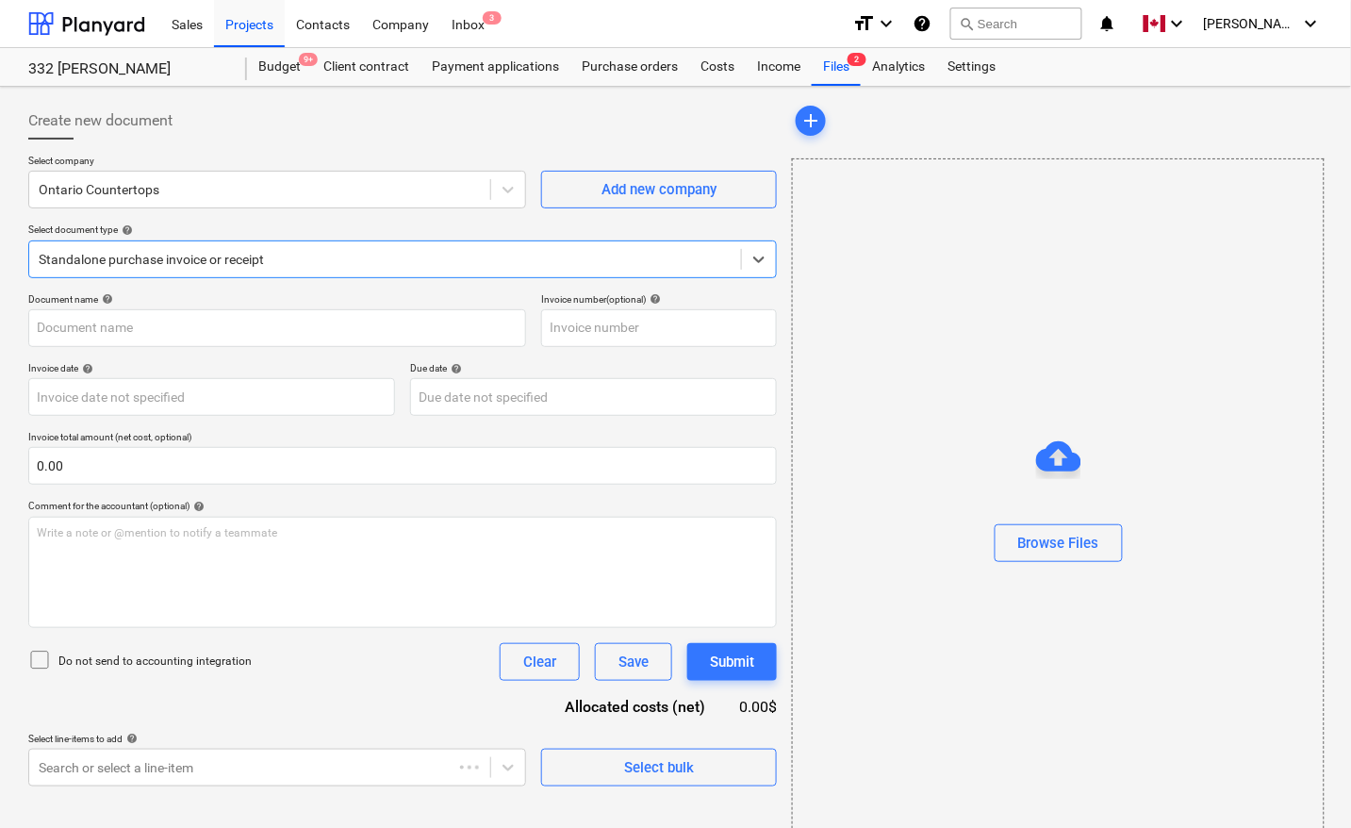
type input "08222025 Ontario Countertops - $3,955.00.pdf"
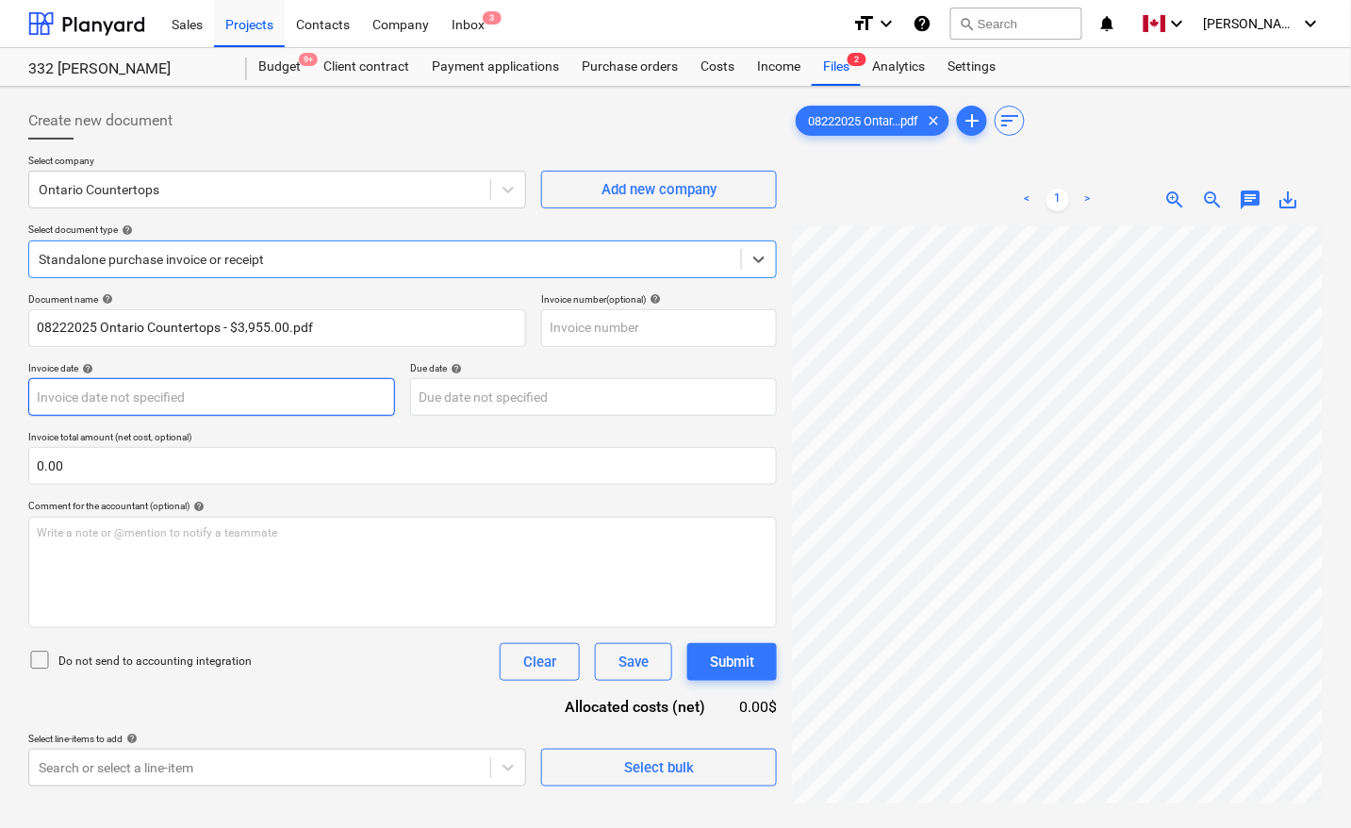
click at [171, 394] on body "Sales Projects Contacts Company Inbox 3 format_size keyboard_arrow_down help se…" at bounding box center [675, 414] width 1351 height 828
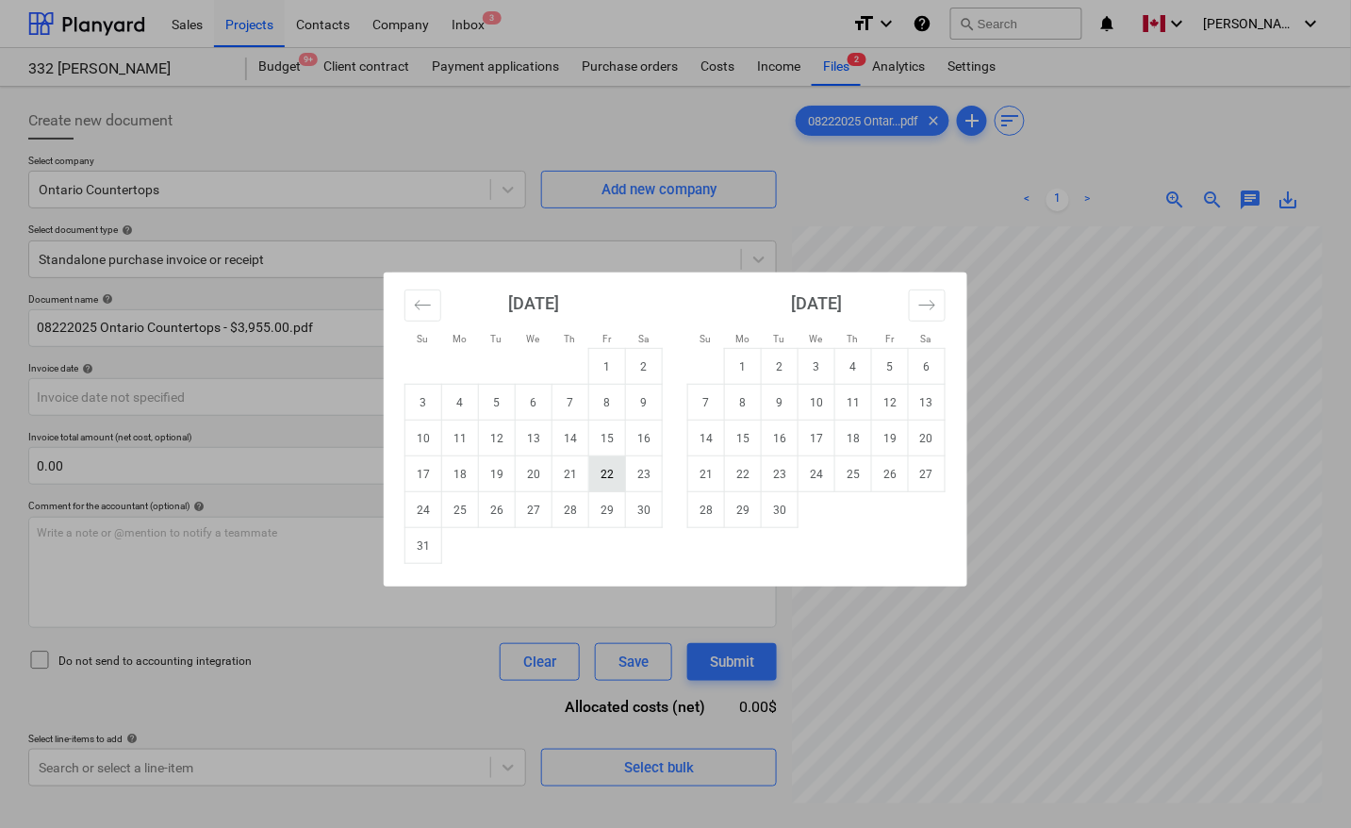
click at [600, 477] on td "22" at bounding box center [607, 474] width 37 height 36
type input "[DATE]"
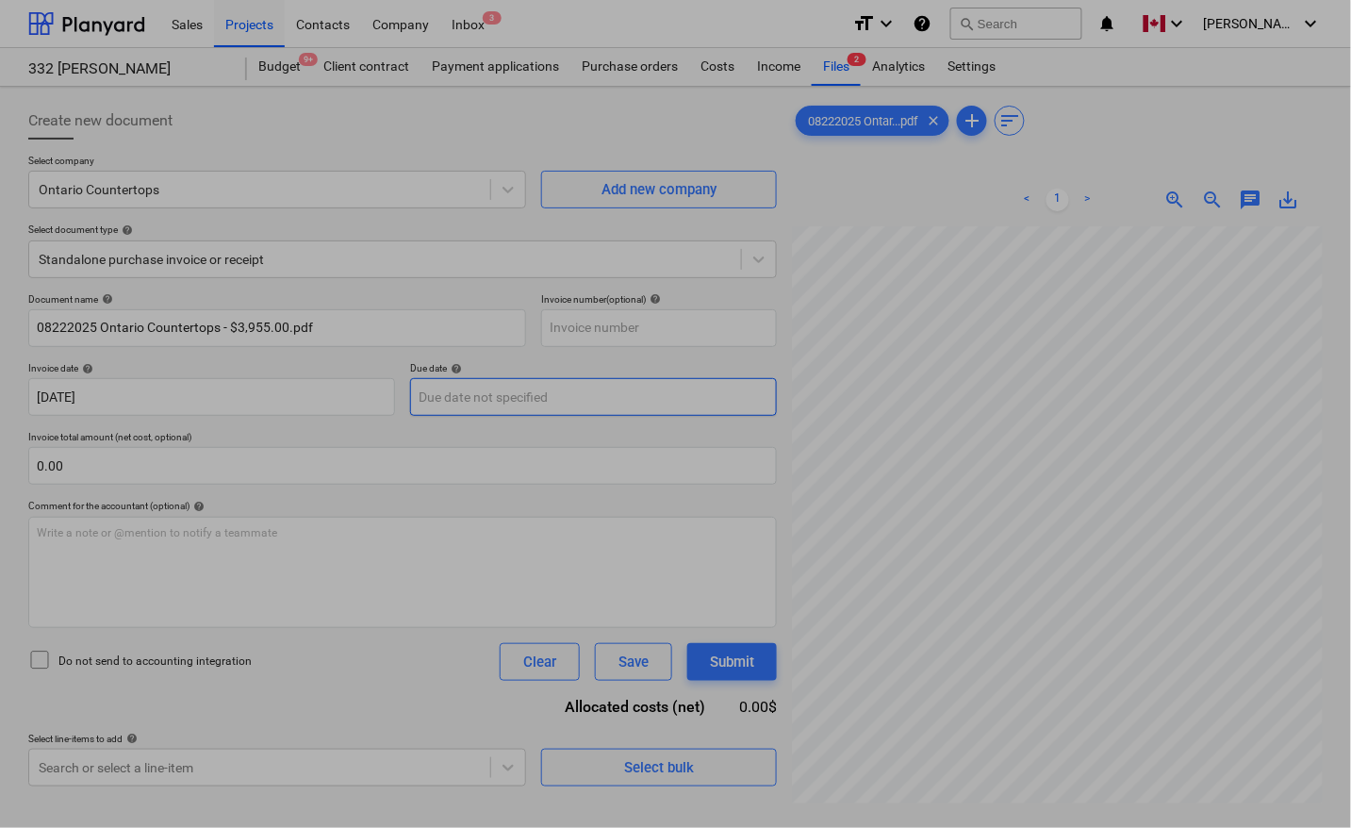
click at [496, 393] on body "Sales Projects Contacts Company Inbox 3 format_size keyboard_arrow_down help se…" at bounding box center [675, 414] width 1351 height 828
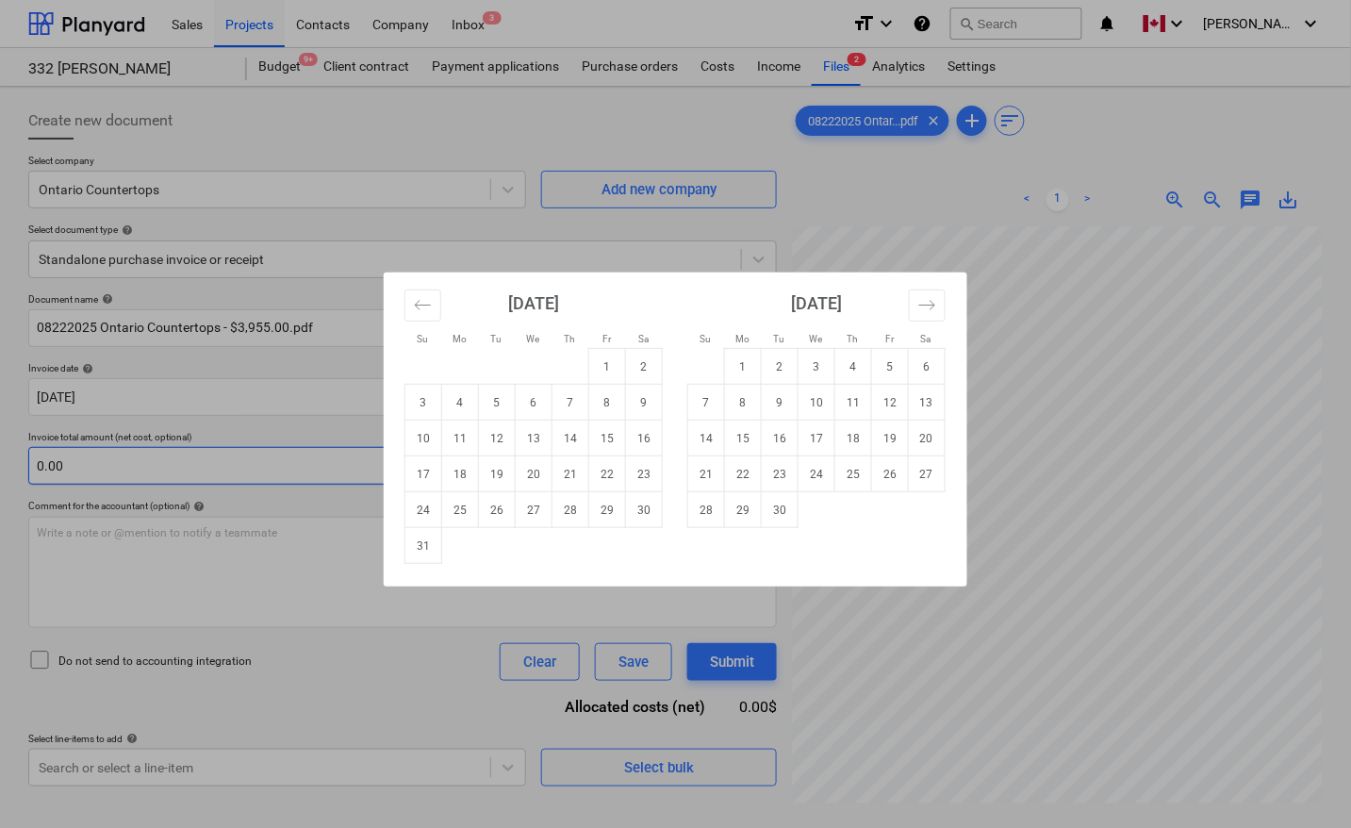
click at [606, 477] on td "22" at bounding box center [607, 474] width 37 height 36
type input "[DATE]"
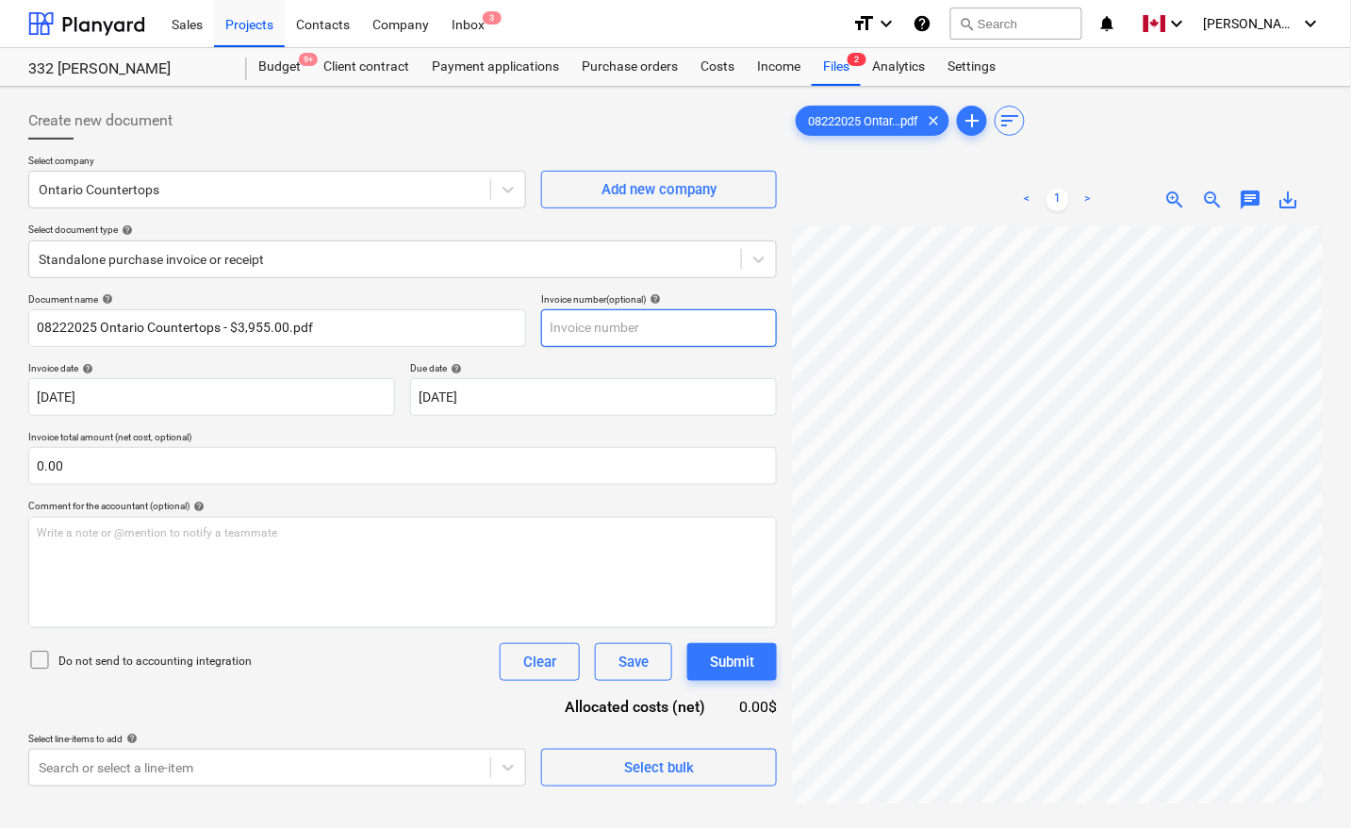
click at [582, 321] on input "text" at bounding box center [659, 328] width 236 height 38
click at [309, 675] on div "Do not send to accounting integration Clear Save Submit" at bounding box center [402, 662] width 749 height 38
click at [616, 332] on input "text" at bounding box center [659, 328] width 236 height 38
paste input "GTA-000285-492"
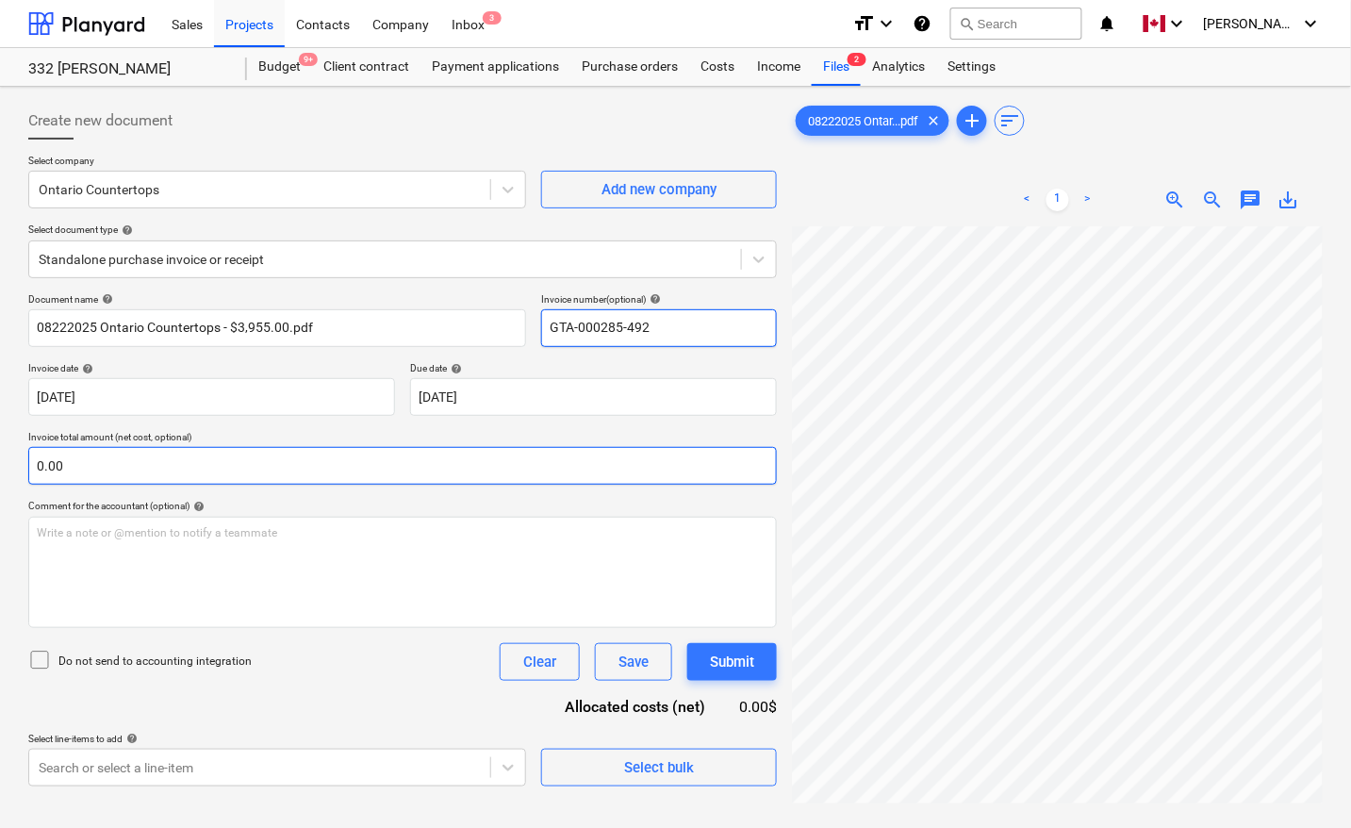
type input "GTA-000285-492"
click at [196, 478] on input "text" at bounding box center [402, 466] width 749 height 38
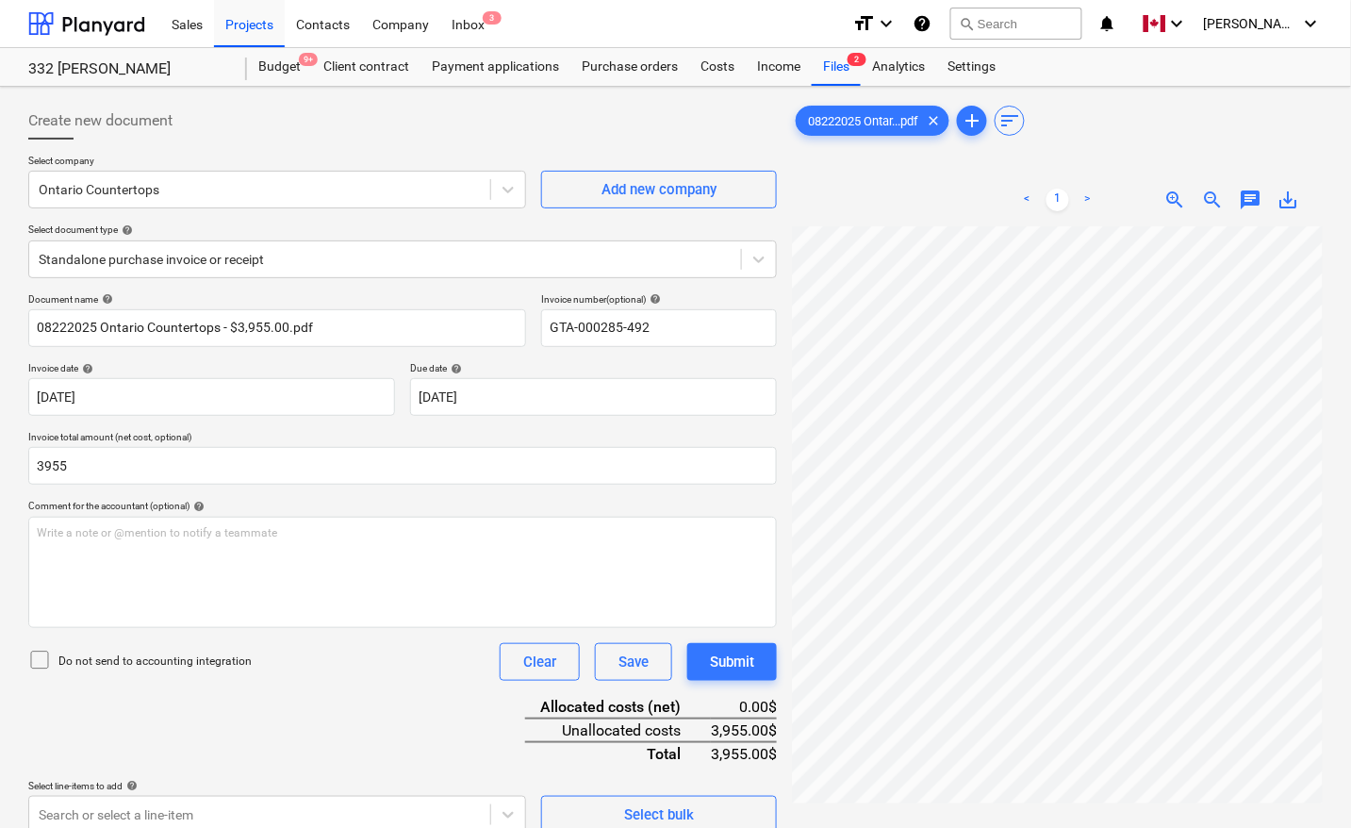
type input "3,955.00"
click at [304, 705] on div "Document name help 08222025 Ontario Countertops - $3,955.00.pdf Invoice number …" at bounding box center [402, 563] width 749 height 540
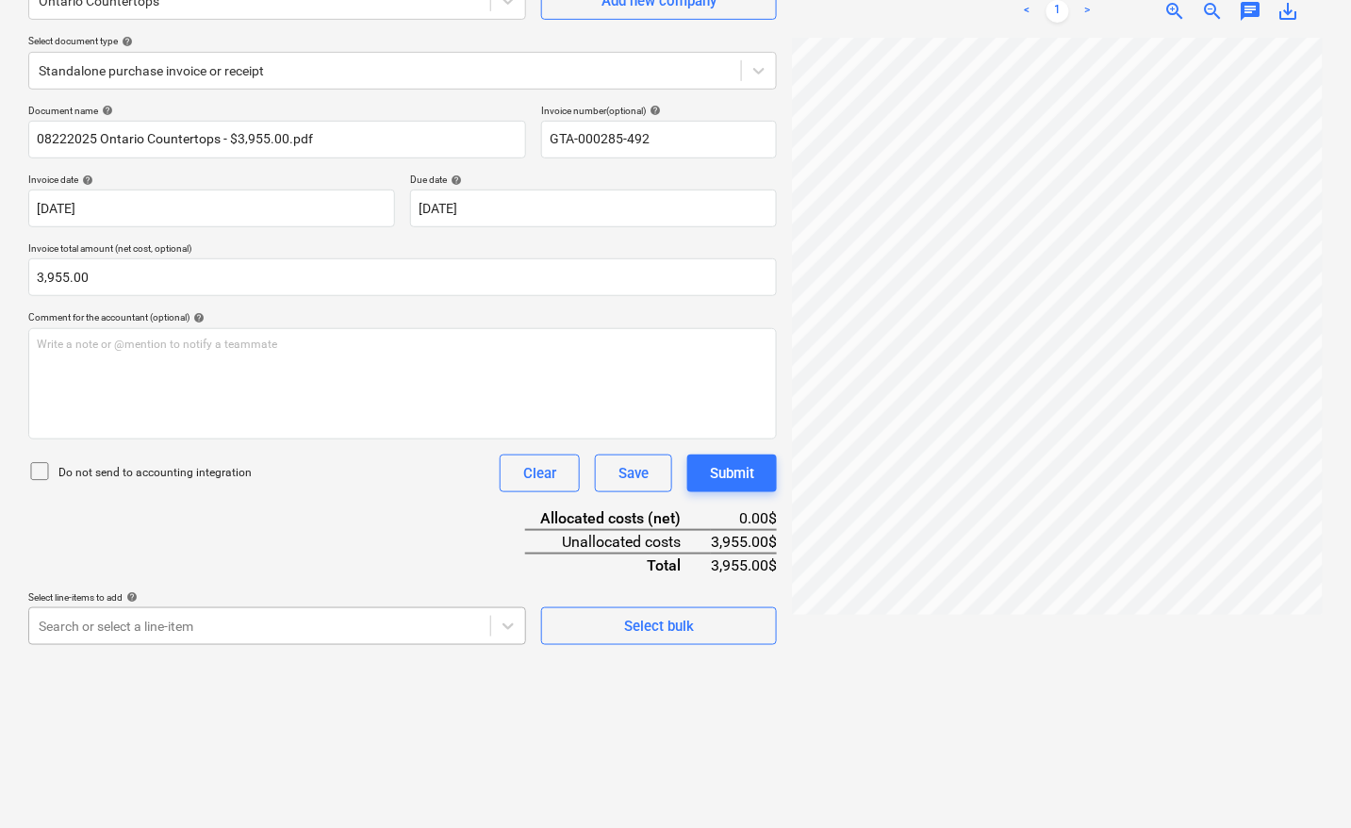
click at [141, 622] on body "Sales Projects Contacts Company Inbox 3 format_size keyboard_arrow_down help se…" at bounding box center [675, 225] width 1351 height 828
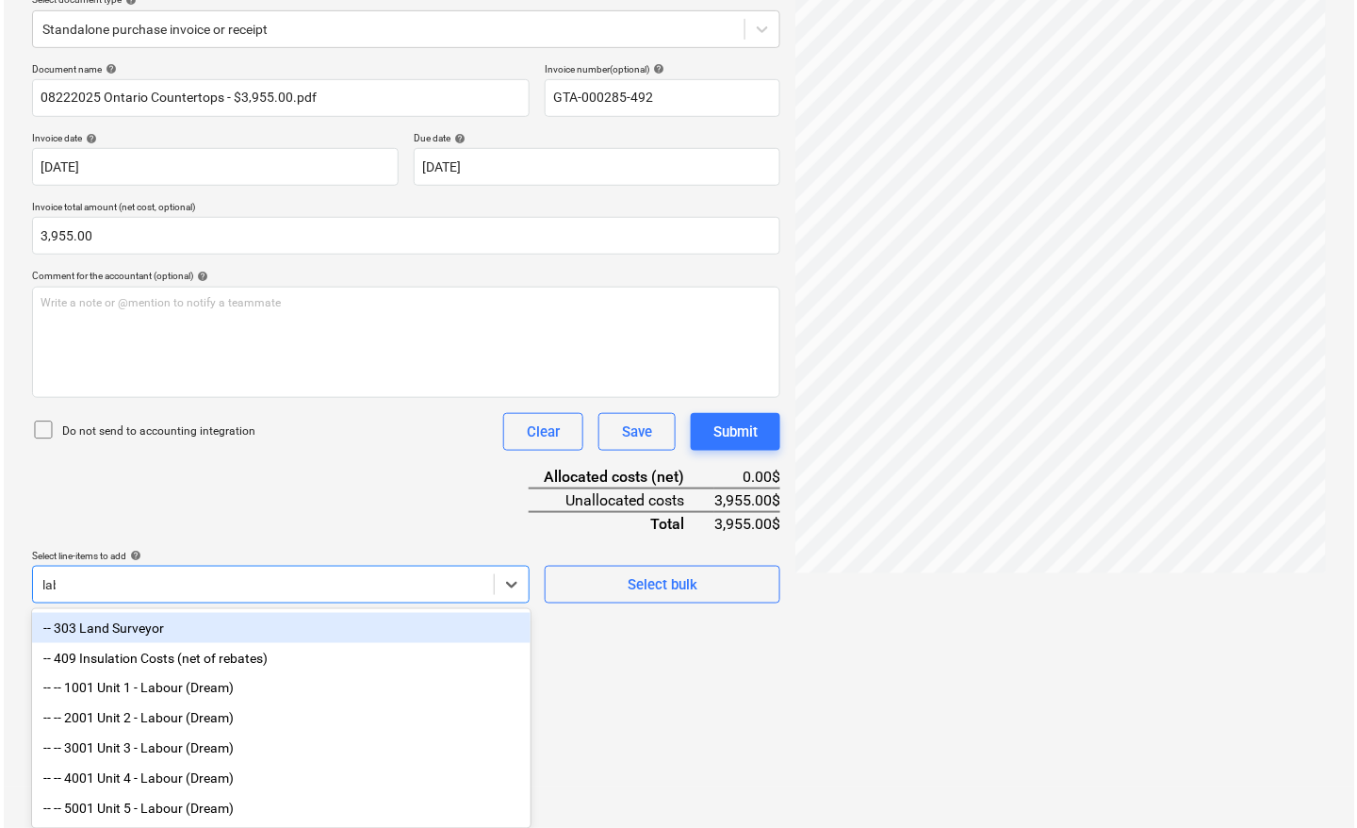
scroll to position [189, 0]
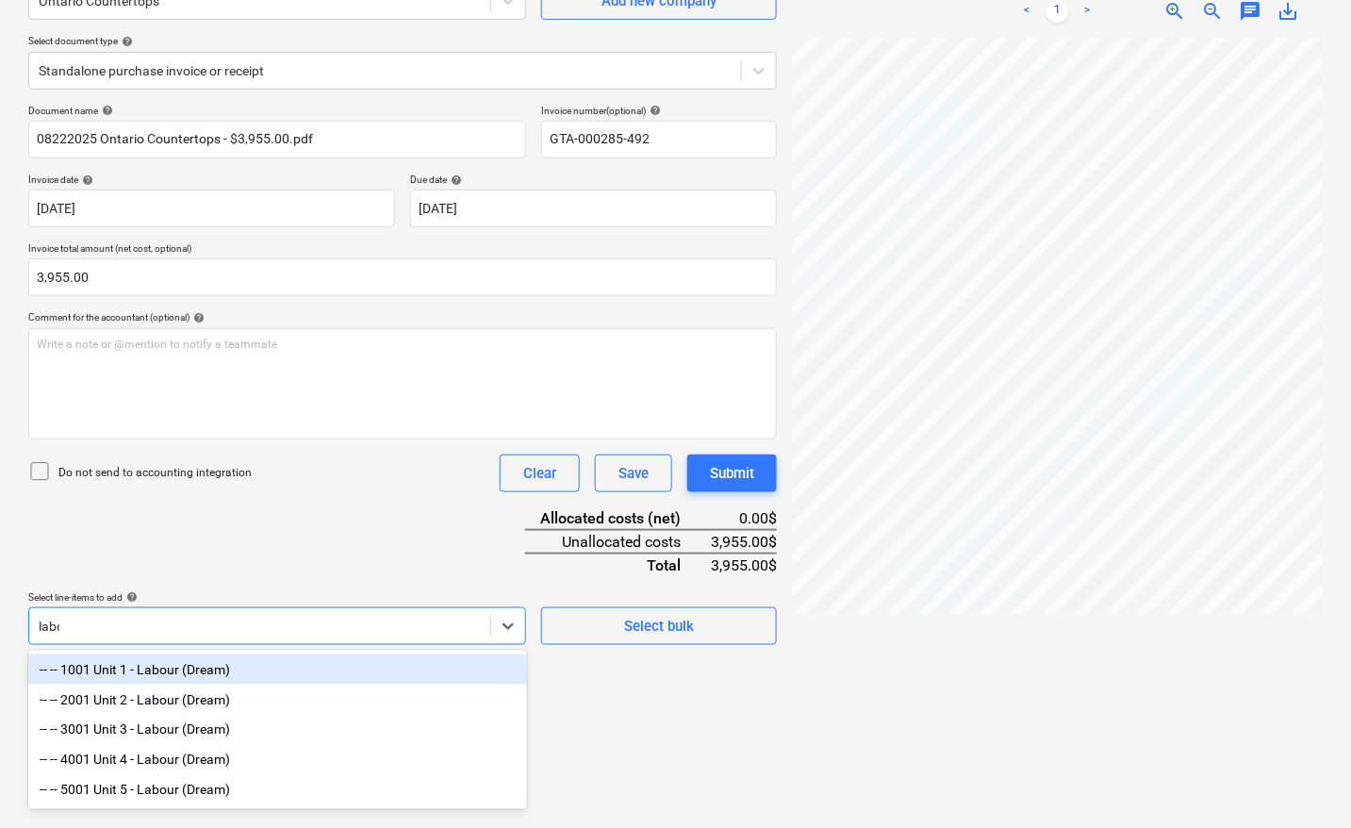
type input "labou"
click at [157, 674] on div "-- -- 1001 Unit 1 - Labour (Dream)" at bounding box center [277, 669] width 499 height 30
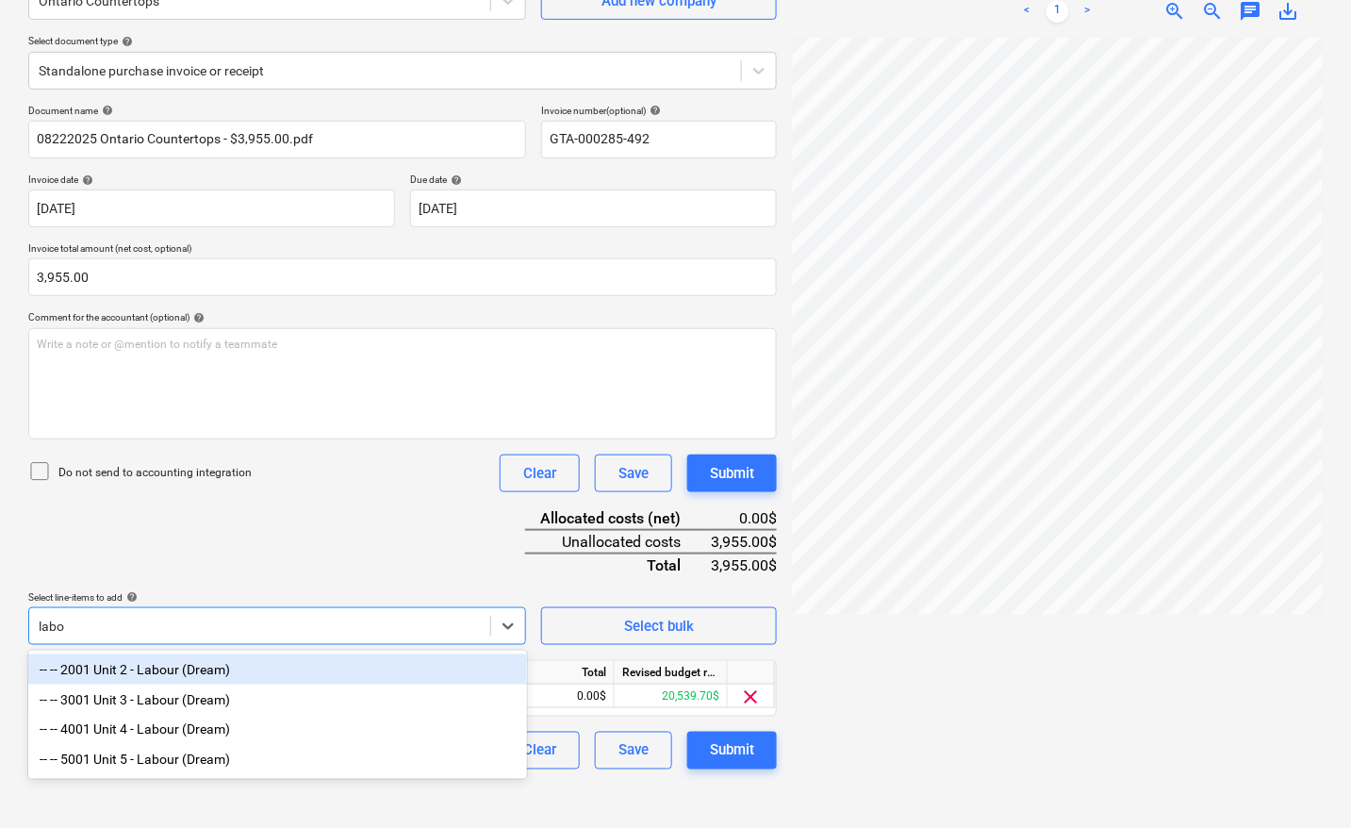
type input "labou"
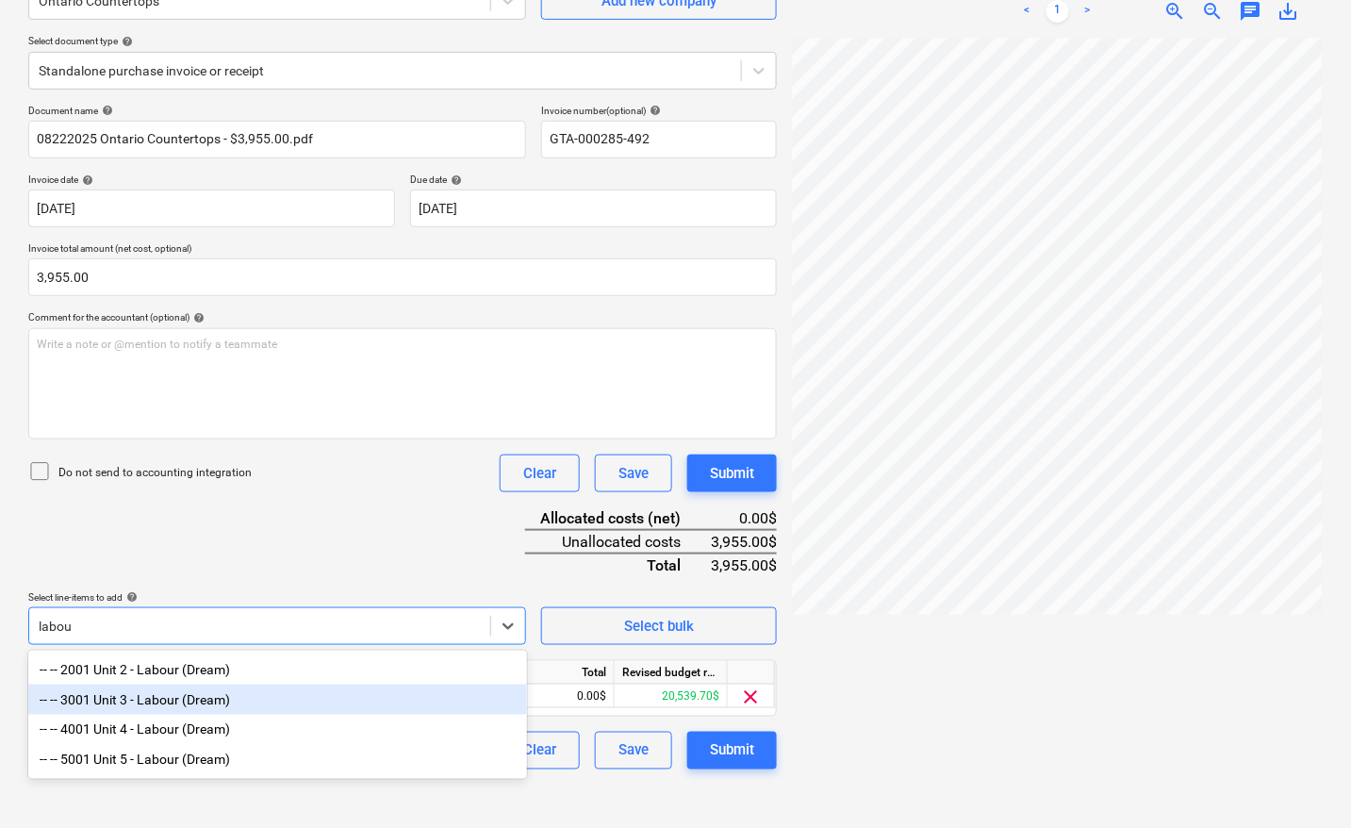
click at [157, 707] on div "-- -- 3001 Unit 3 - Labour (Dream)" at bounding box center [277, 699] width 499 height 30
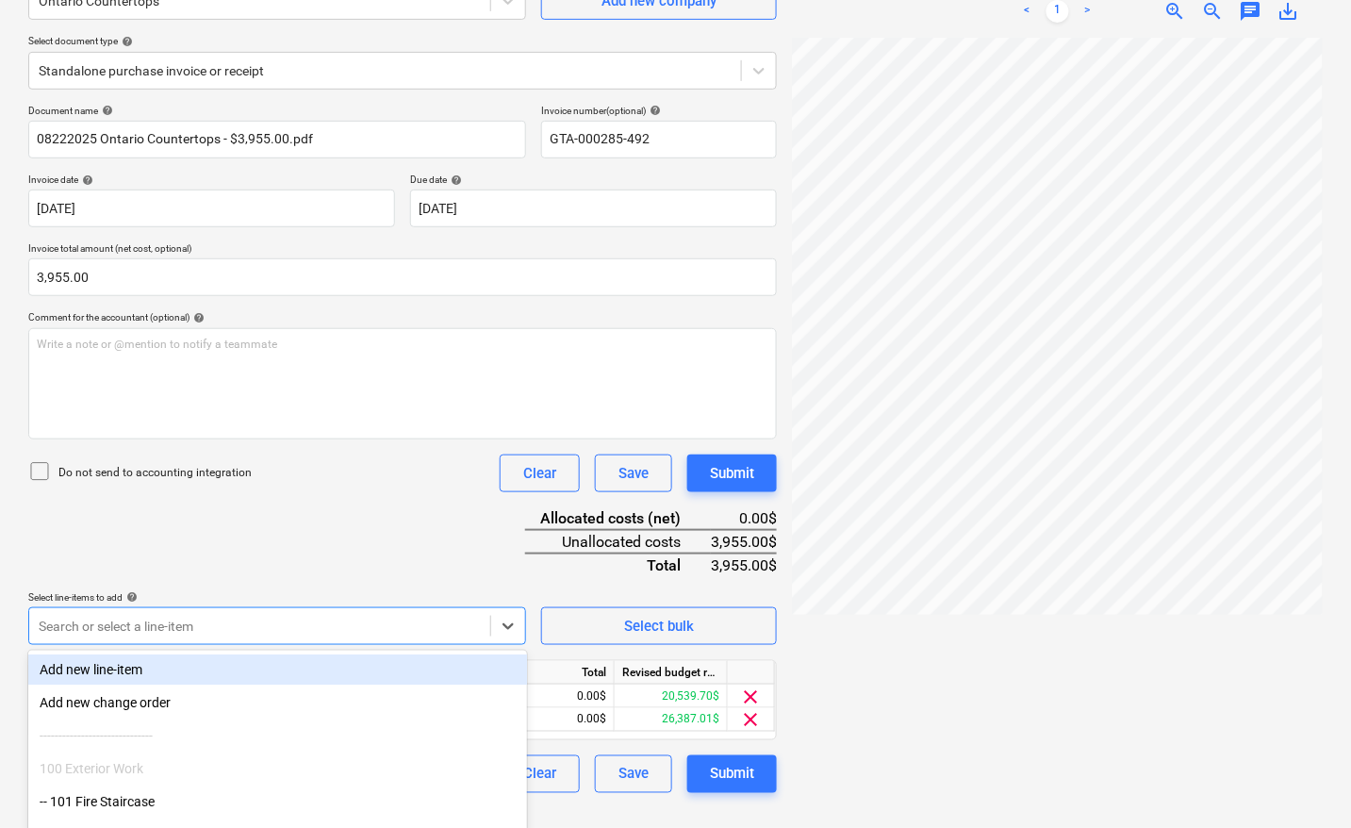
click at [971, 683] on div at bounding box center [1057, 425] width 531 height 775
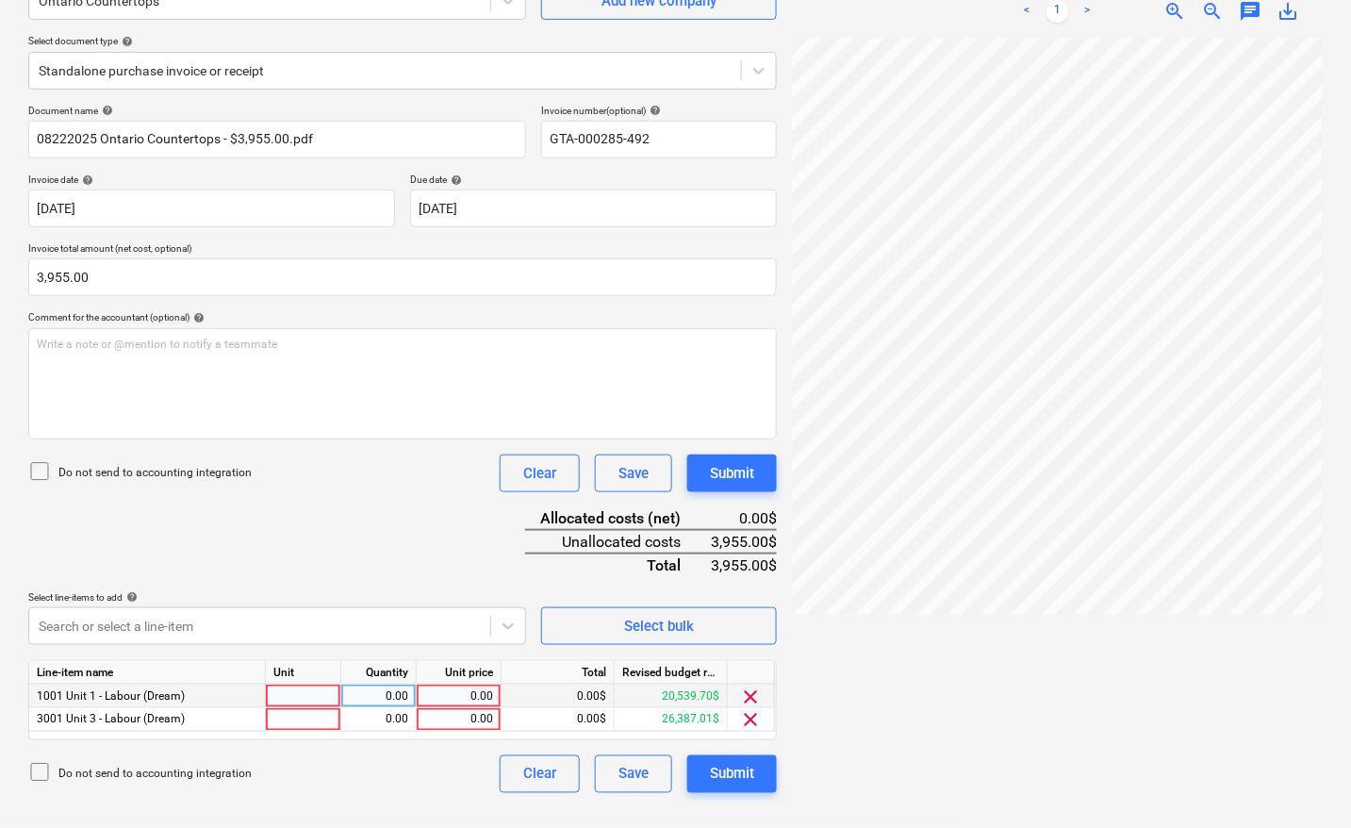
click at [322, 699] on div at bounding box center [303, 696] width 75 height 24
type input "pcs"
type input "1977.50"
click at [963, 684] on div at bounding box center [1057, 425] width 531 height 775
click at [295, 717] on div at bounding box center [303, 720] width 75 height 24
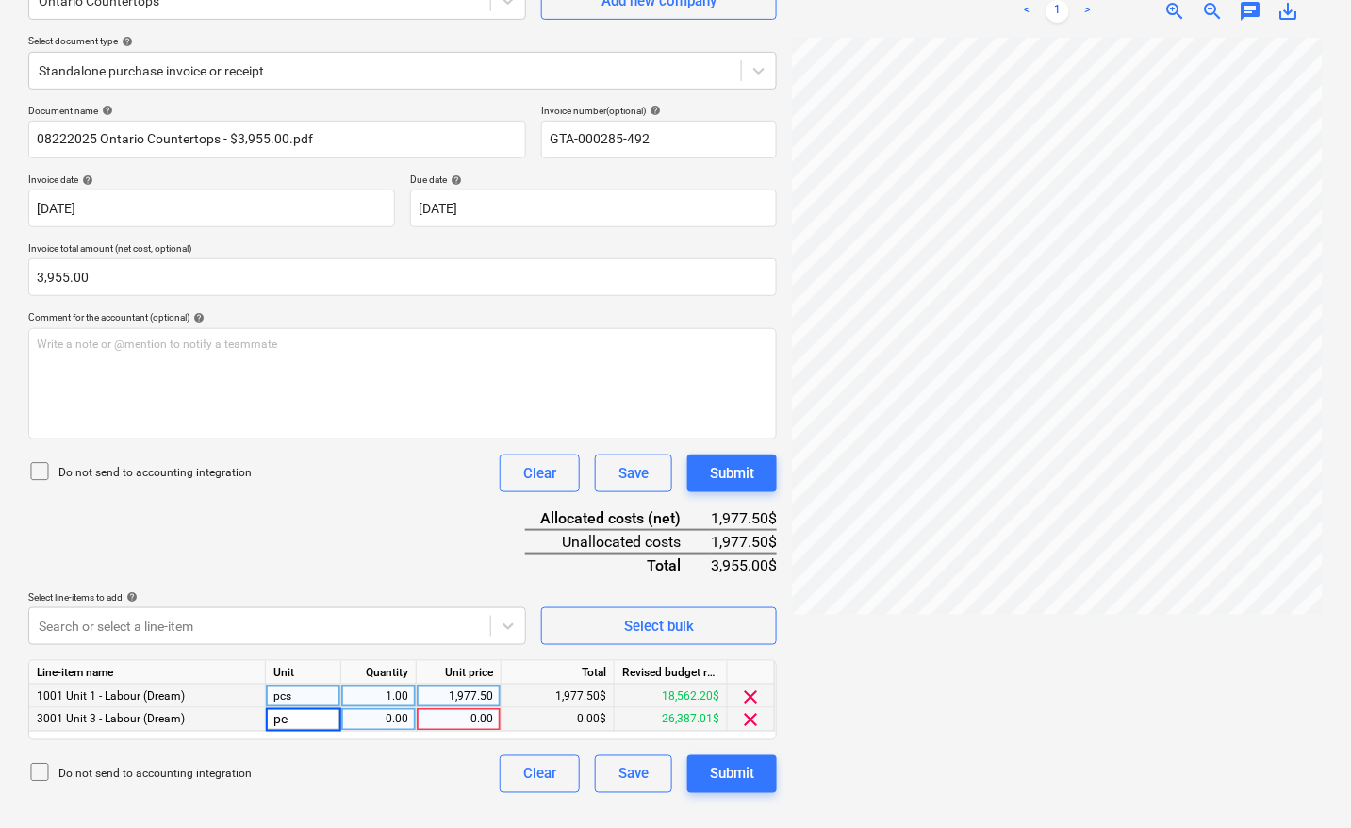
type input "pcs"
type input "1977.50"
click at [864, 717] on div at bounding box center [1057, 425] width 531 height 775
click at [723, 765] on div "Submit" at bounding box center [732, 774] width 44 height 25
